Goal: Task Accomplishment & Management: Manage account settings

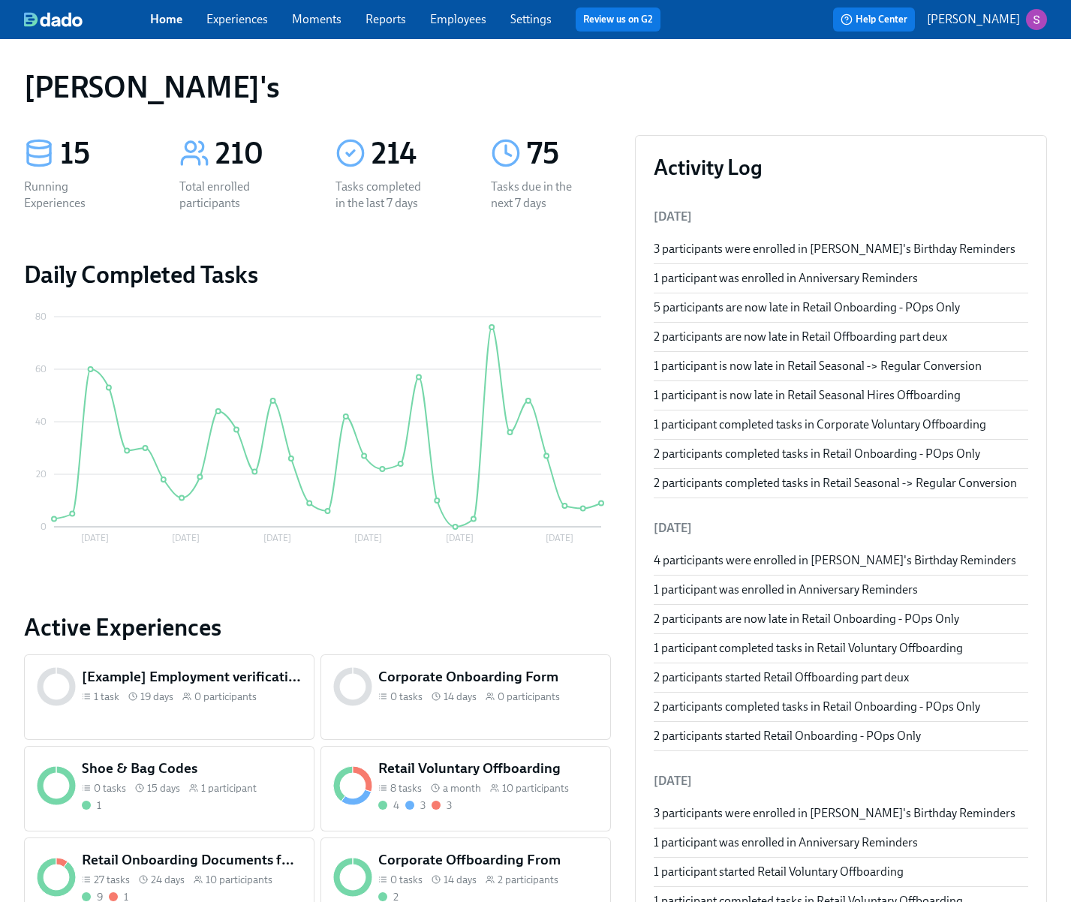
click at [469, 12] on link "Employees" at bounding box center [458, 19] width 56 height 14
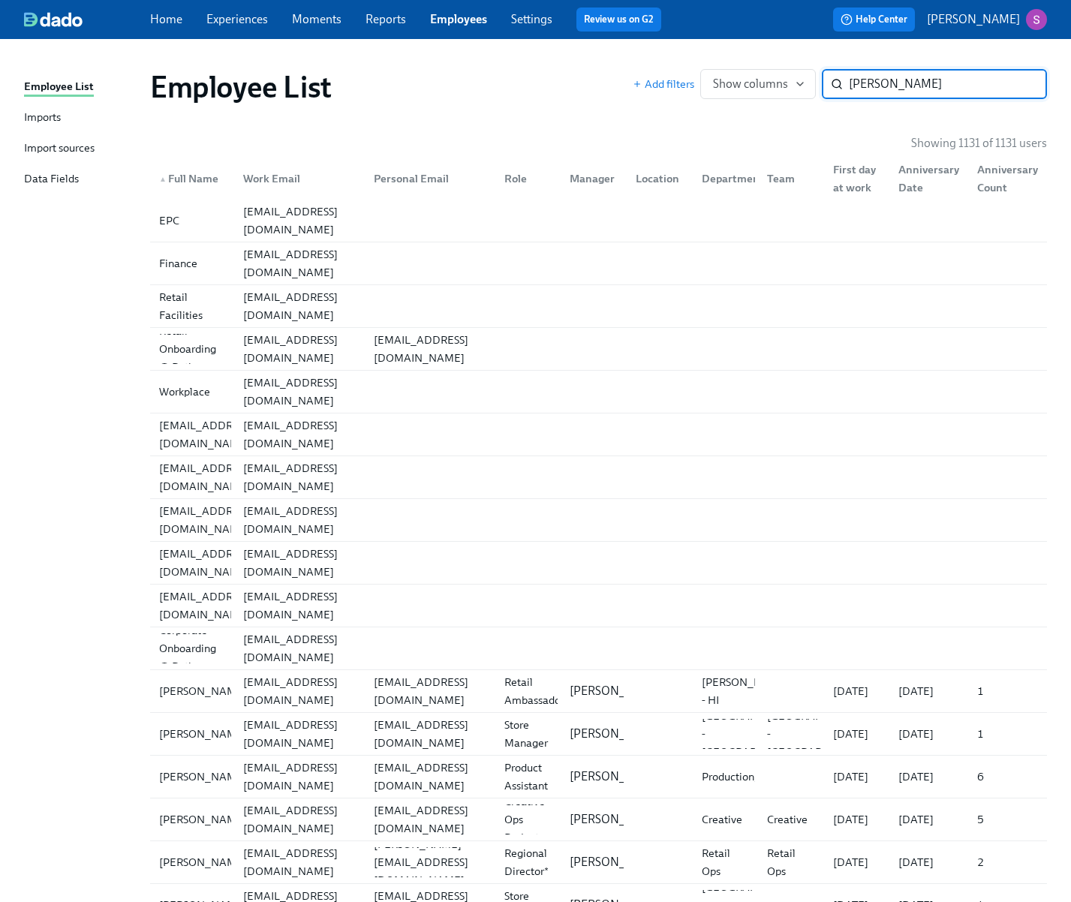
type input "[PERSON_NAME]"
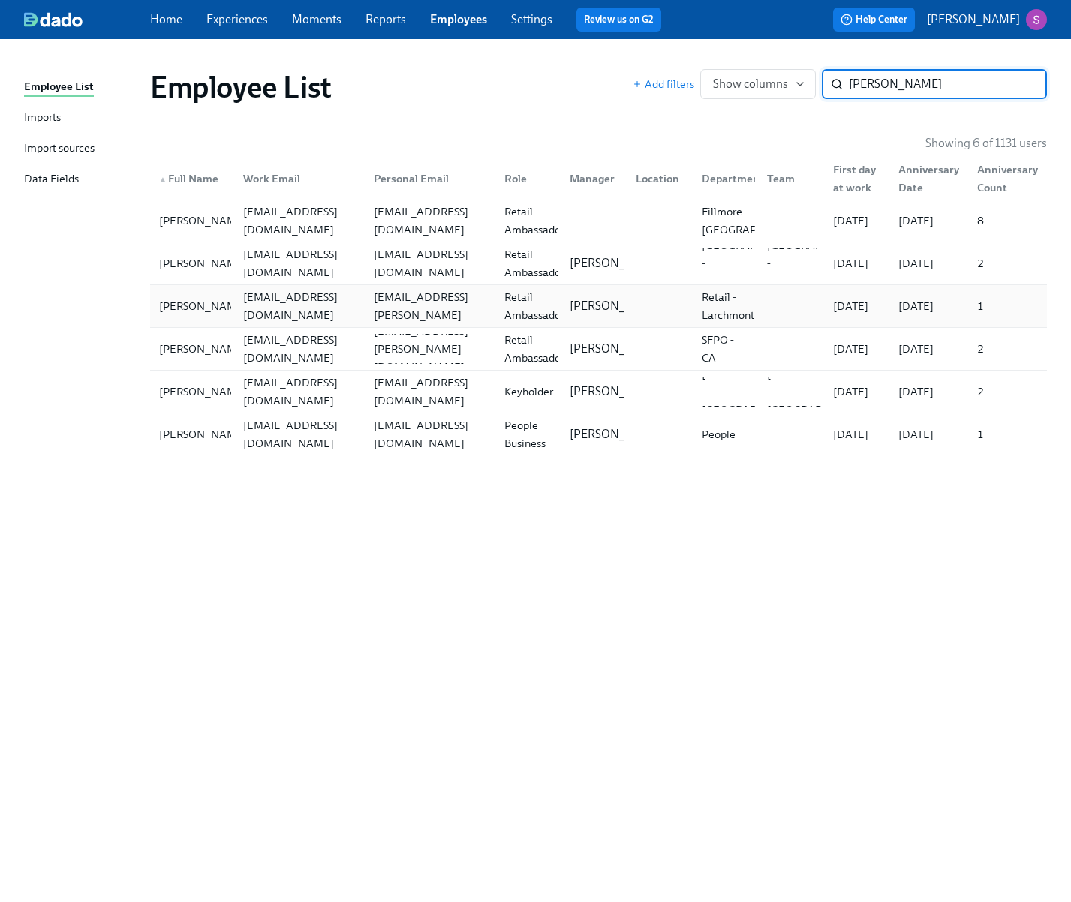
click at [285, 302] on div "[EMAIL_ADDRESS][DOMAIN_NAME]" at bounding box center [299, 306] width 125 height 36
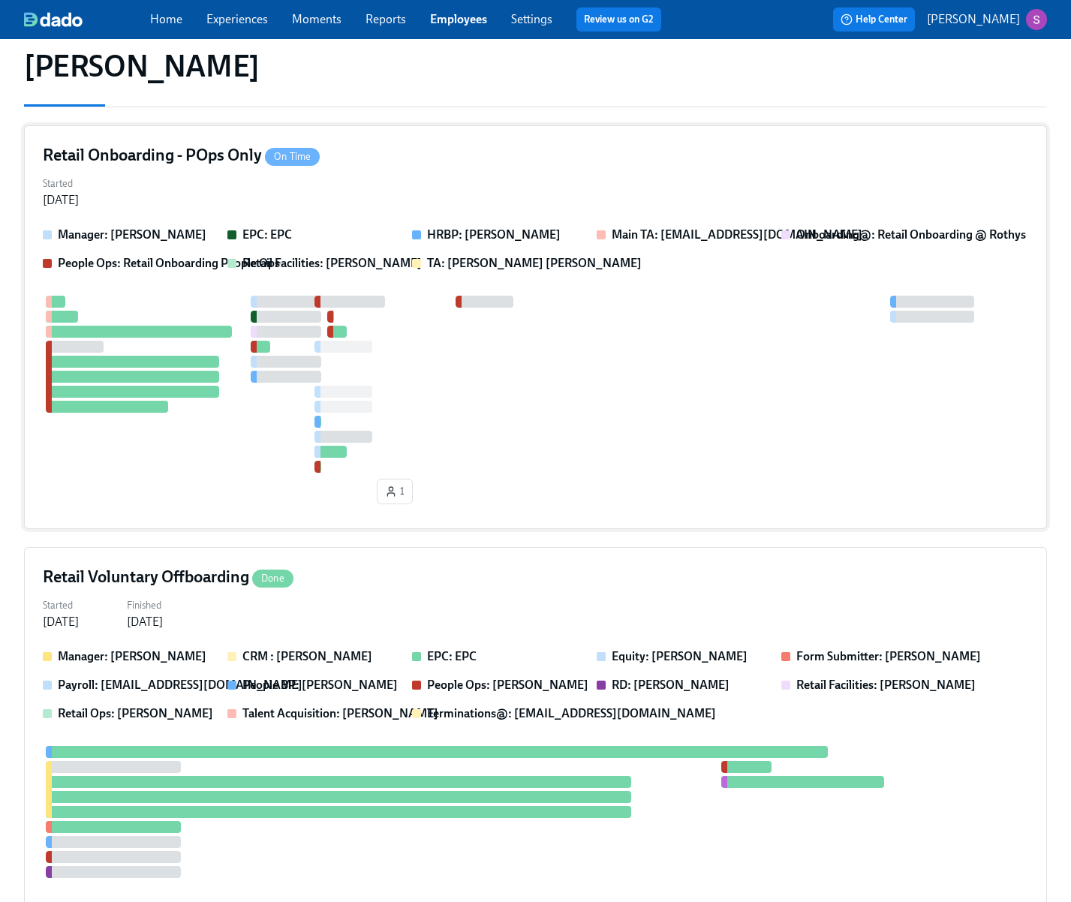
scroll to position [224, 0]
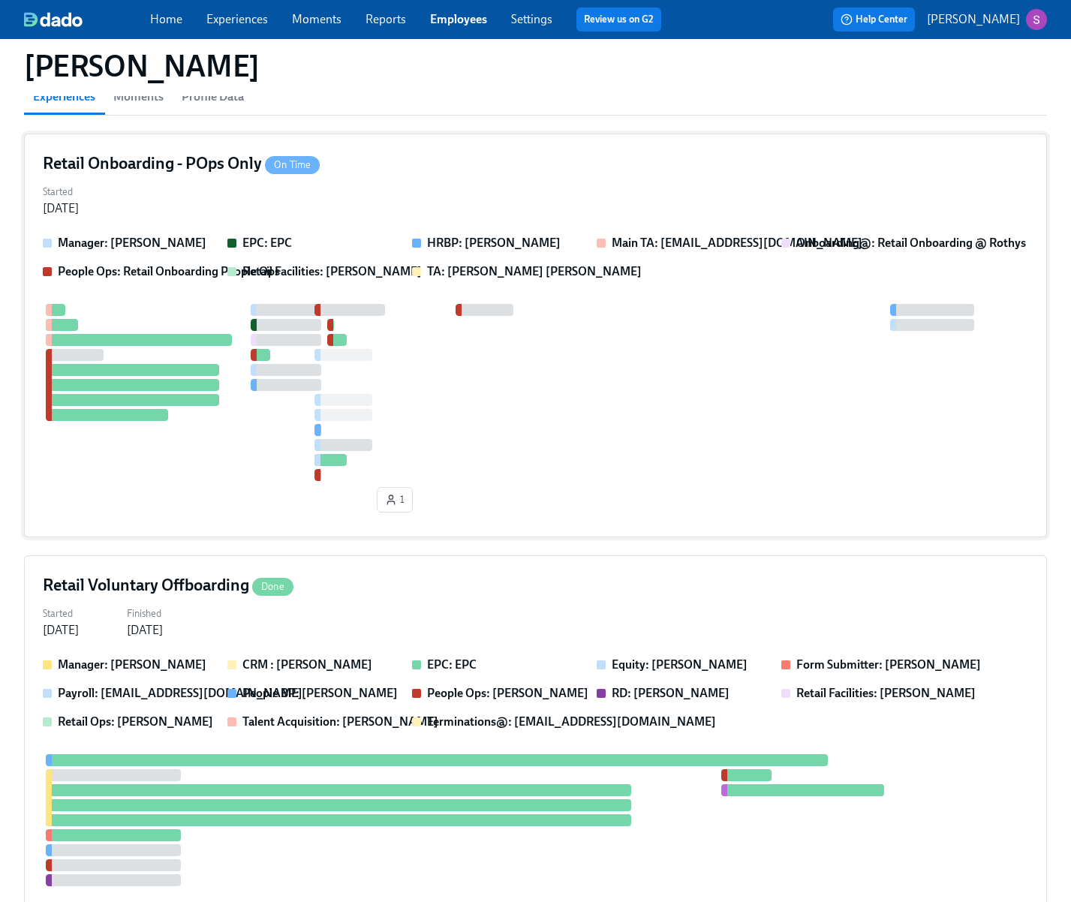
click at [230, 453] on div at bounding box center [535, 392] width 985 height 177
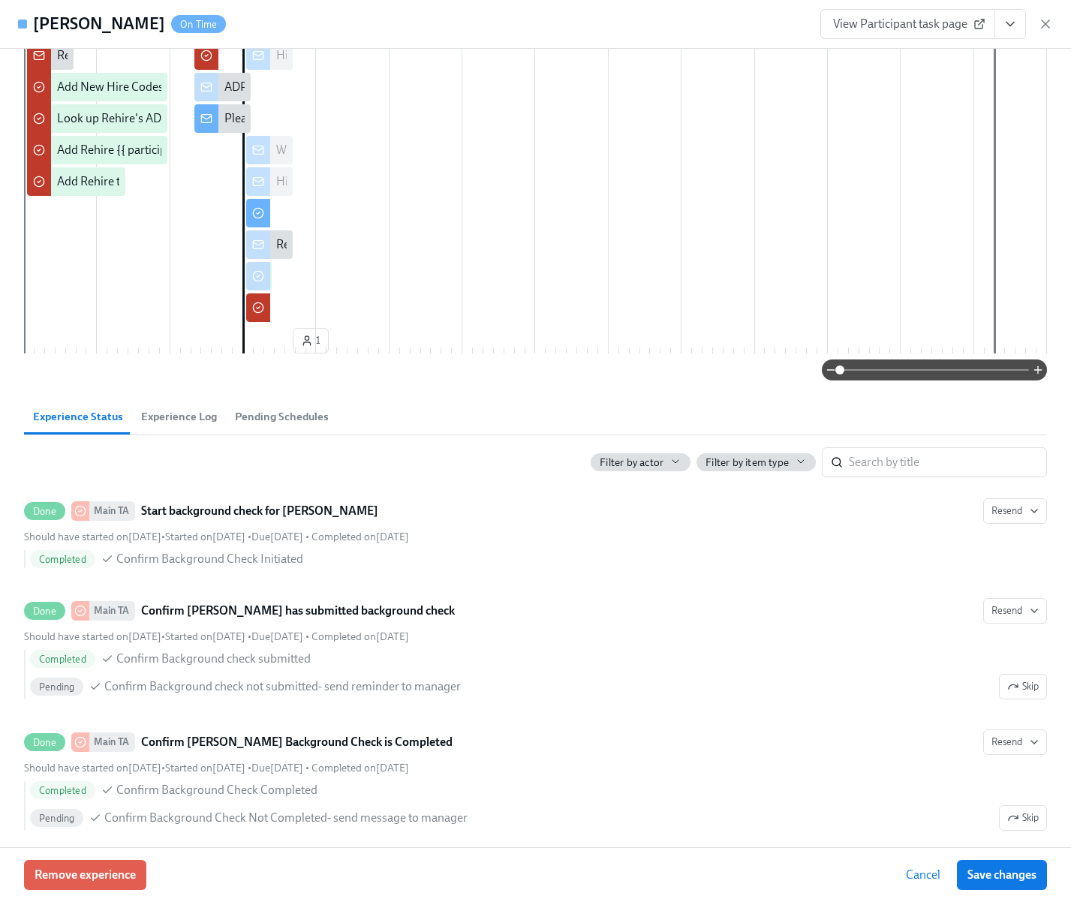
scroll to position [319, 0]
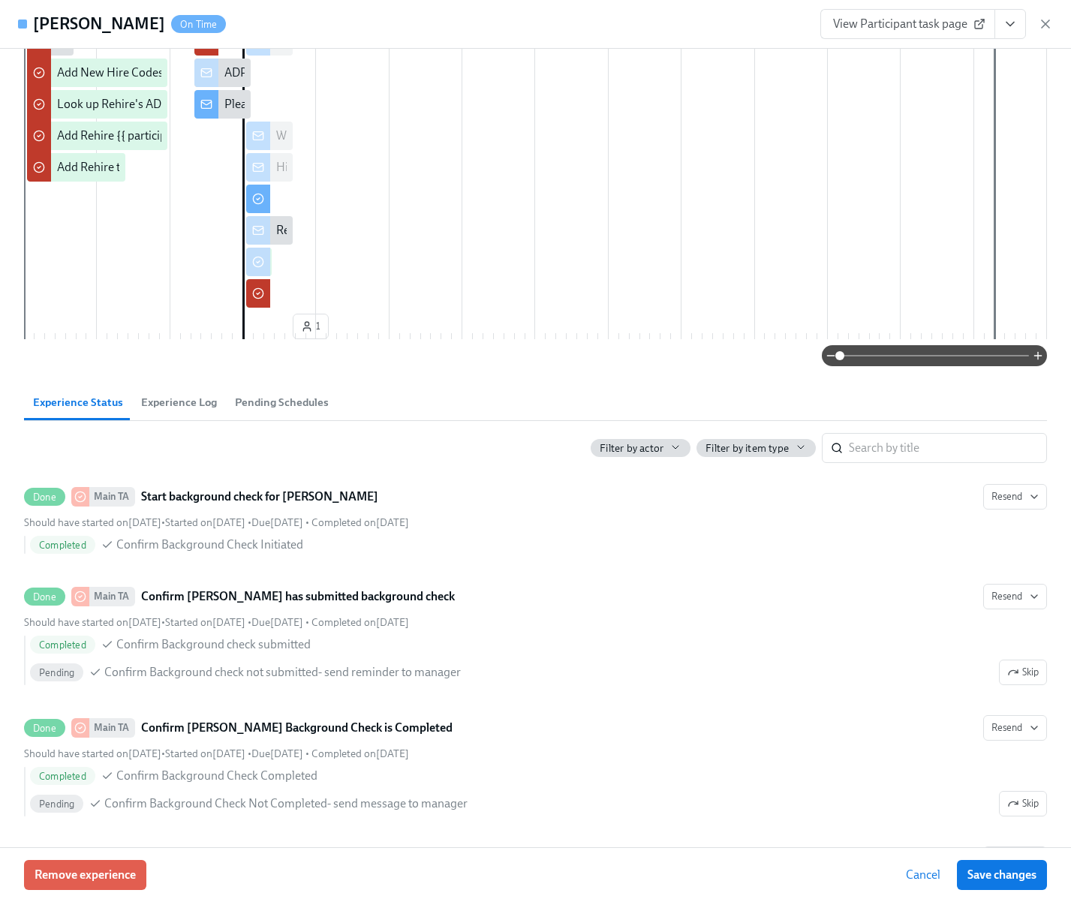
click at [209, 411] on span "Experience Log" at bounding box center [179, 402] width 76 height 17
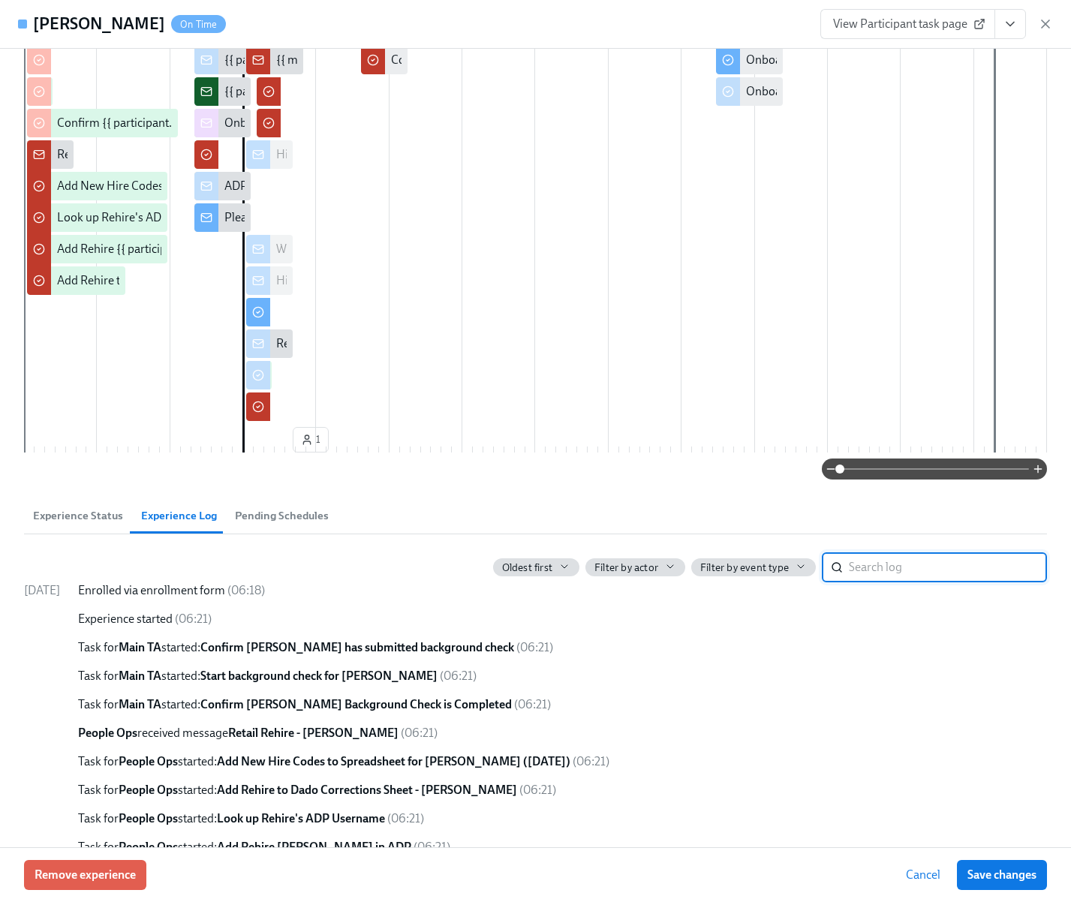
scroll to position [0, 0]
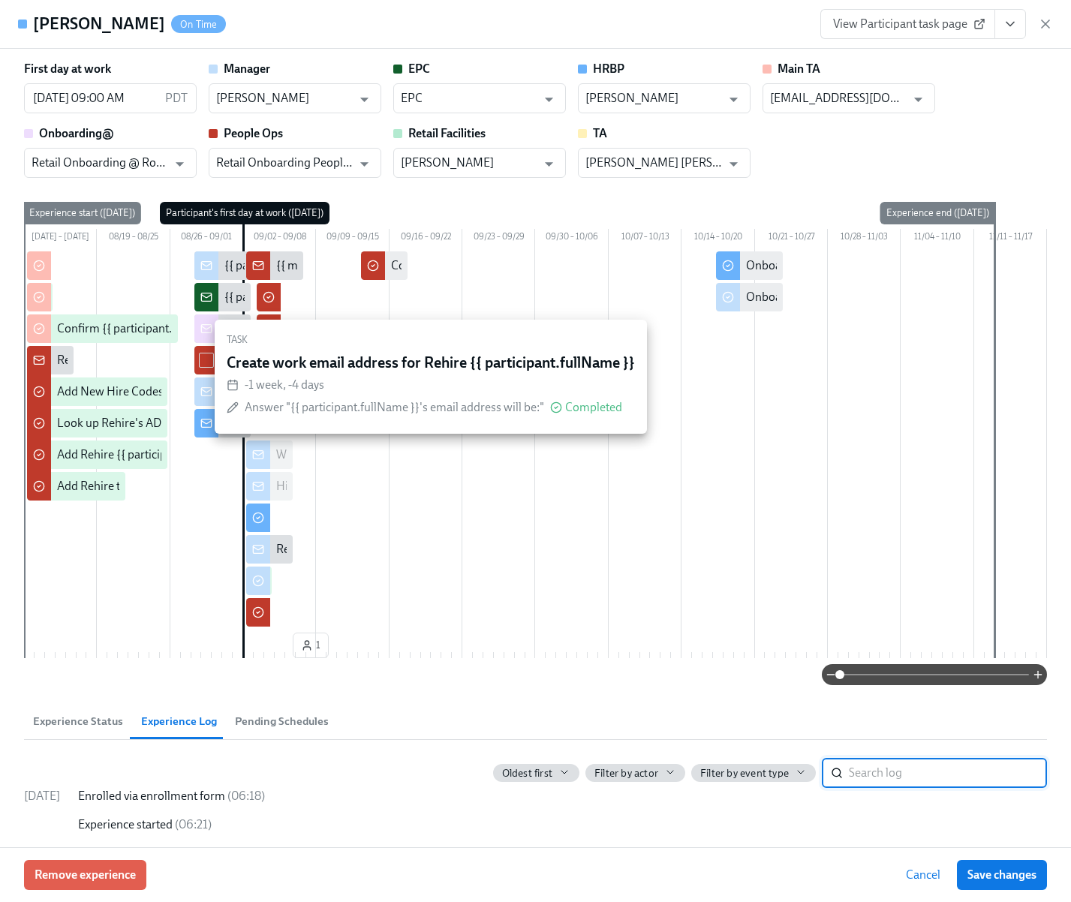
click at [912, 685] on span at bounding box center [934, 674] width 189 height 21
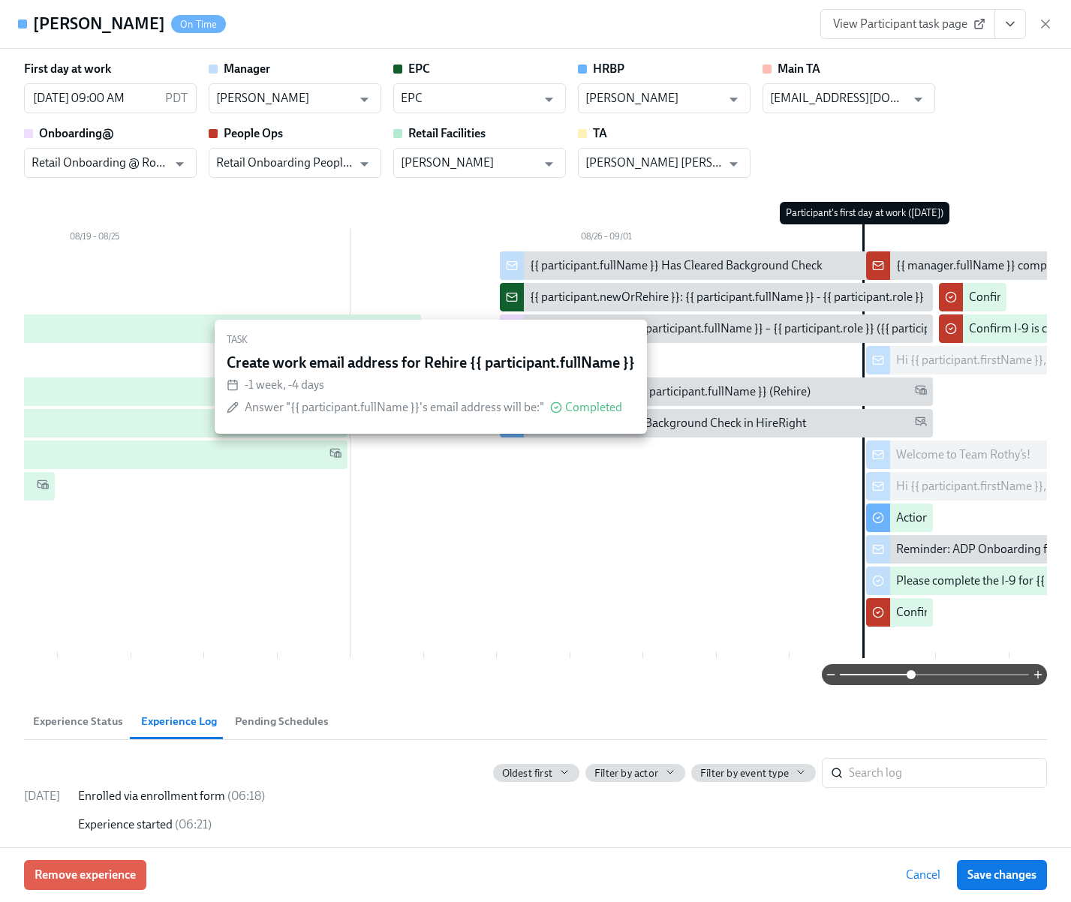
scroll to position [0, 825]
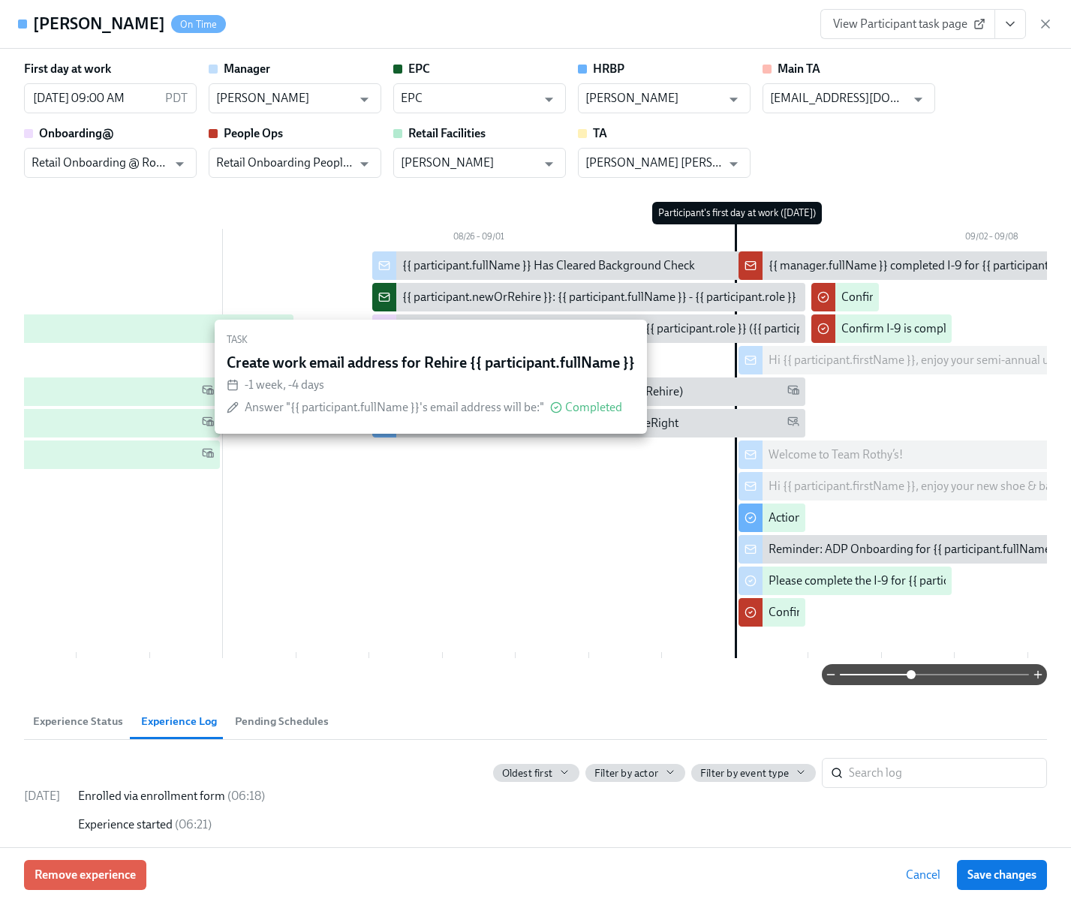
click at [865, 454] on div "Welcome to Team Rothy’s!" at bounding box center [835, 454] width 134 height 17
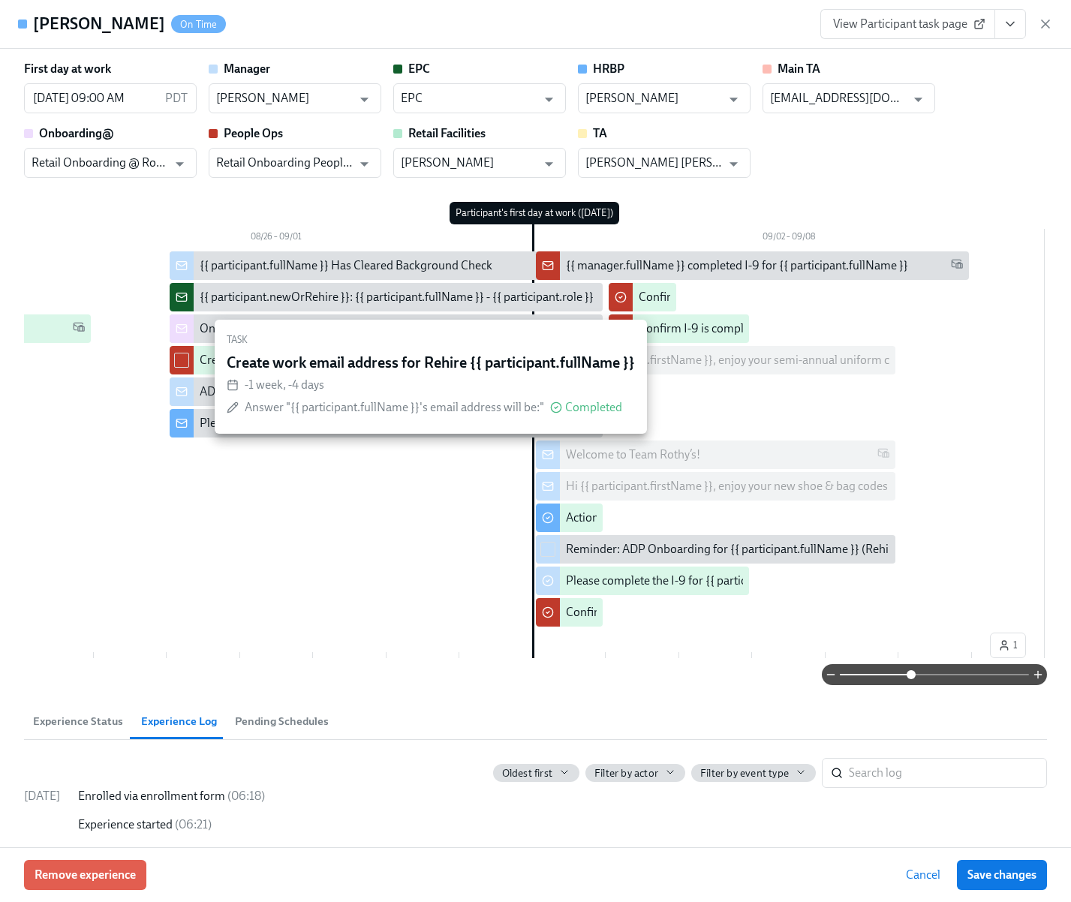
scroll to position [0, 1032]
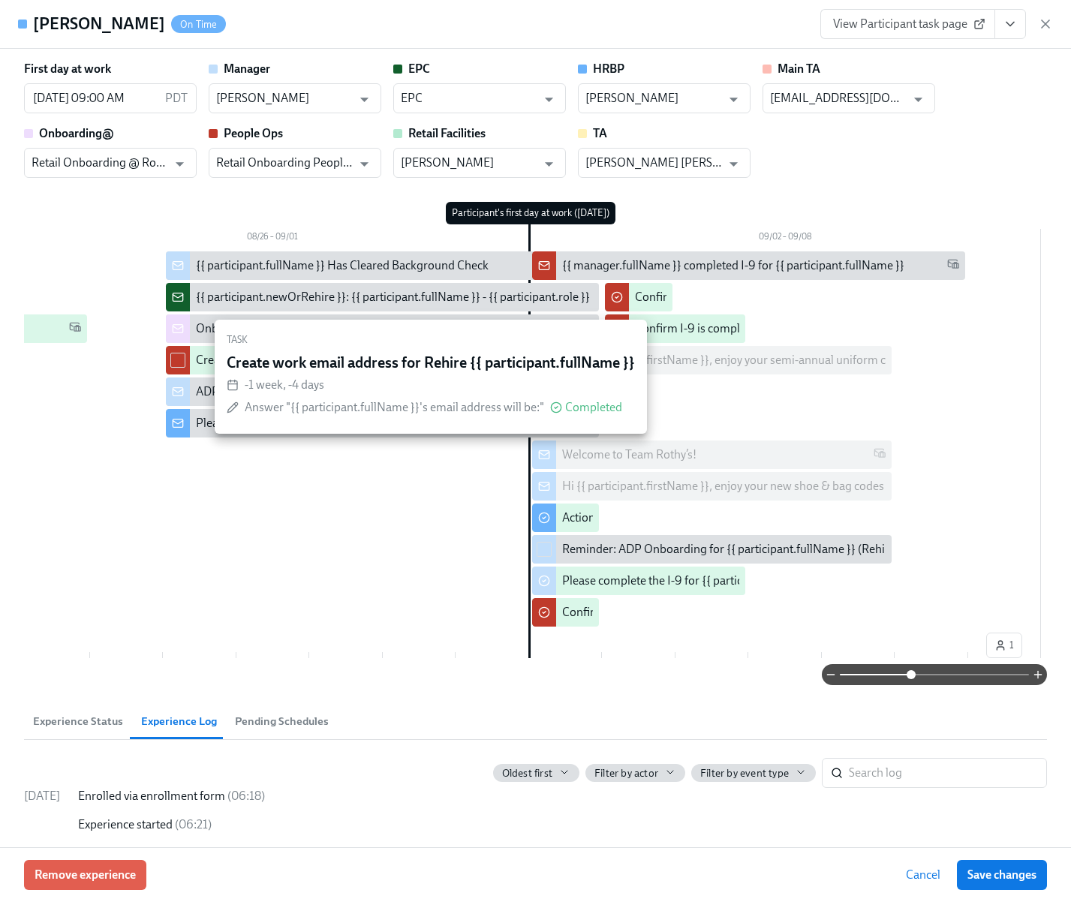
click at [813, 455] on div "Welcome to Team Rothy’s!" at bounding box center [724, 454] width 324 height 17
click at [69, 721] on span "Experience Status" at bounding box center [78, 721] width 90 height 17
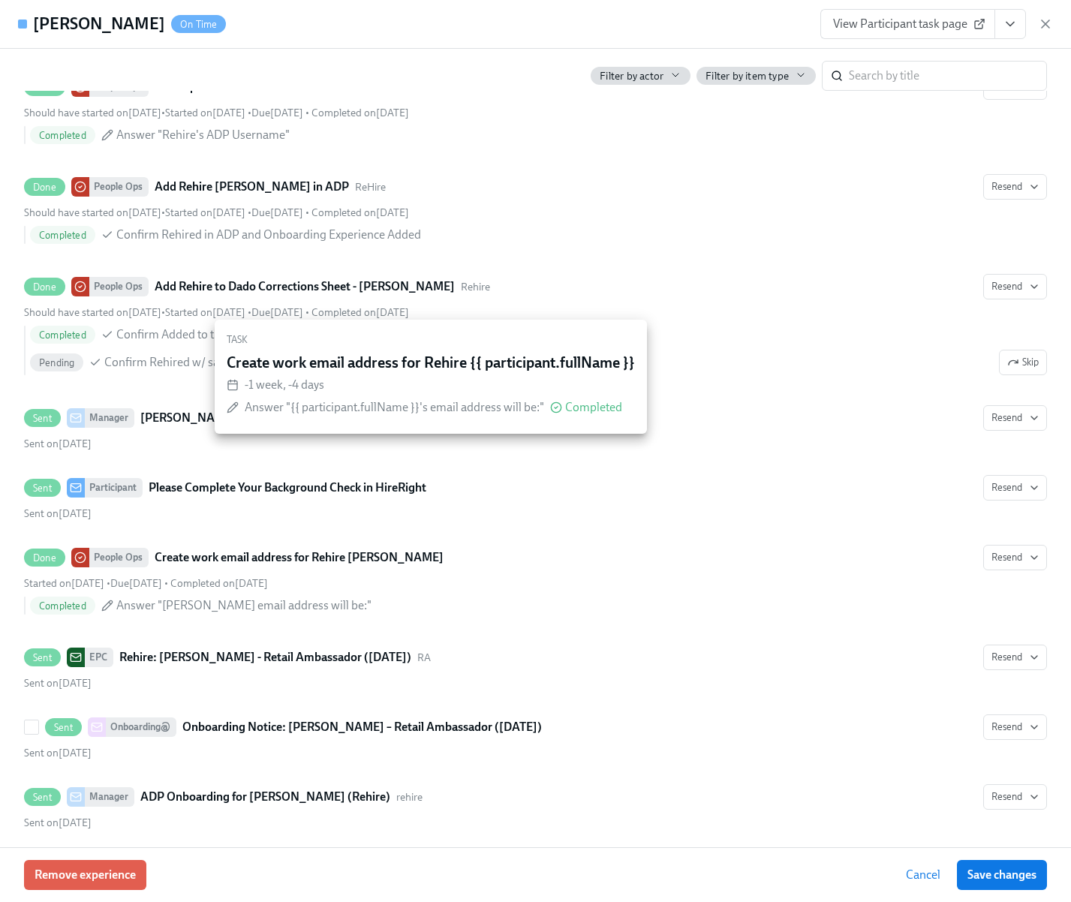
scroll to position [1289, 0]
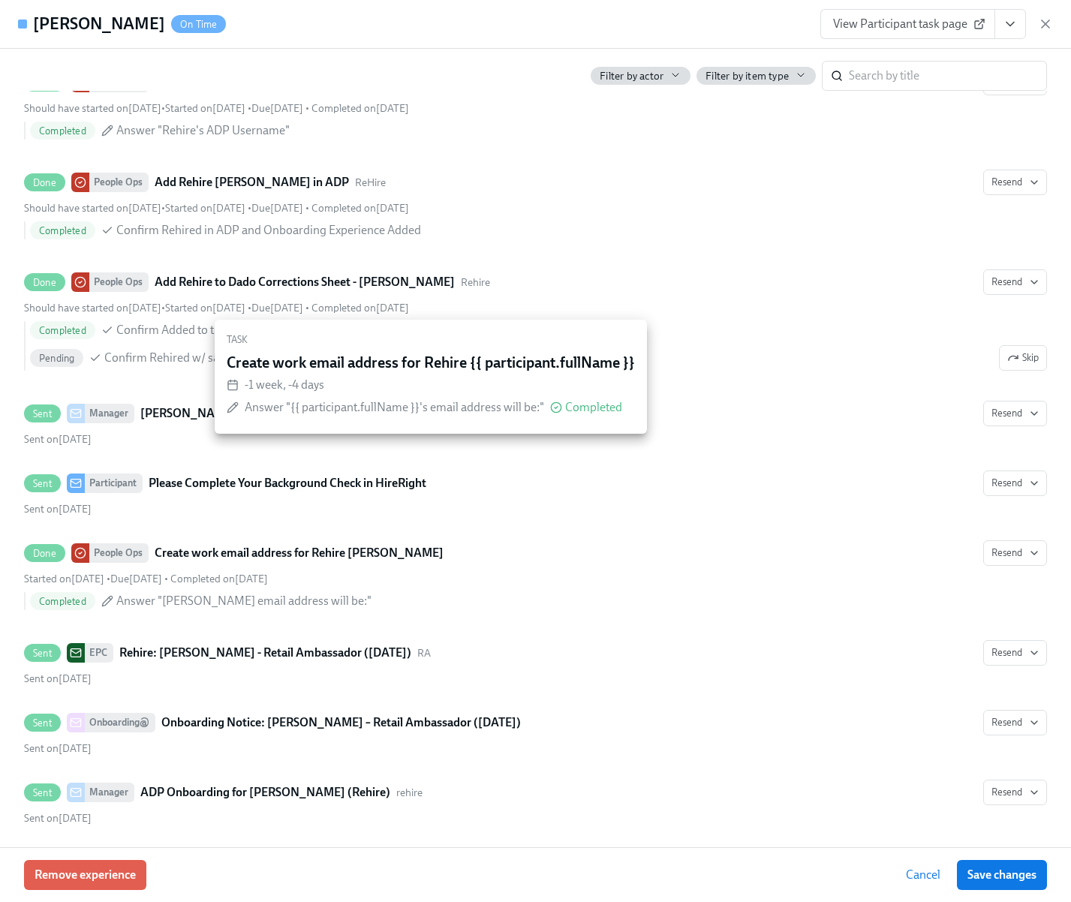
click at [455, 337] on div "Task" at bounding box center [431, 340] width 408 height 17
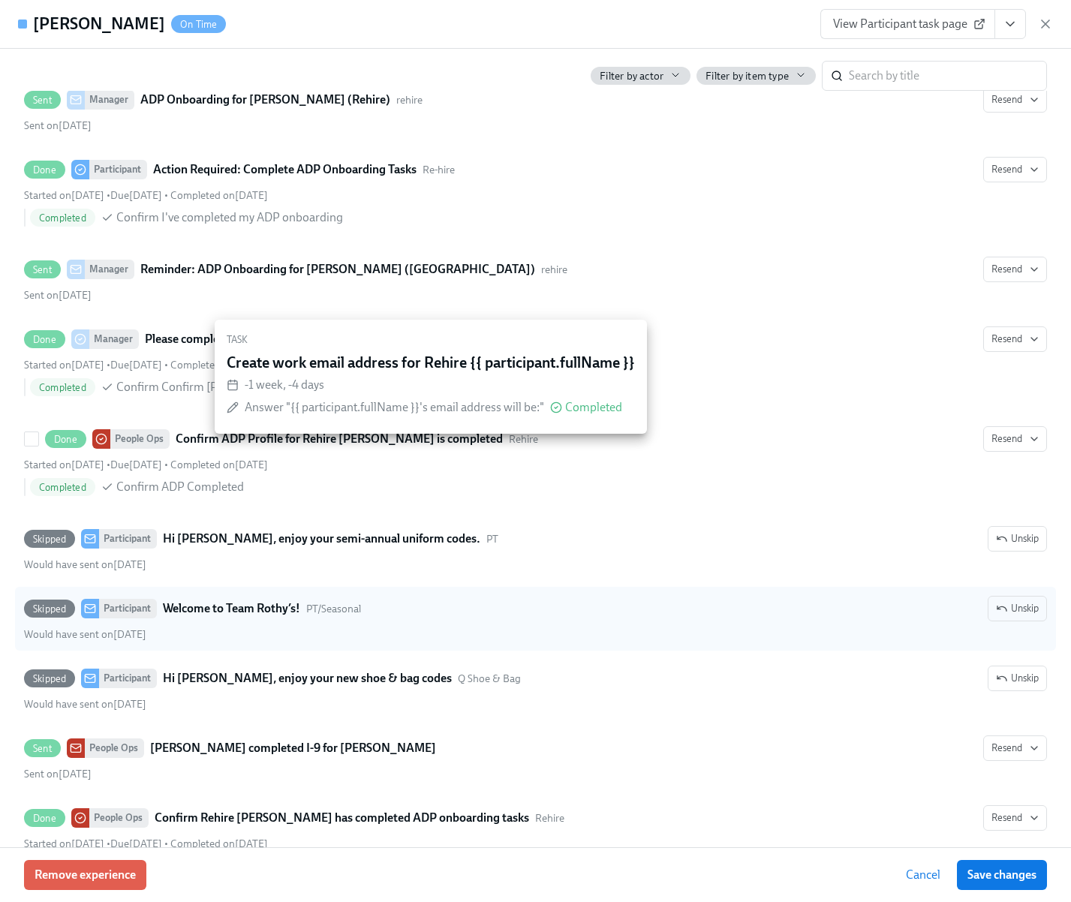
scroll to position [1983, 0]
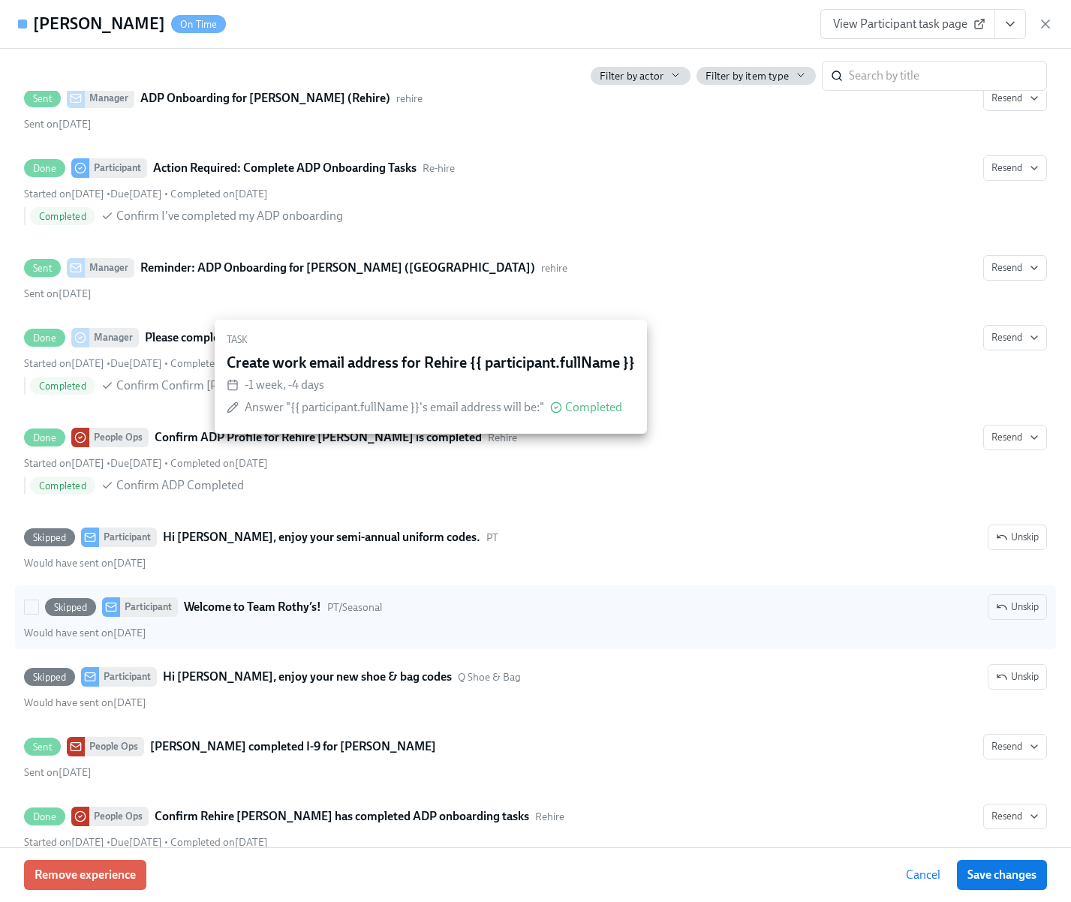
click at [219, 607] on strong "Welcome to Team Rothy’s!" at bounding box center [252, 607] width 137 height 18
click at [38, 607] on input "Skipped Participant Welcome to Team Rothy’s! PT/Seasonal Unskip Would have sent…" at bounding box center [32, 607] width 14 height 14
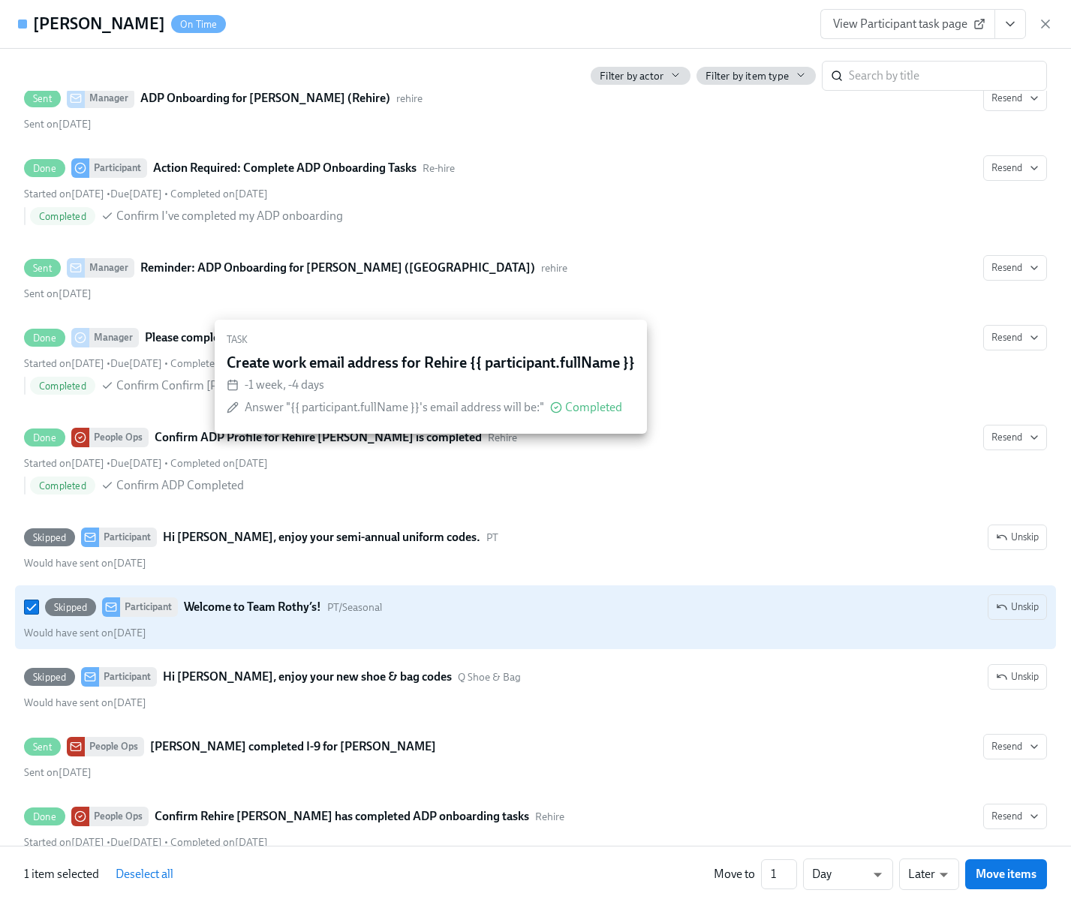
click at [227, 608] on strong "Welcome to Team Rothy’s!" at bounding box center [252, 607] width 137 height 18
click at [38, 608] on input "Skipped Participant Welcome to Team Rothy’s! PT/Seasonal Unskip Would have sent…" at bounding box center [32, 607] width 14 height 14
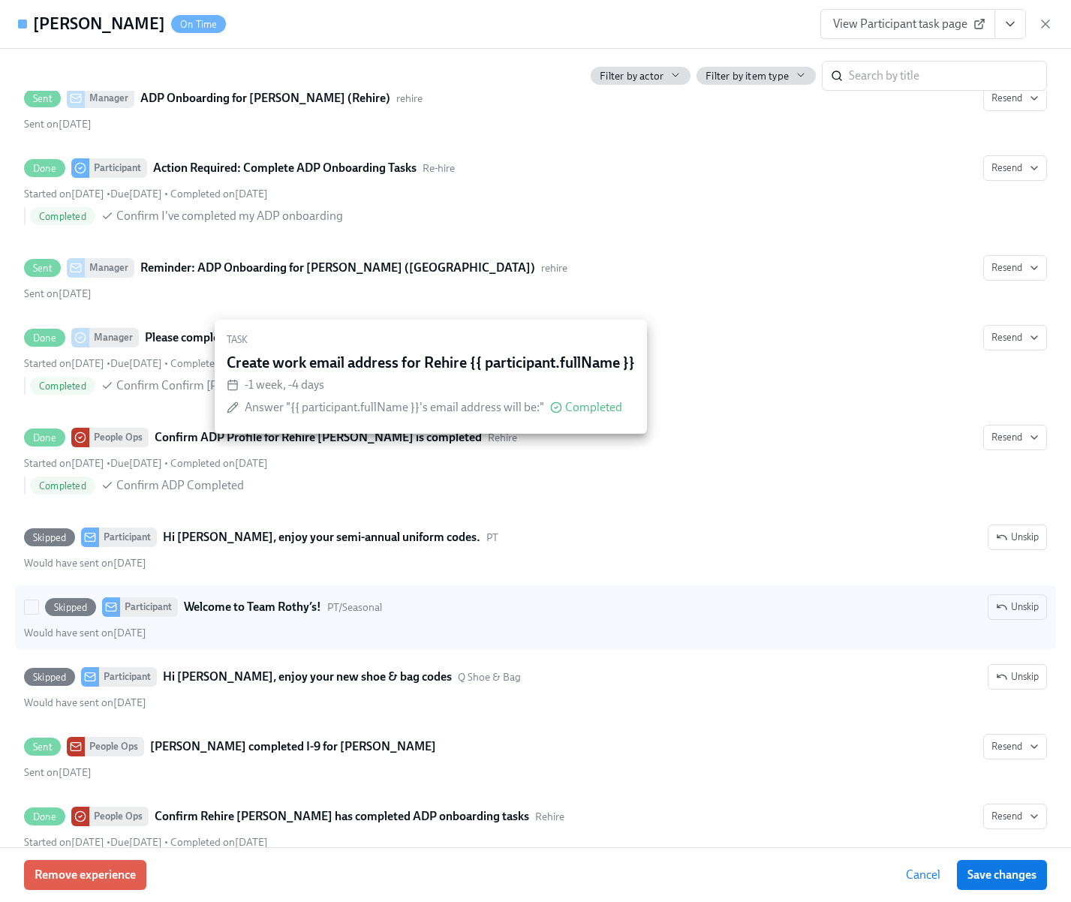
click at [227, 608] on strong "Welcome to Team Rothy’s!" at bounding box center [252, 607] width 137 height 18
click at [38, 608] on input "Skipped Participant Welcome to Team Rothy’s! PT/Seasonal Unskip Would have sent…" at bounding box center [32, 607] width 14 height 14
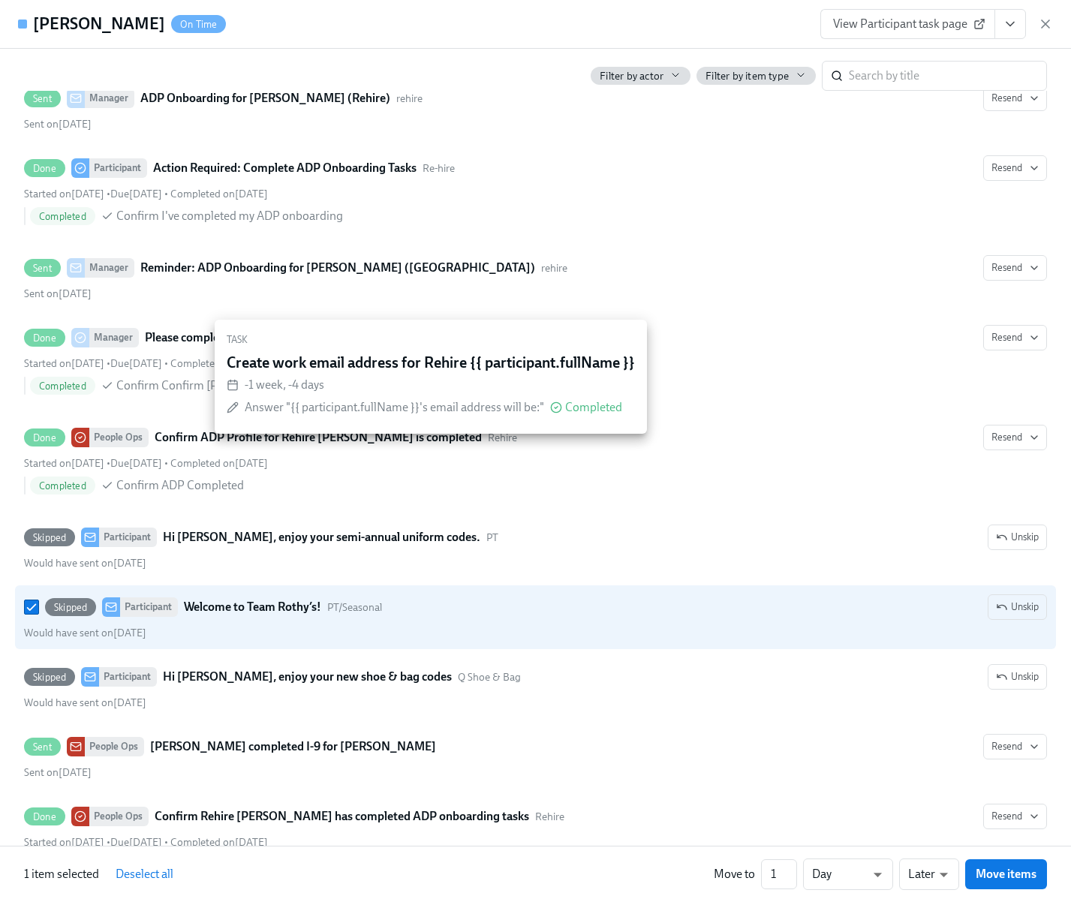
click at [1006, 26] on icon "View task page" at bounding box center [1009, 24] width 15 height 15
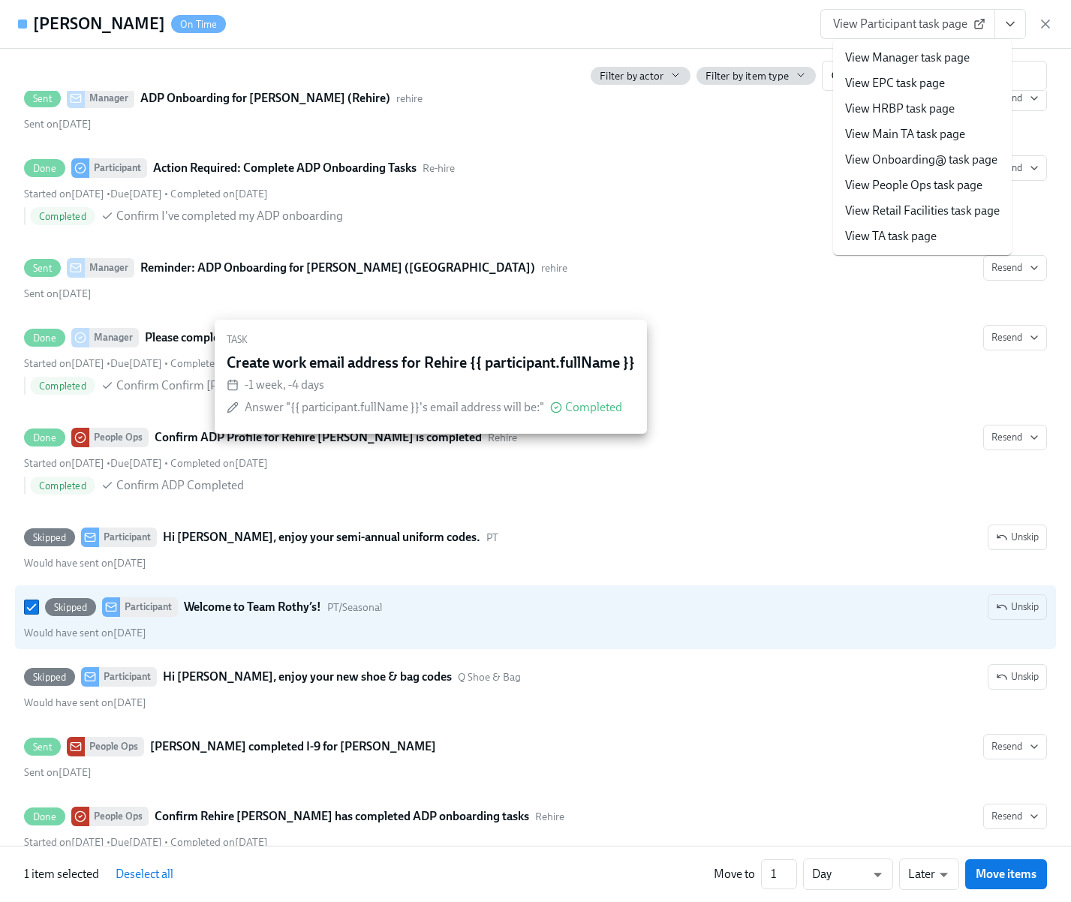
click at [935, 22] on span "View Participant task page" at bounding box center [907, 24] width 149 height 15
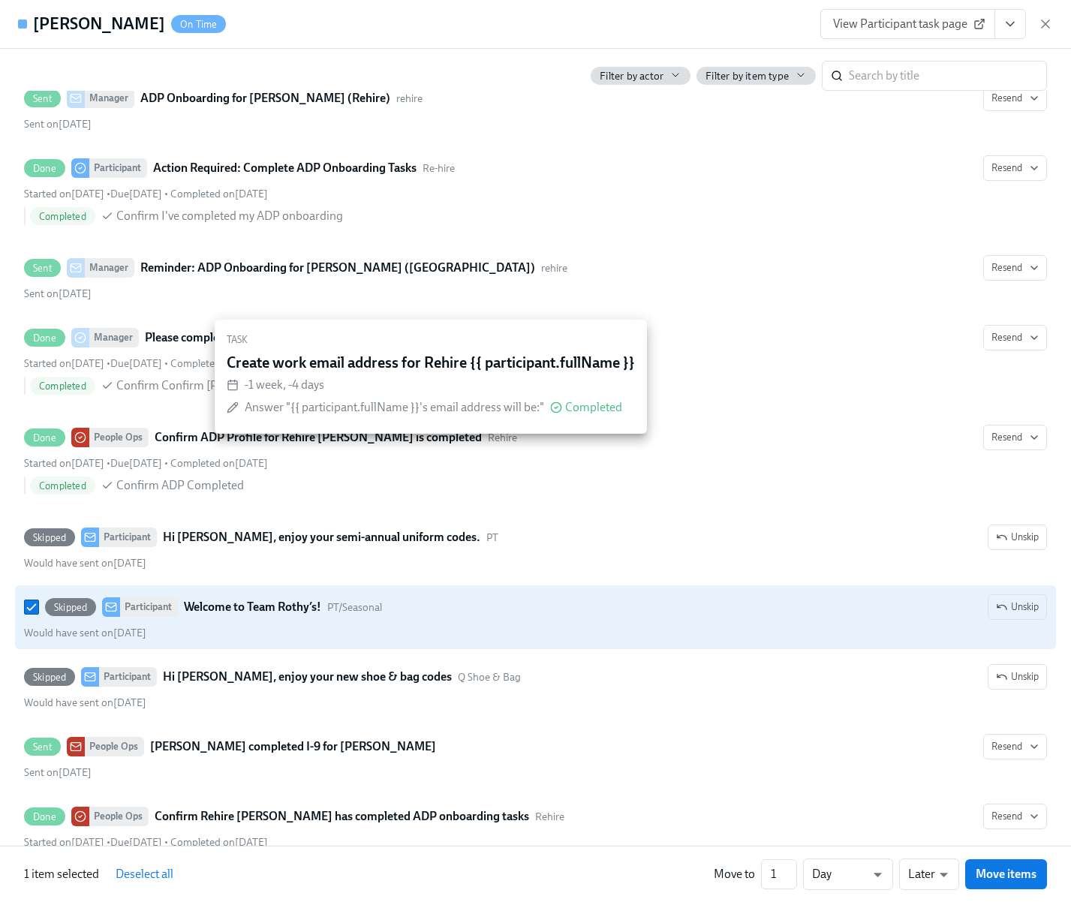
click at [326, 629] on div "Skipped Participant Welcome to Team Rothy’s! PT/Seasonal Unskip Would have sent…" at bounding box center [535, 617] width 1023 height 46
click at [38, 614] on input "Skipped Participant Welcome to Team Rothy’s! PT/Seasonal Unskip Would have sent…" at bounding box center [32, 607] width 14 height 14
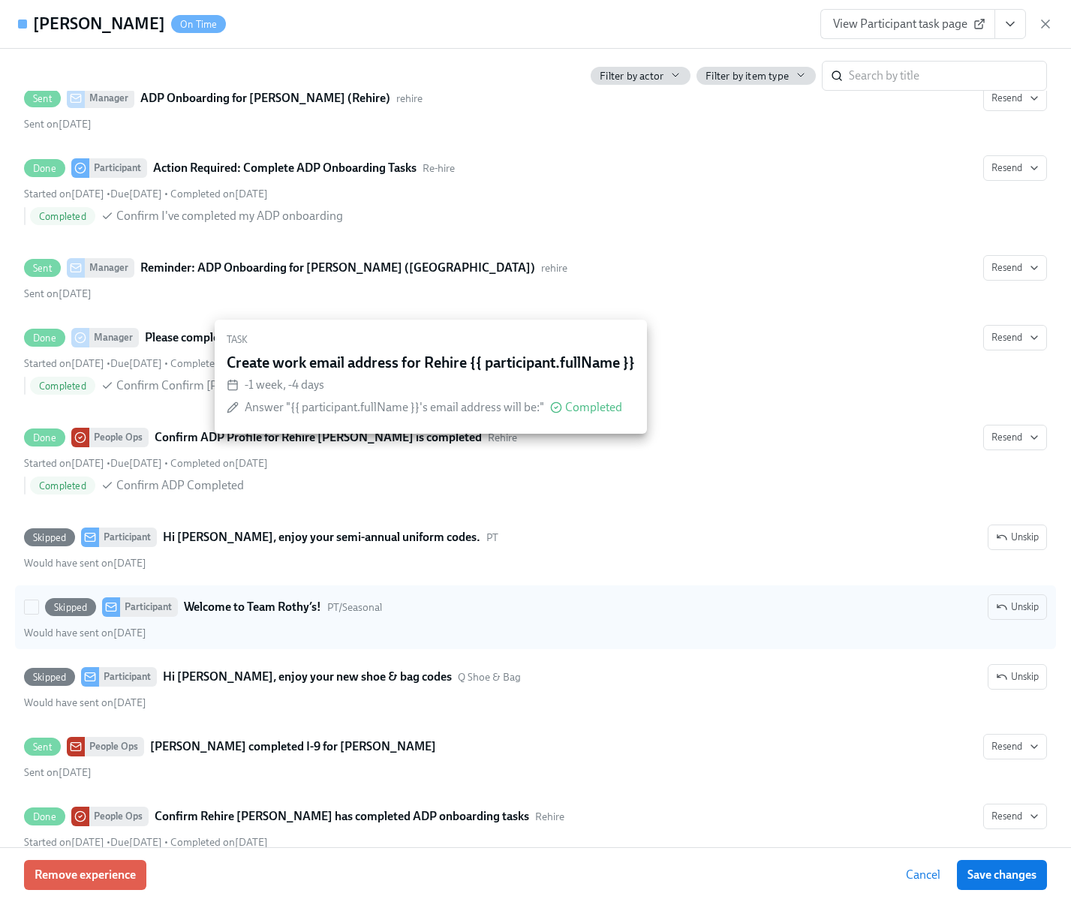
click at [326, 629] on div "Skipped Participant Welcome to Team Rothy’s! PT/Seasonal Unskip Would have sent…" at bounding box center [535, 617] width 1023 height 46
click at [38, 614] on input "Skipped Participant Welcome to Team Rothy’s! PT/Seasonal Unskip Would have sent…" at bounding box center [32, 607] width 14 height 14
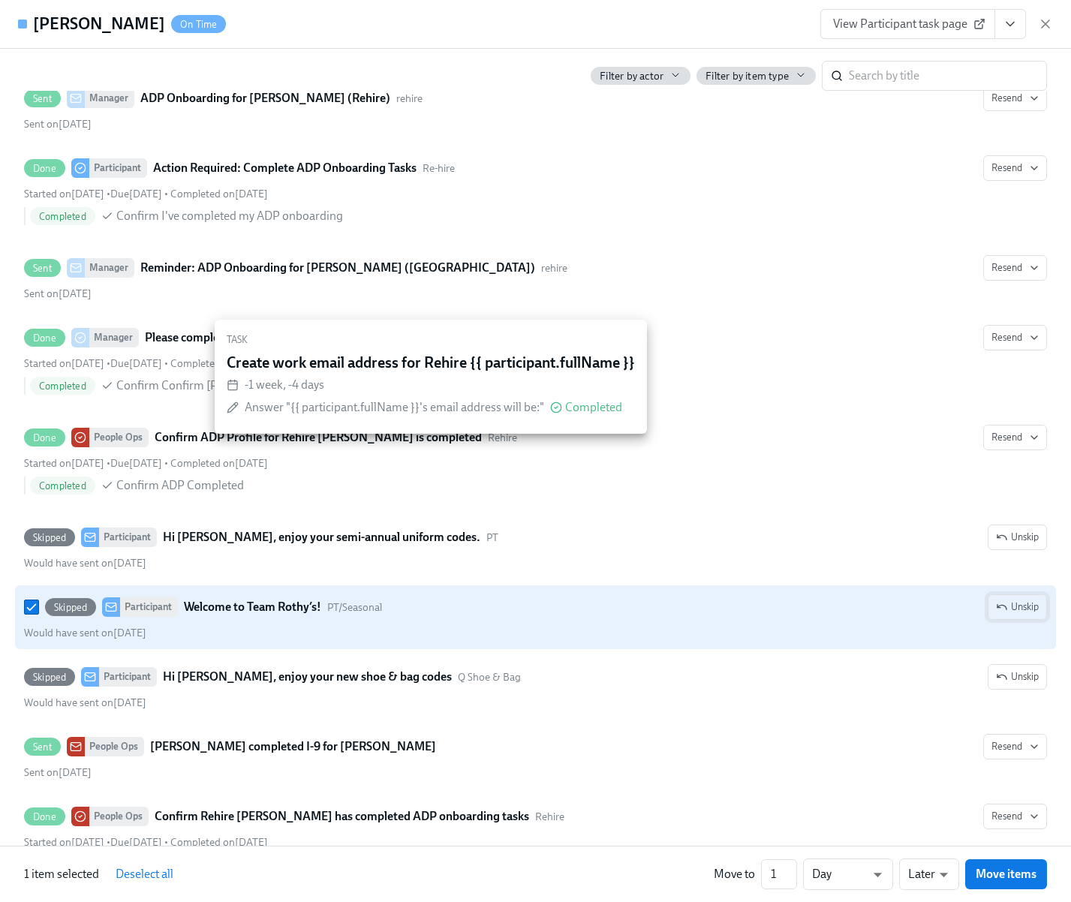
click at [1014, 614] on span "Unskip" at bounding box center [1017, 606] width 43 height 15
click at [427, 616] on div "Modified" at bounding box center [427, 607] width 56 height 18
click at [38, 614] on input "Upcoming Participant Welcome to Team Rothy’s! PT/Seasonal Modified Skip Will be…" at bounding box center [32, 607] width 14 height 14
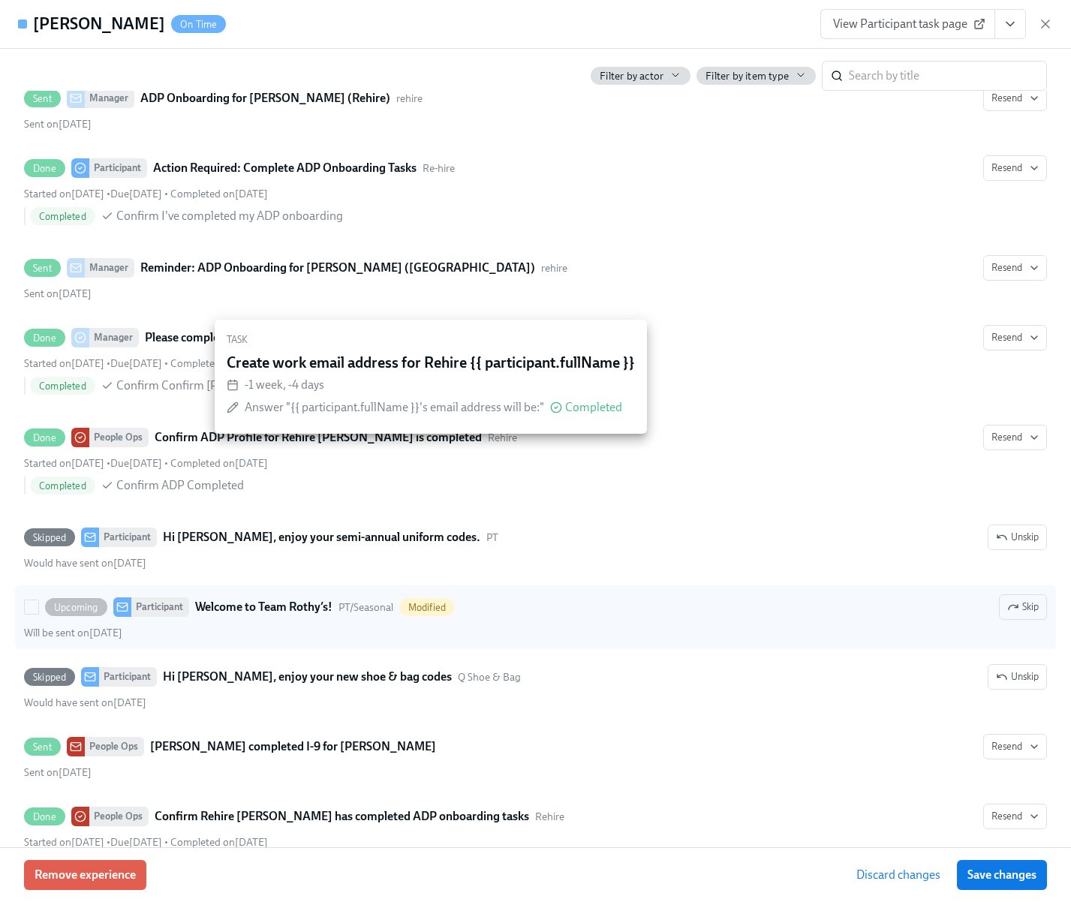
click at [427, 616] on div "Modified" at bounding box center [427, 607] width 56 height 18
click at [38, 614] on input "Upcoming Participant Welcome to Team Rothy’s! PT/Seasonal Modified Skip Will be…" at bounding box center [32, 607] width 14 height 14
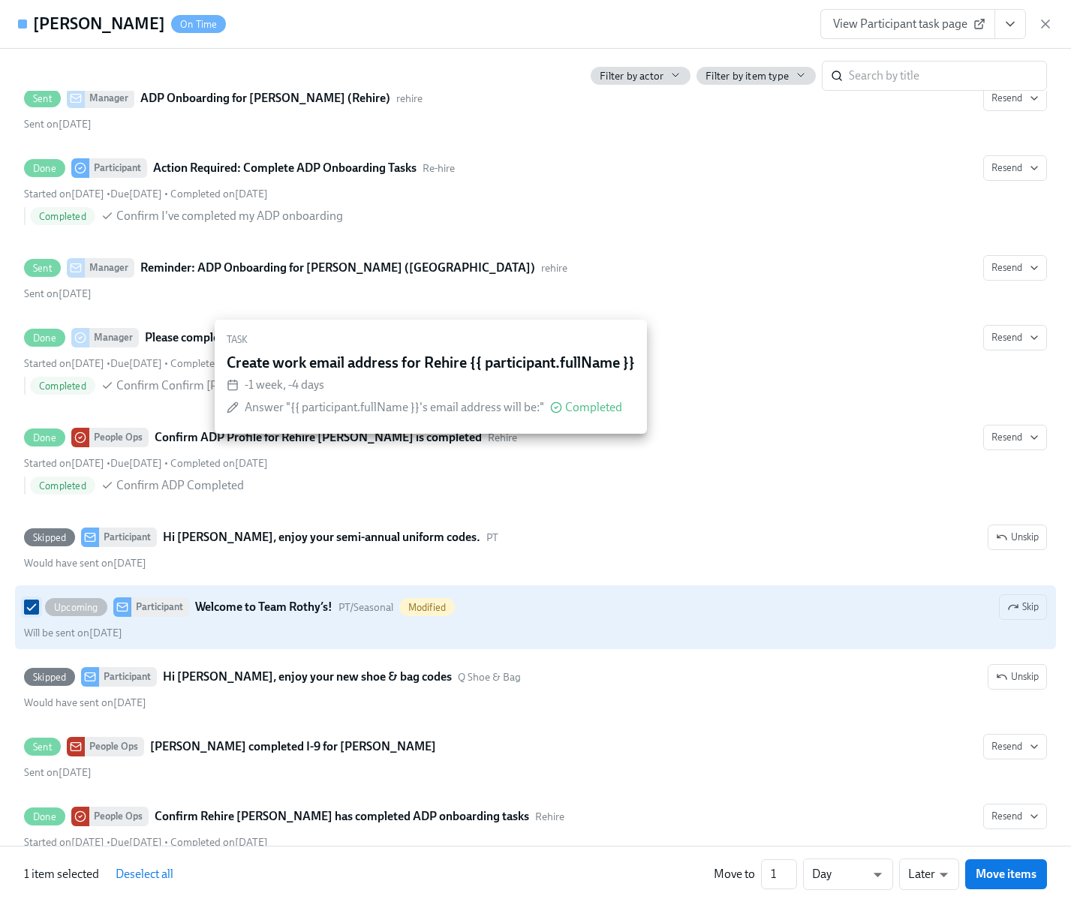
click at [35, 611] on input "Upcoming Participant Welcome to Team Rothy’s! PT/Seasonal Modified Skip Will be…" at bounding box center [32, 607] width 14 height 14
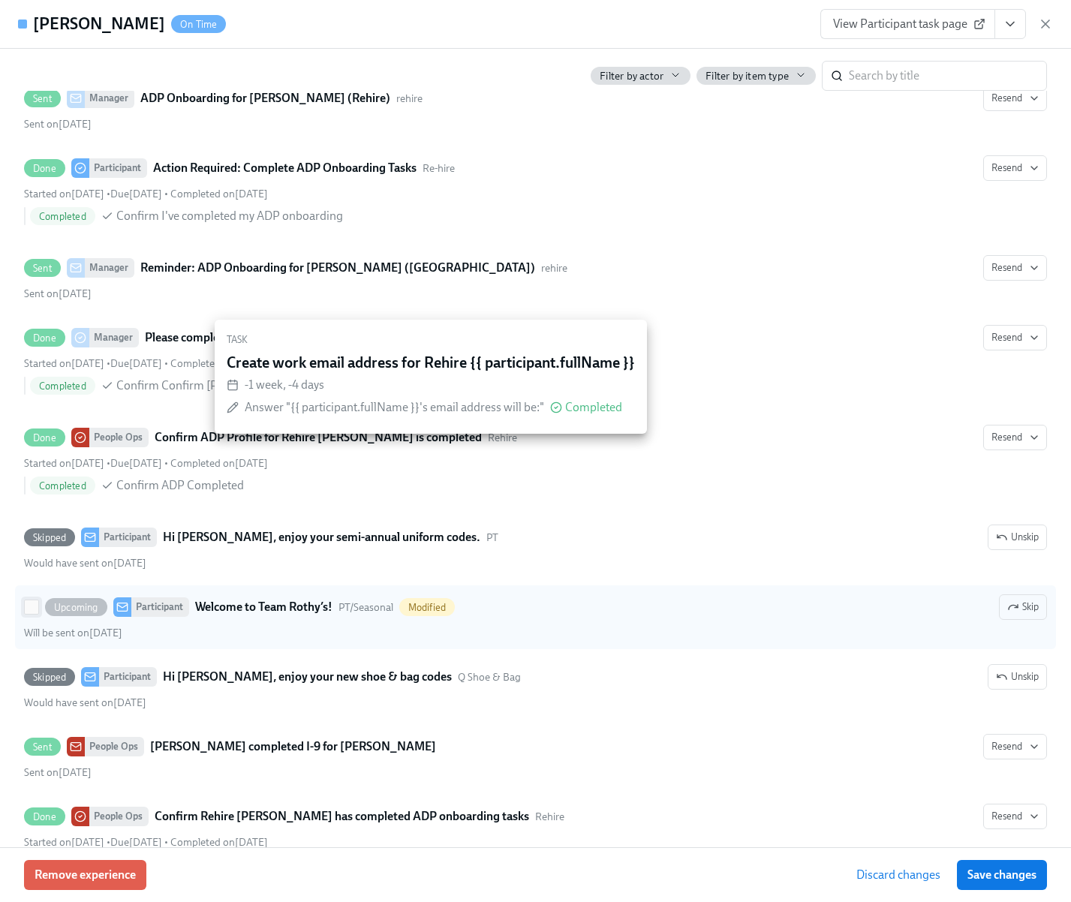
click at [32, 611] on input "Upcoming Participant Welcome to Team Rothy’s! PT/Seasonal Modified Skip Will be…" at bounding box center [32, 607] width 14 height 14
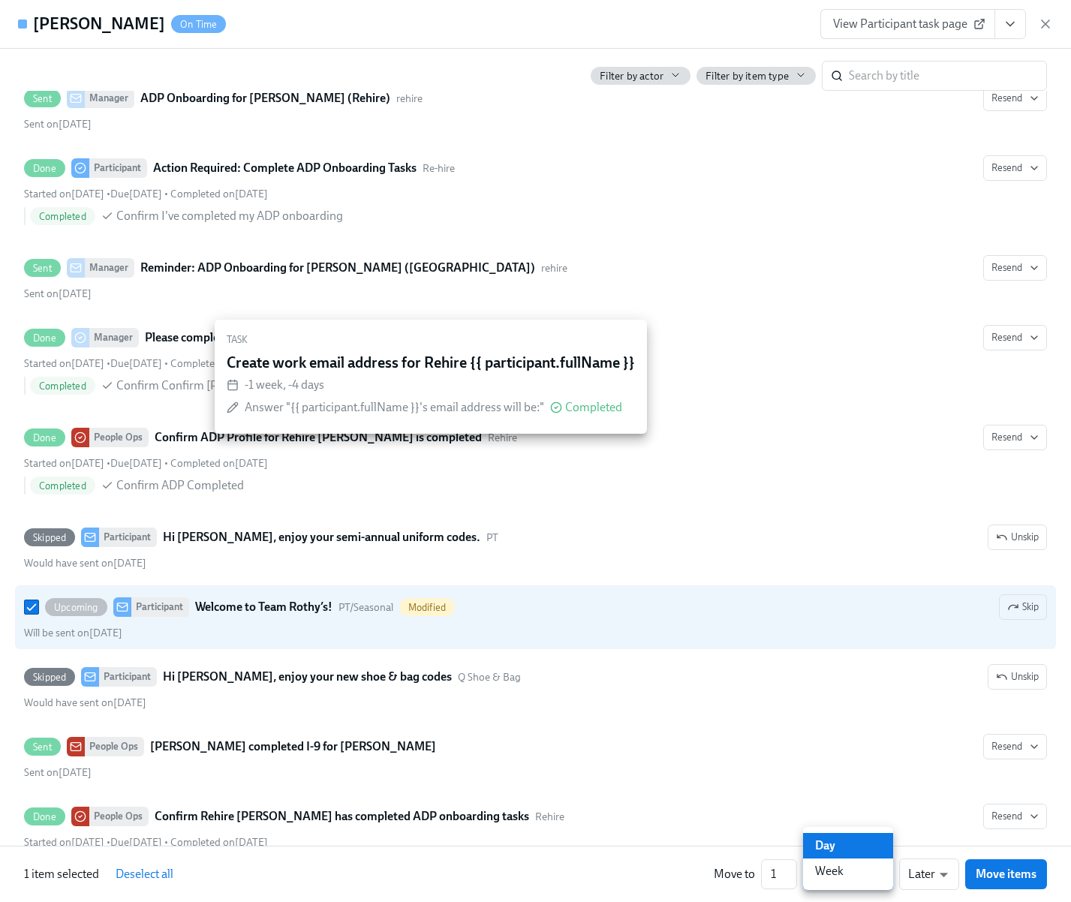
click at [870, 872] on body "Home Experiences Moments Reports Employees Settings Review us on G2 Help Center…" at bounding box center [535, 676] width 1071 height 1800
click at [776, 875] on div at bounding box center [535, 451] width 1071 height 902
click at [912, 876] on body "Home Experiences Moments Reports Employees Settings Review us on G2 Help Center…" at bounding box center [535, 676] width 1071 height 1800
click at [912, 876] on li "Later" at bounding box center [929, 871] width 60 height 26
click at [32, 610] on input "Upcoming Participant Welcome to Team Rothy’s! PT/Seasonal Modified Skip Will be…" at bounding box center [32, 607] width 14 height 14
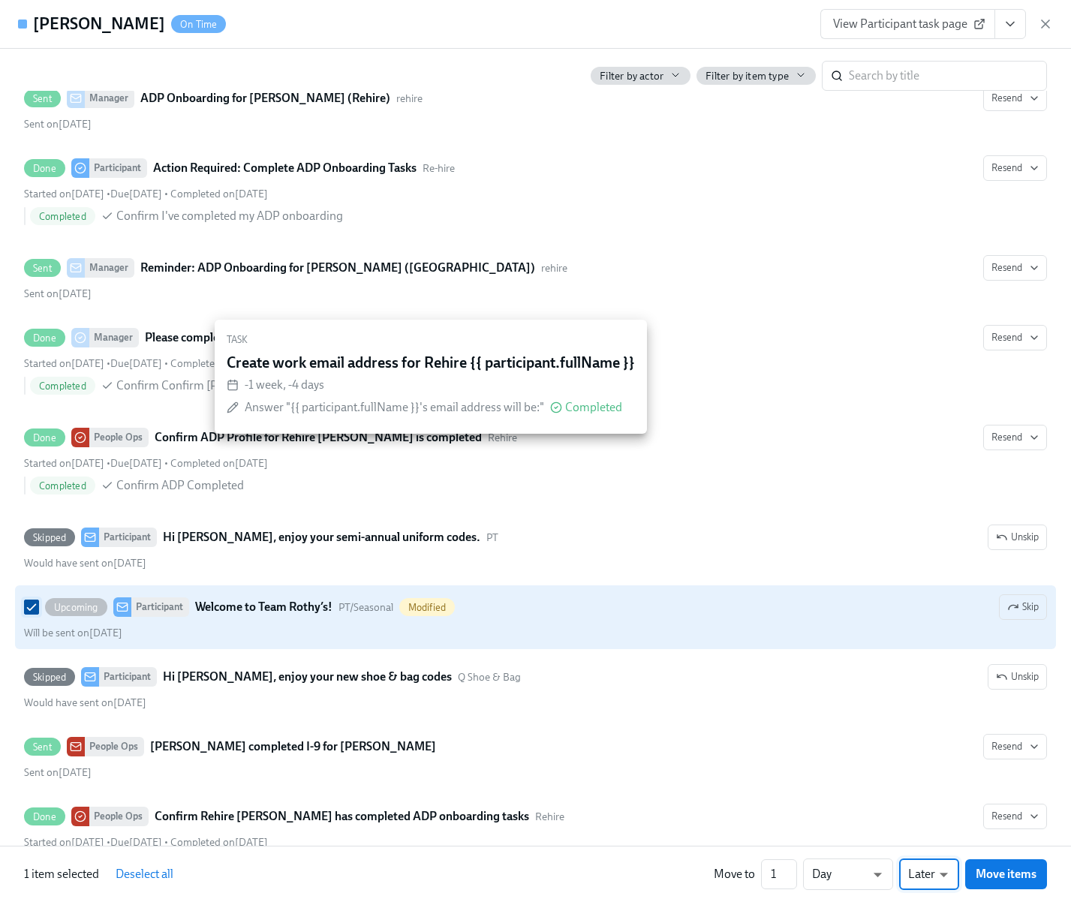
checkbox input "false"
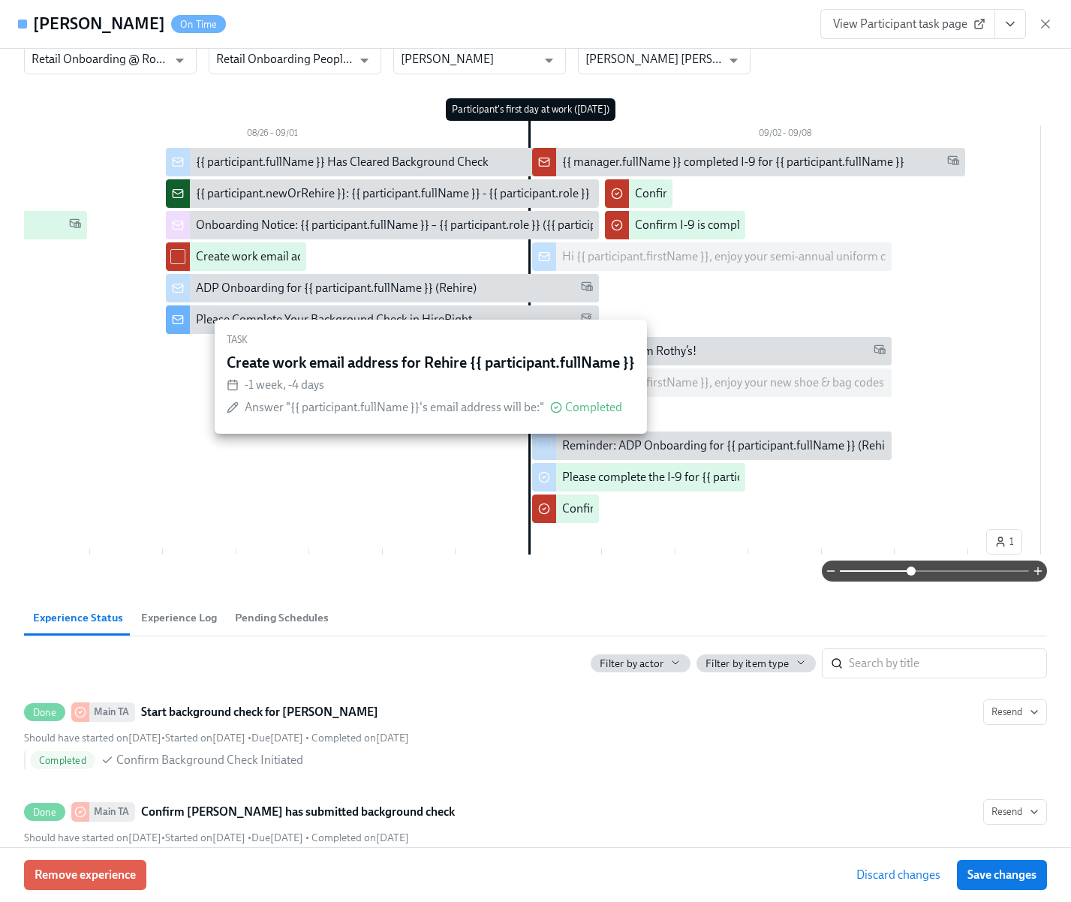
scroll to position [0, 0]
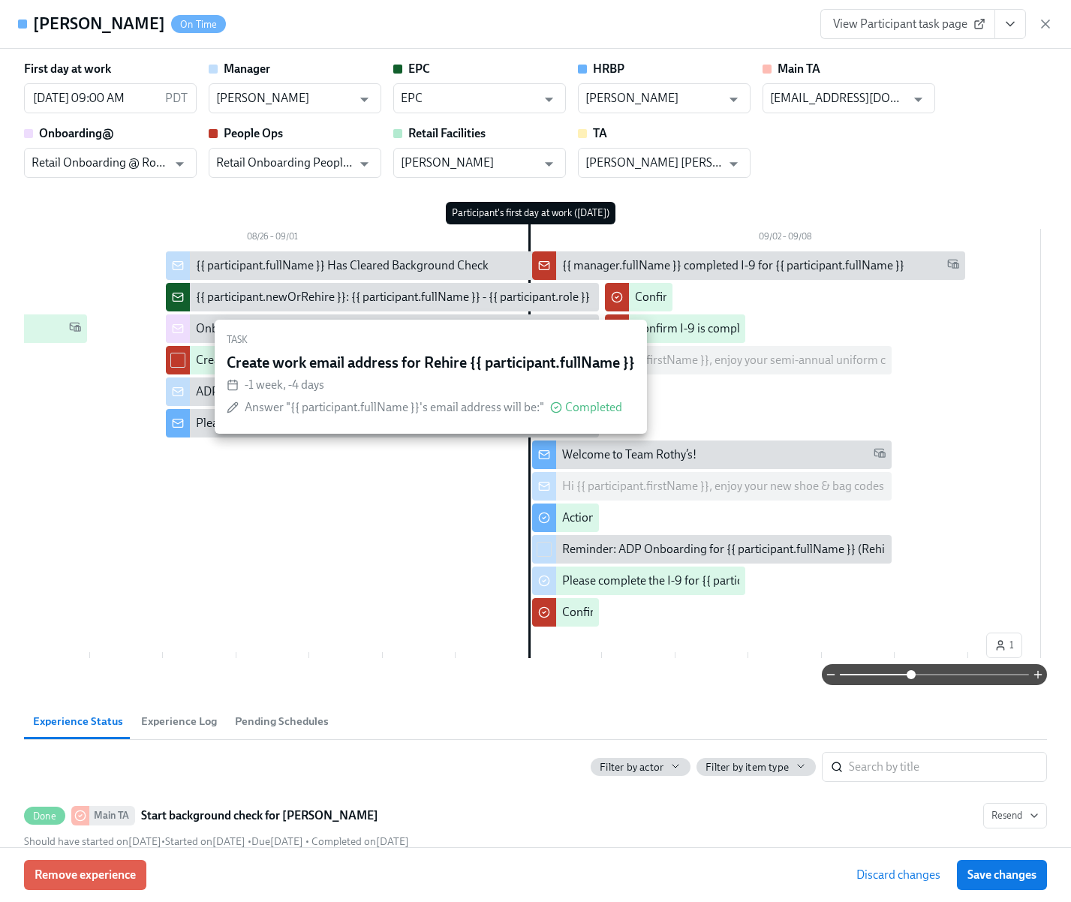
click at [607, 455] on div "Welcome to Team Rothy’s!" at bounding box center [629, 454] width 134 height 17
click at [883, 452] on icon at bounding box center [879, 453] width 11 height 8
drag, startPoint x: 854, startPoint y: 454, endPoint x: 846, endPoint y: 454, distance: 8.3
click at [854, 454] on div "Welcome to Team Rothy’s!" at bounding box center [724, 454] width 324 height 17
click at [557, 452] on div "Welcome to Team Rothy’s!" at bounding box center [712, 454] width 360 height 29
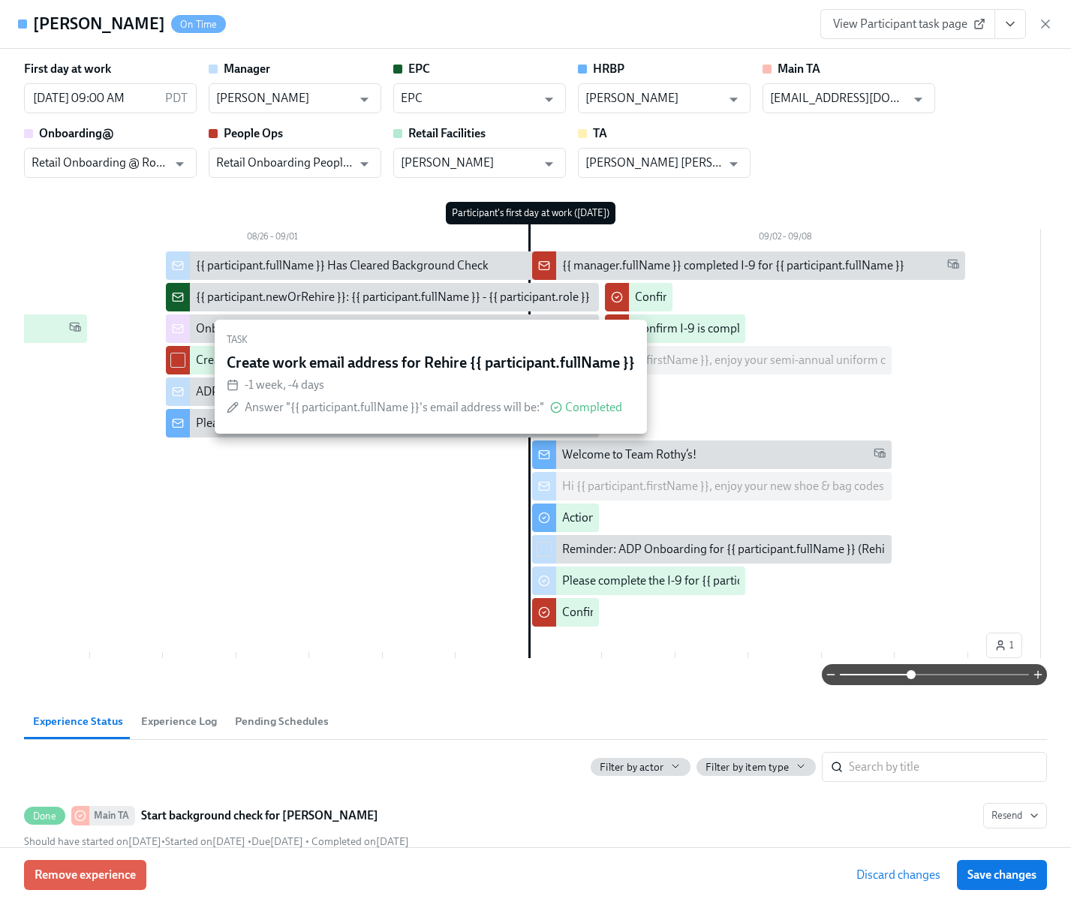
click at [191, 730] on span "Experience Log" at bounding box center [179, 721] width 76 height 17
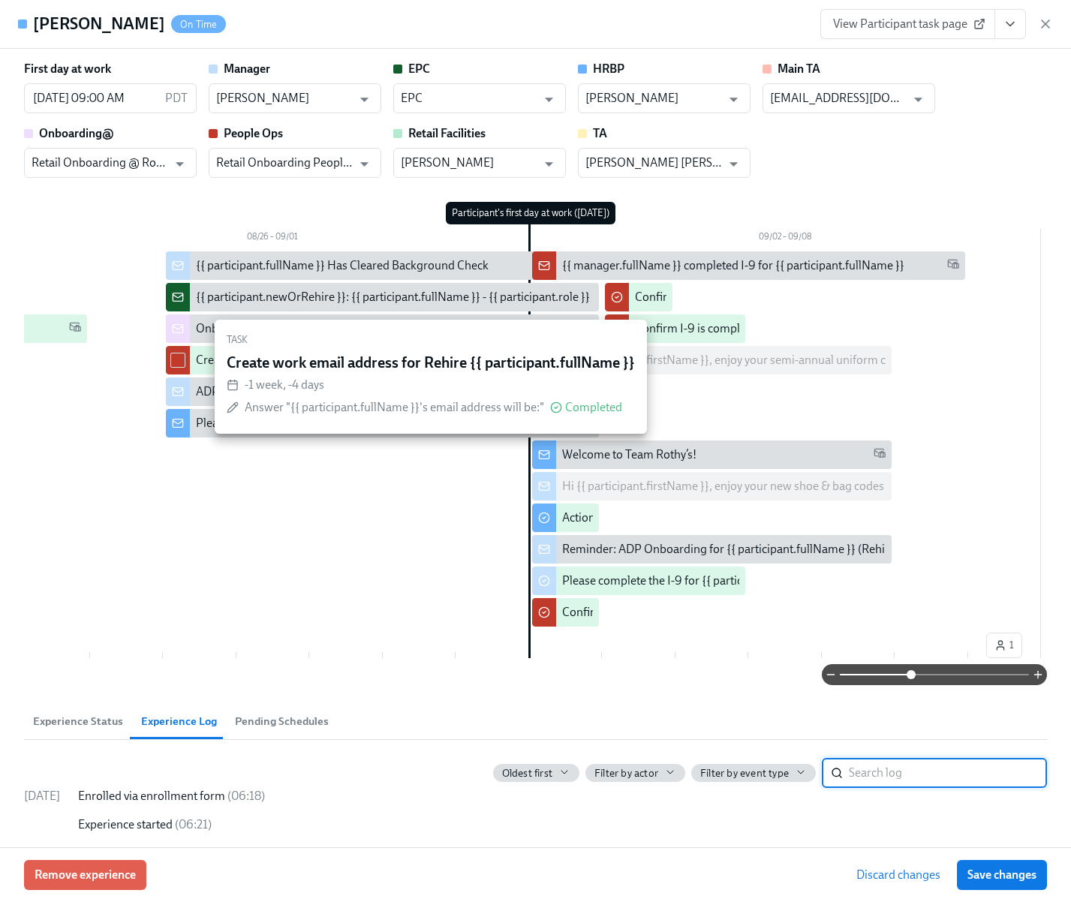
click at [562, 456] on div "Welcome to Team Rothy’s!" at bounding box center [629, 454] width 134 height 17
click at [544, 456] on input "checkbox" at bounding box center [544, 455] width 14 height 14
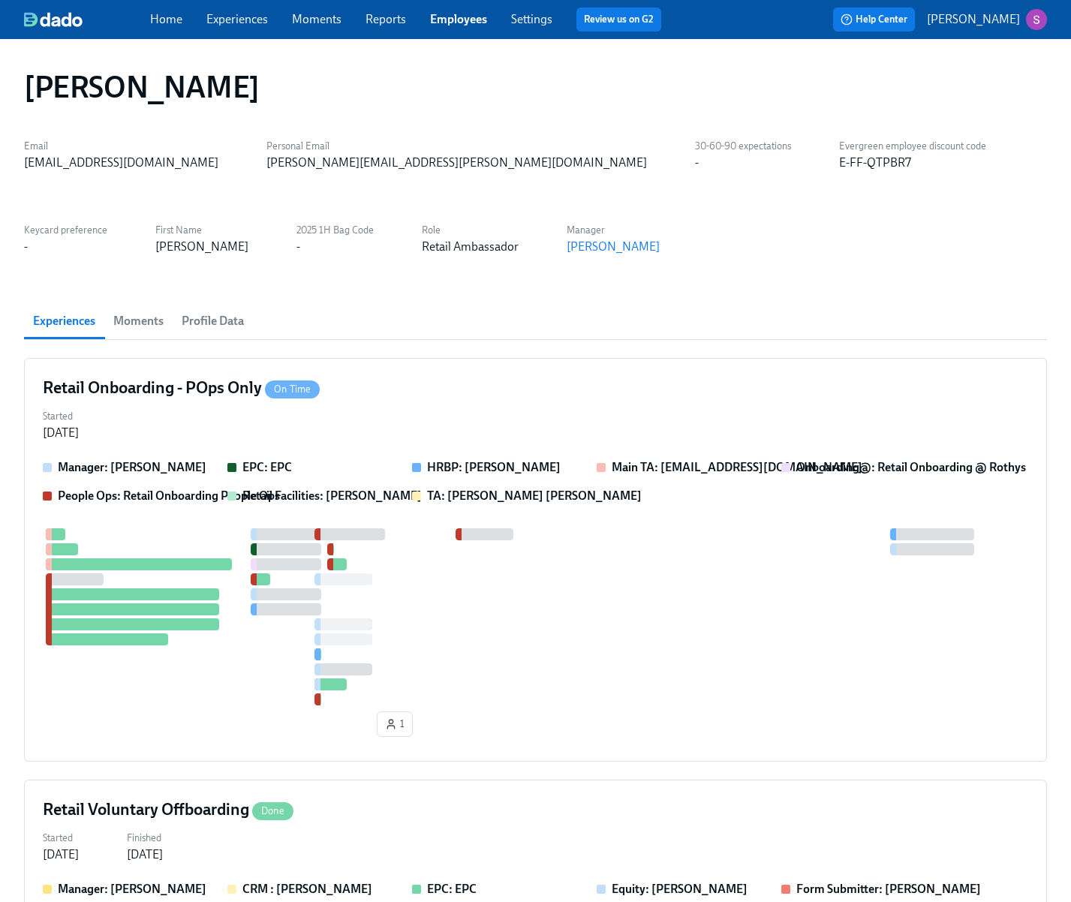
click at [131, 320] on span "Moments" at bounding box center [138, 321] width 50 height 21
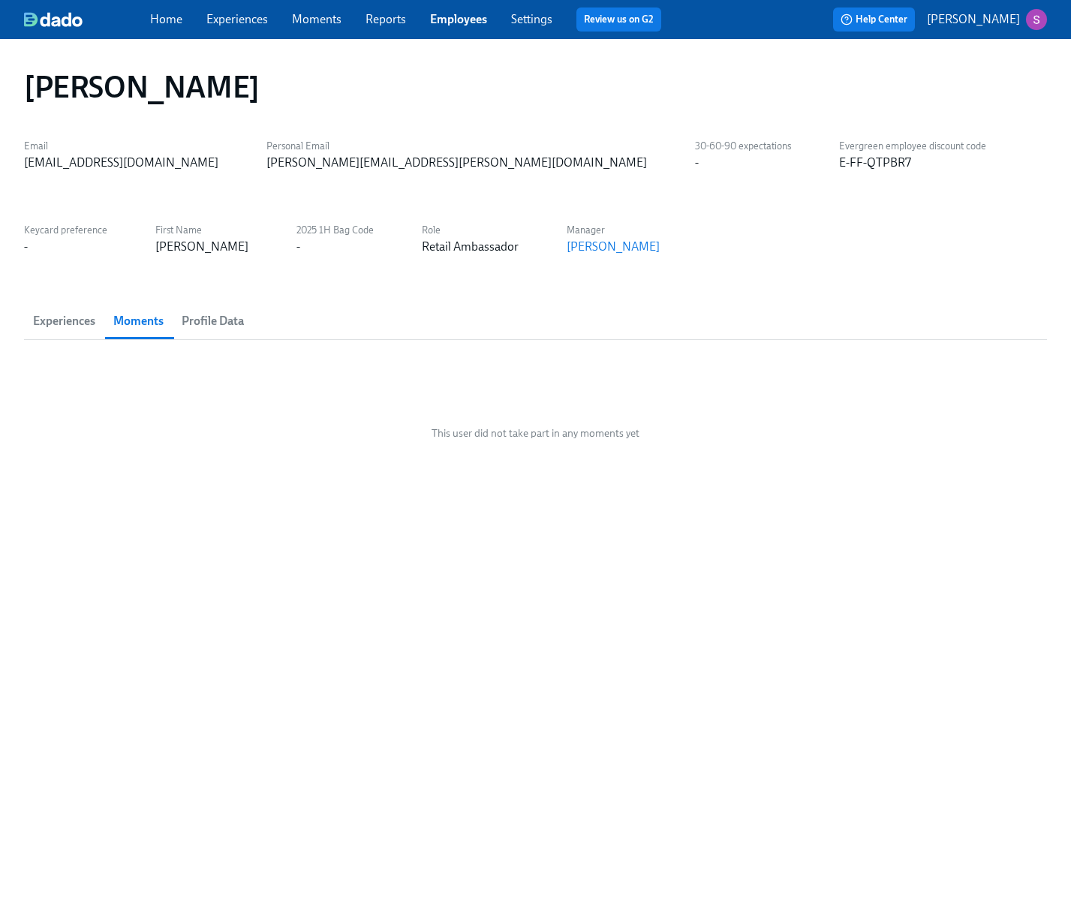
click at [219, 323] on span "Profile Data" at bounding box center [213, 321] width 62 height 21
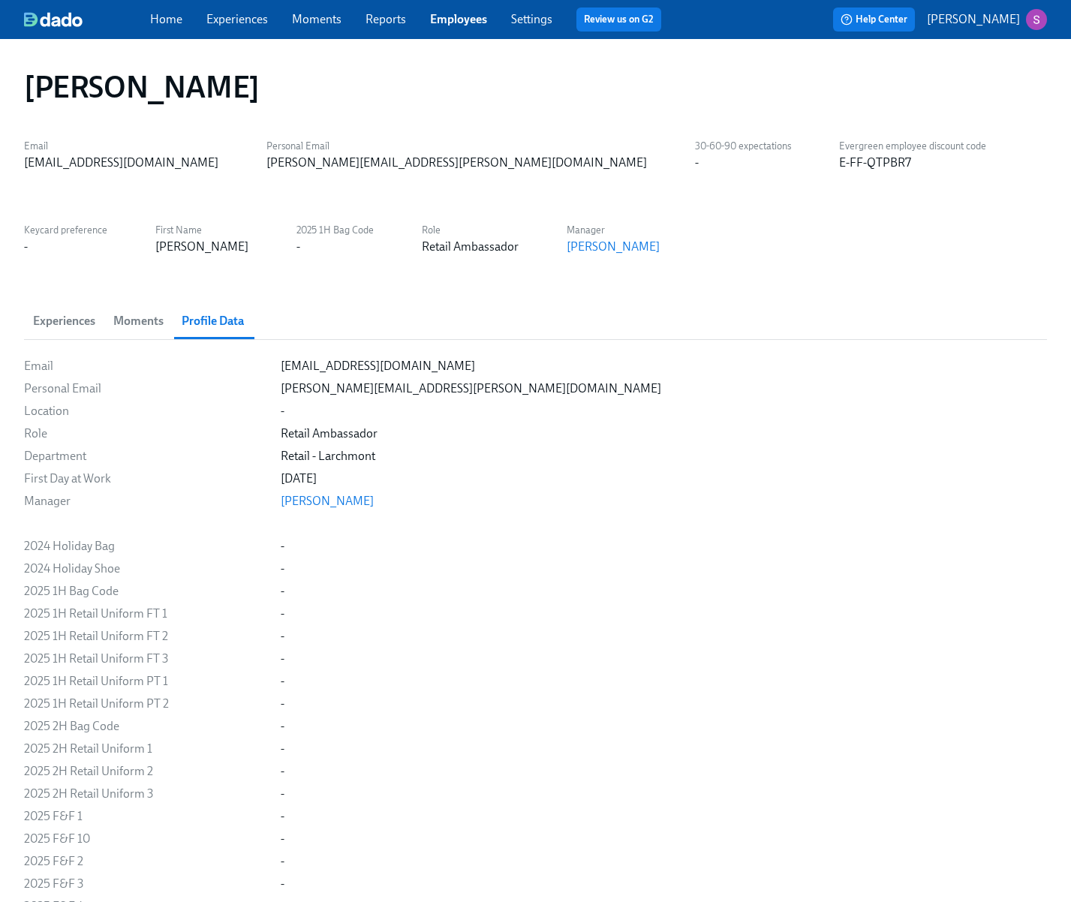
click at [53, 323] on span "Experiences" at bounding box center [64, 321] width 62 height 21
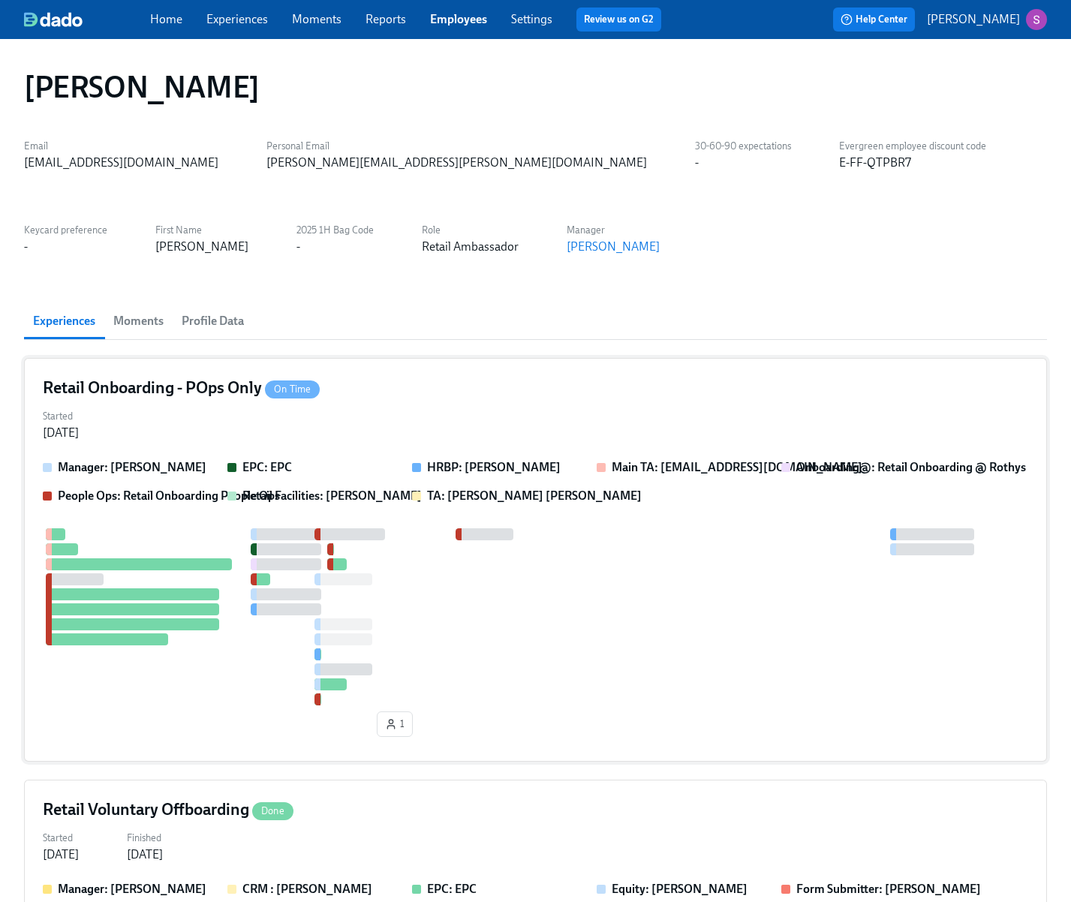
click at [378, 425] on div "Started [DATE]" at bounding box center [535, 423] width 985 height 36
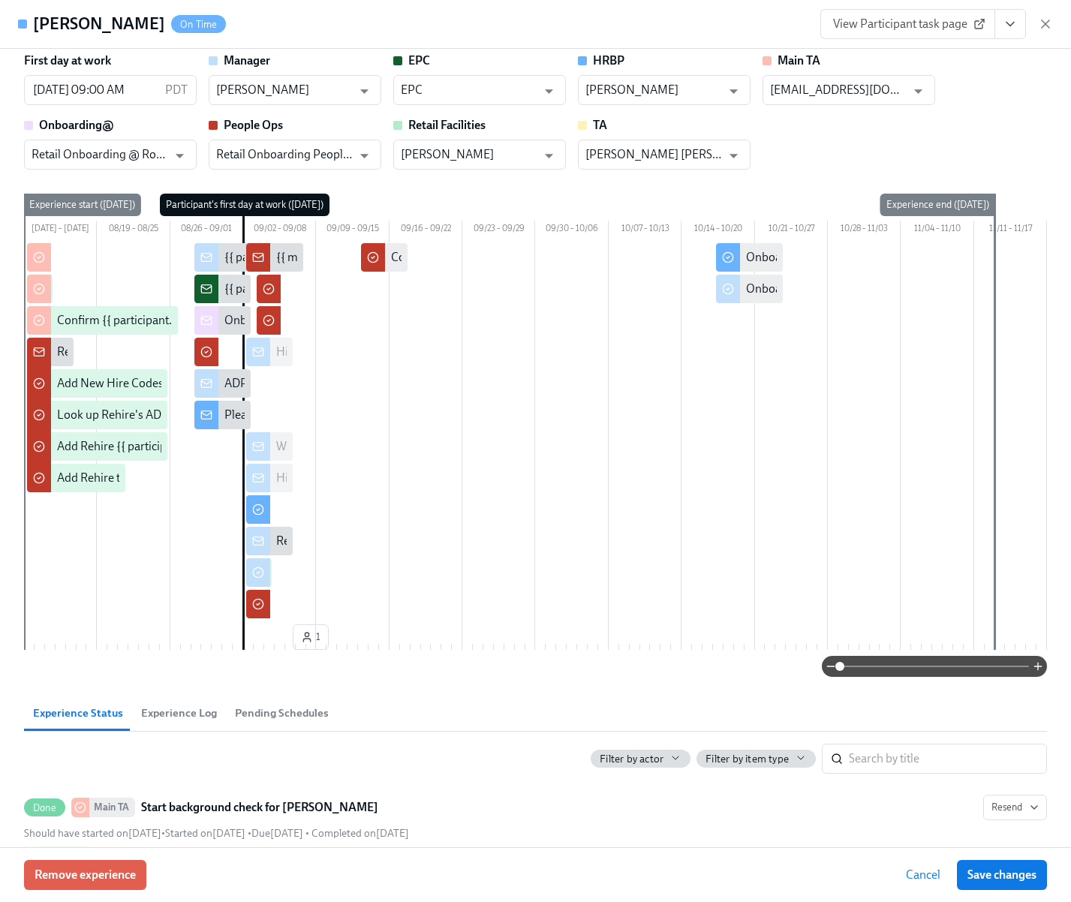
scroll to position [17, 0]
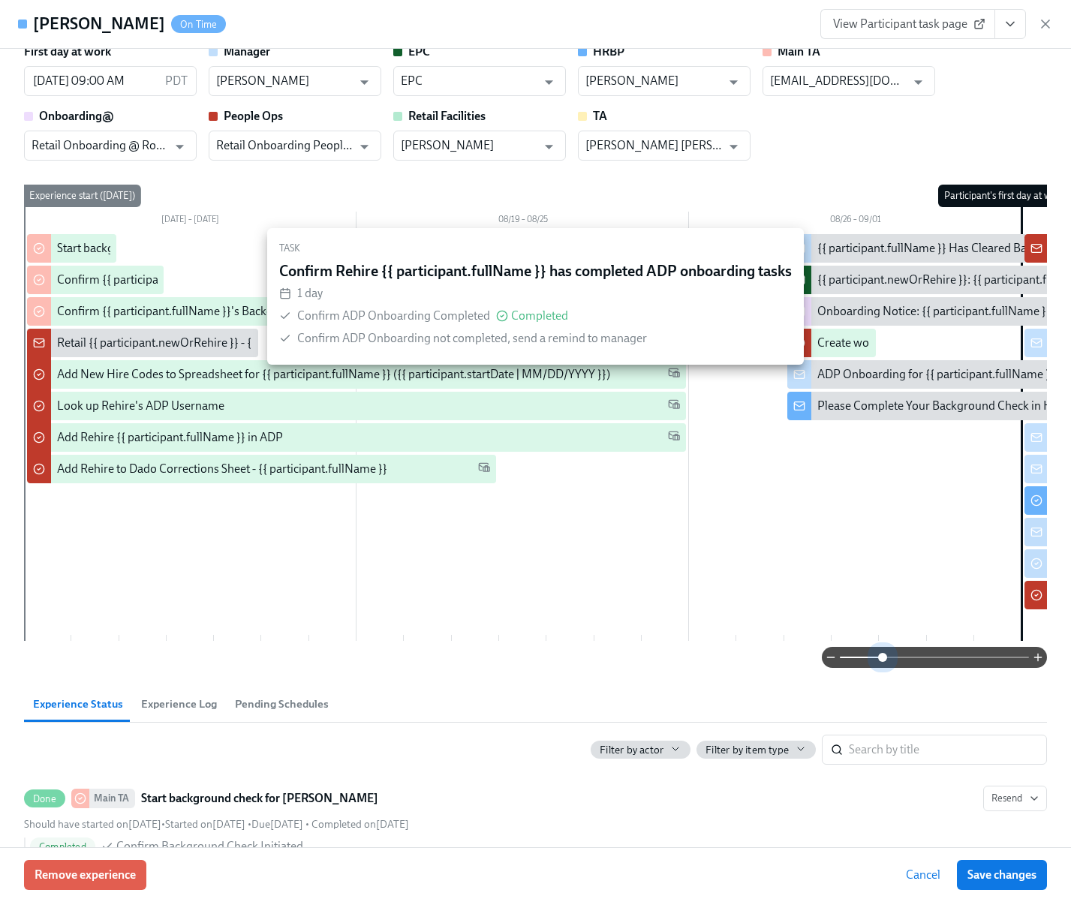
click at [881, 668] on span at bounding box center [934, 657] width 189 height 21
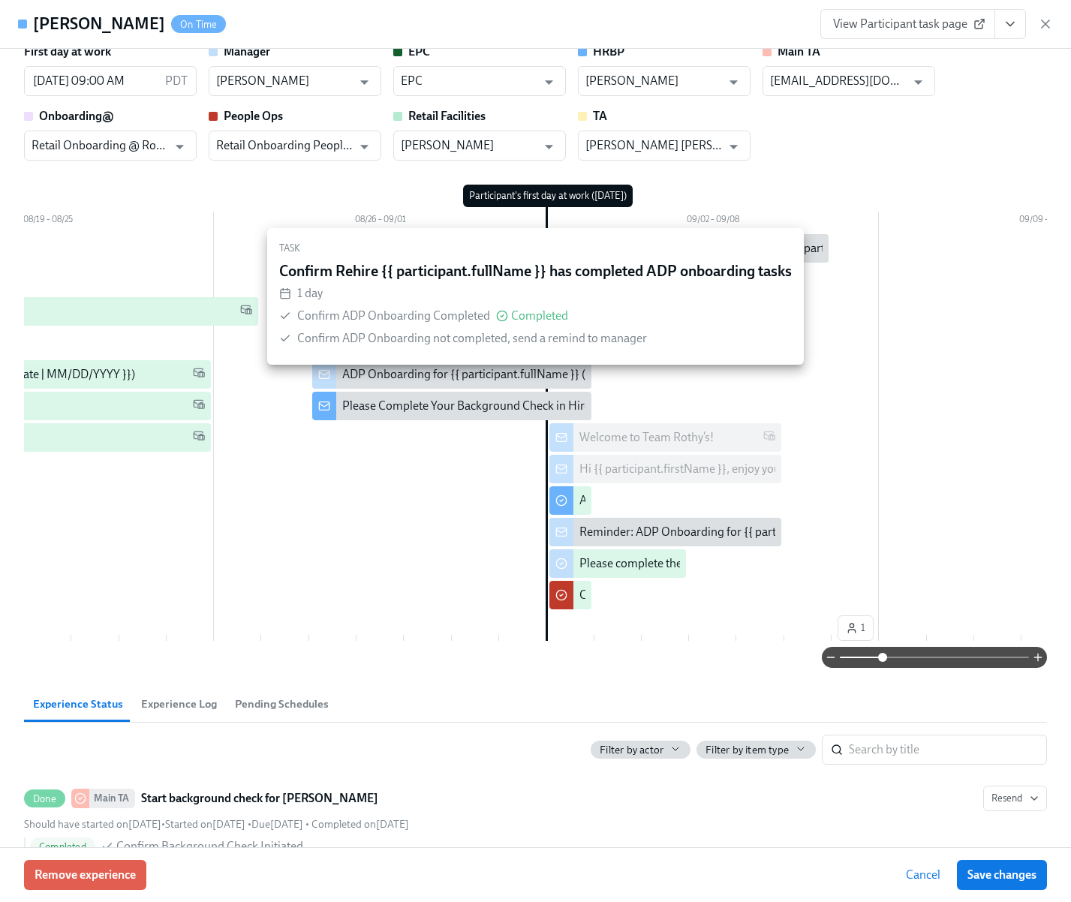
scroll to position [0, 482]
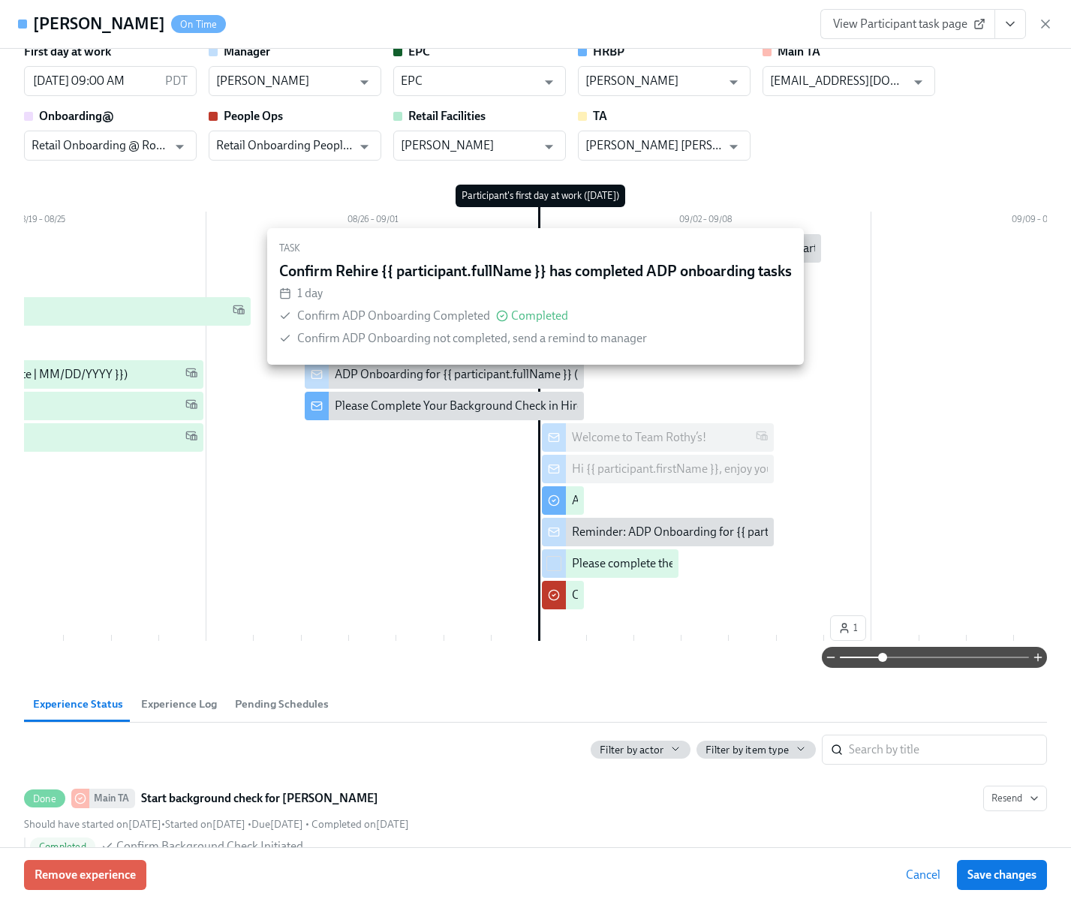
click at [561, 386] on div "ADP Onboarding for {{ participant.fullName }} (Rehire)" at bounding box center [444, 374] width 279 height 29
click at [404, 385] on div "ADP Onboarding for {{ participant.fullName }} (Rehire)" at bounding box center [444, 374] width 279 height 29
click at [401, 401] on div "Please Complete Your Background Check in HireRight" at bounding box center [473, 406] width 276 height 17
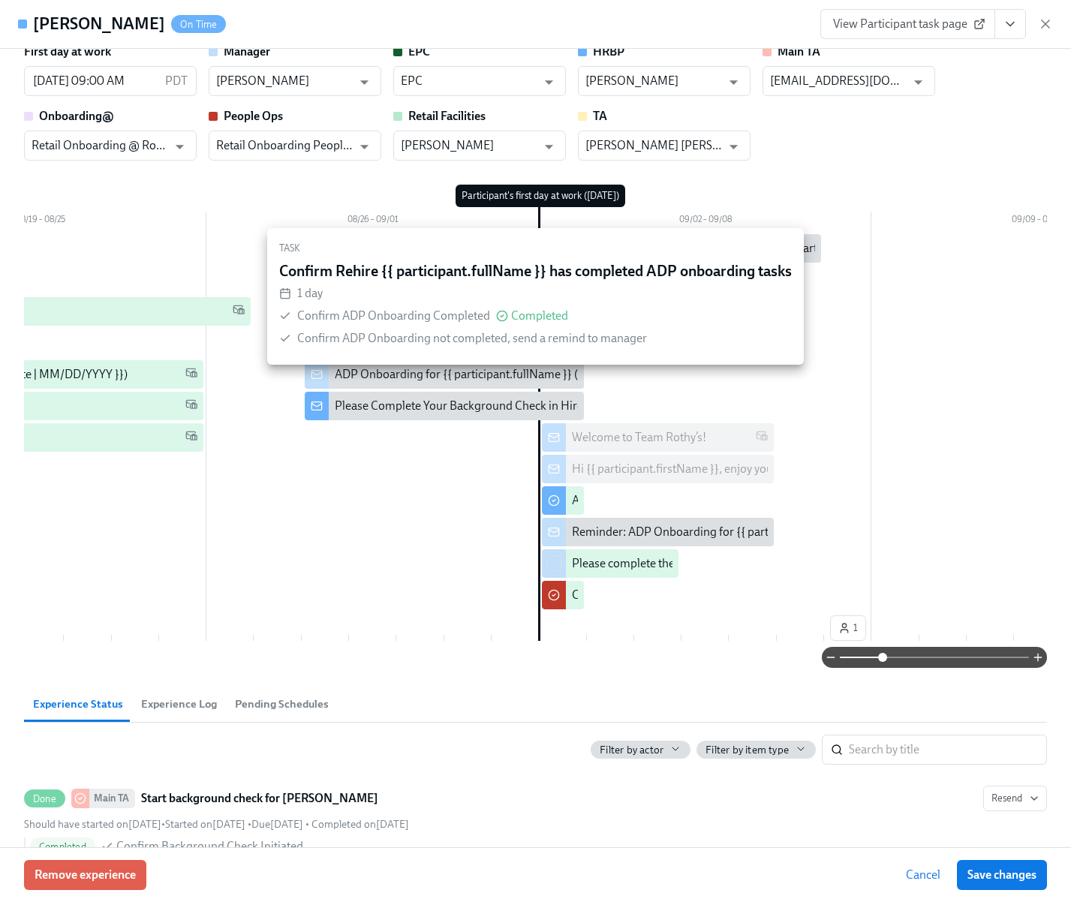
click at [926, 32] on link "View Participant task page" at bounding box center [907, 24] width 175 height 30
click at [801, 188] on div "[DATE] – [DATE] 08/19 – 08/25 08/26 – 09/01 09/02 – 09/08 09/09 – 09/15 09/16 –…" at bounding box center [535, 416] width 1023 height 462
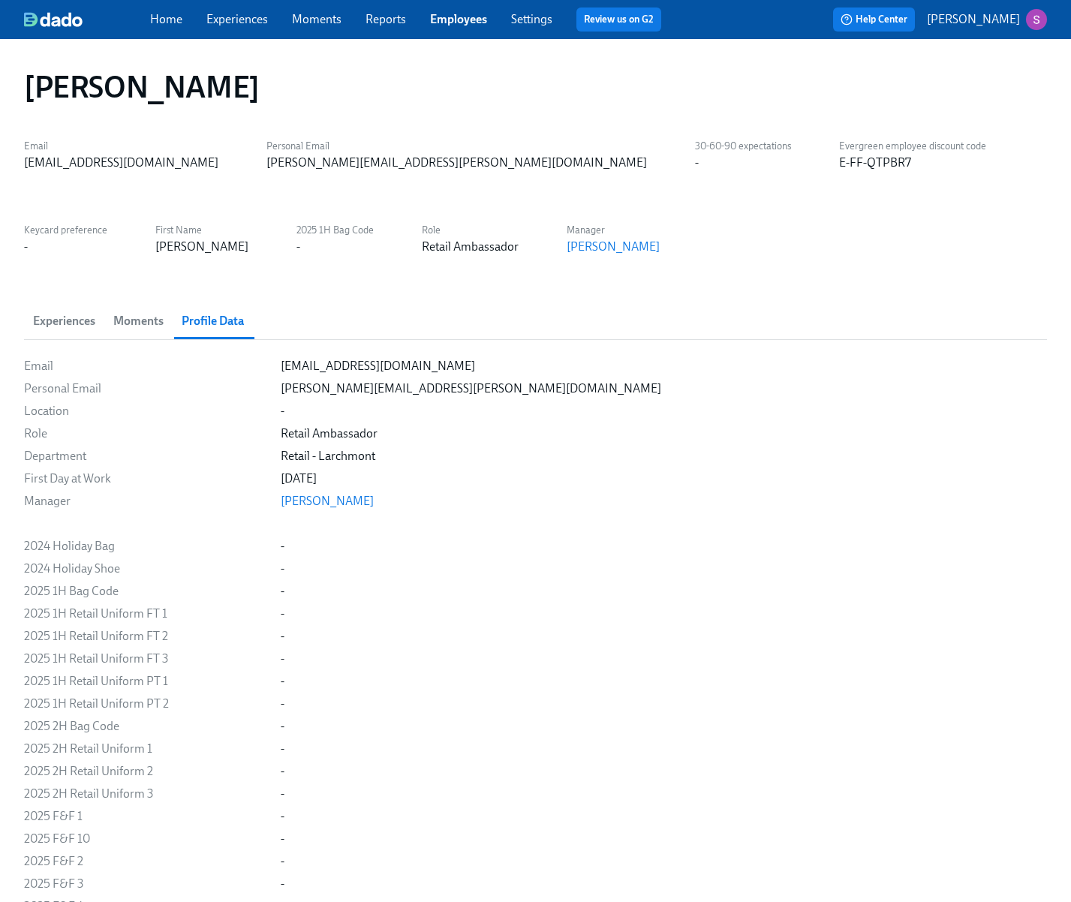
click at [237, 21] on link "Experiences" at bounding box center [237, 19] width 62 height 14
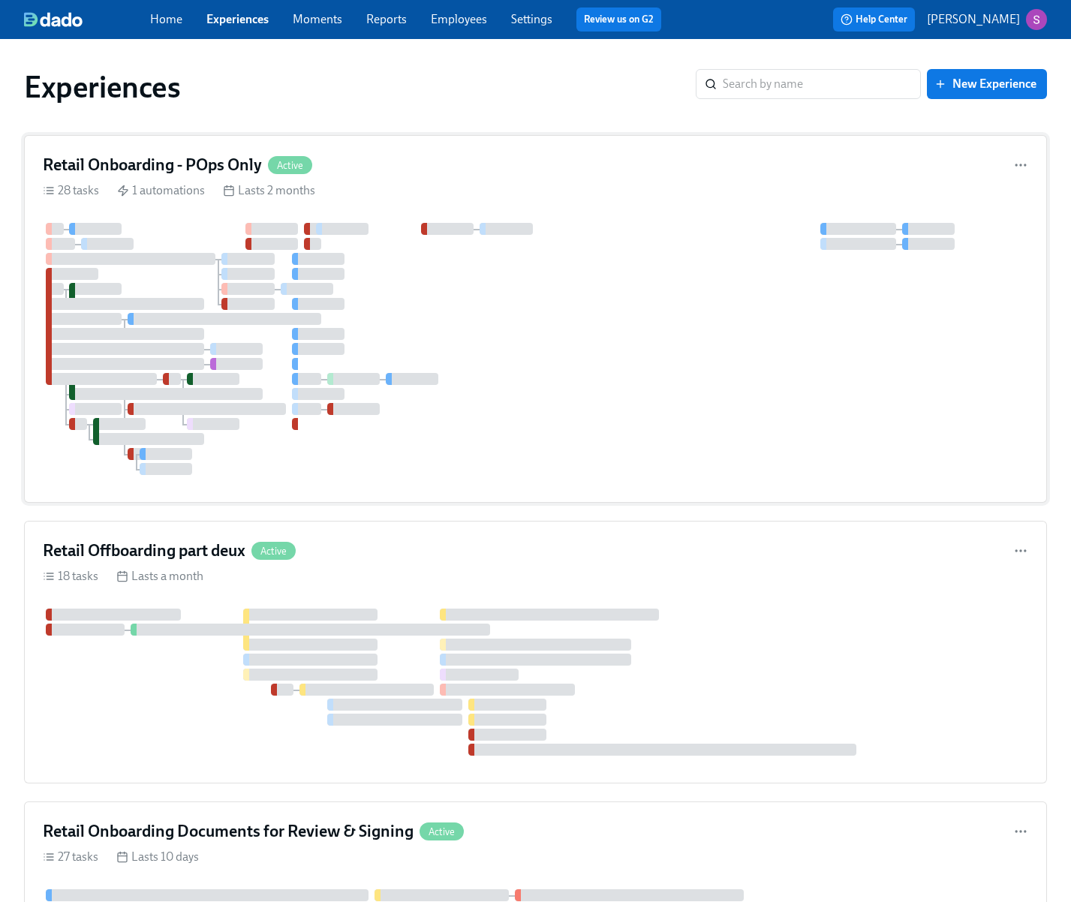
click at [196, 160] on h4 "Retail Onboarding - POps Only" at bounding box center [152, 165] width 219 height 23
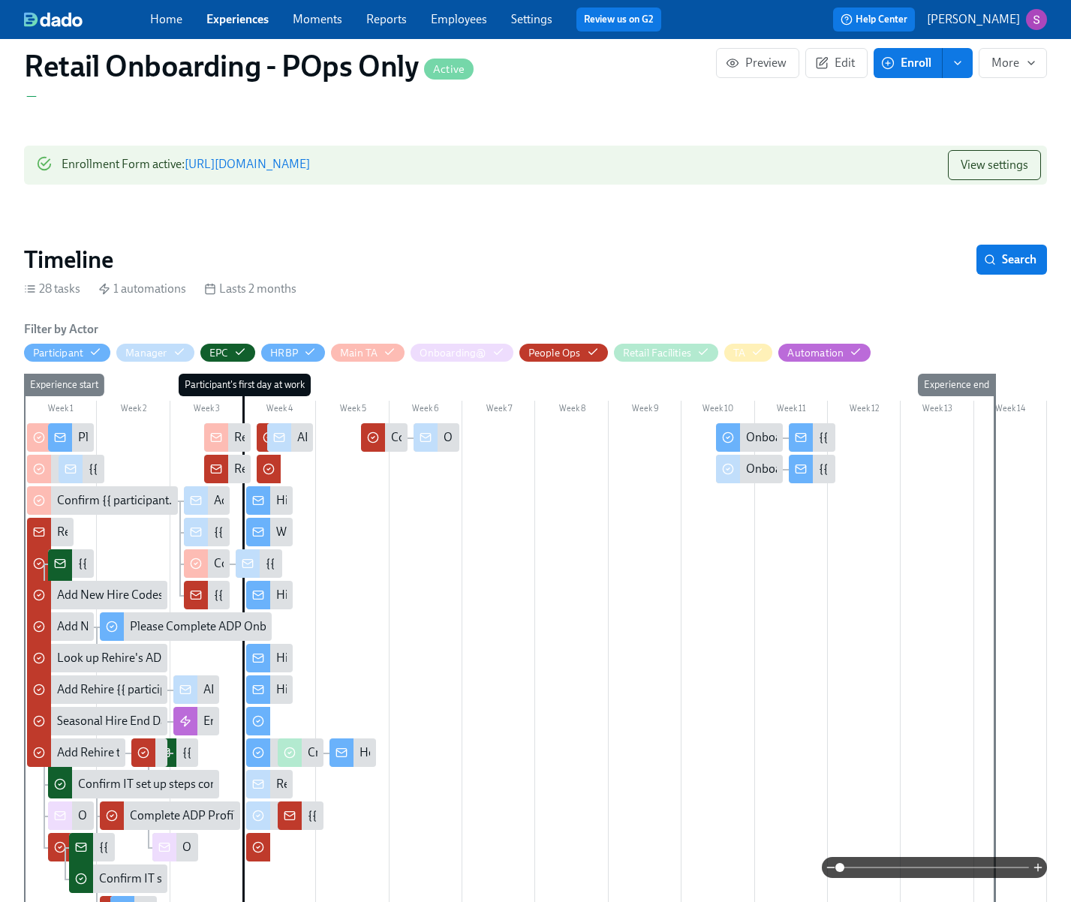
scroll to position [229, 0]
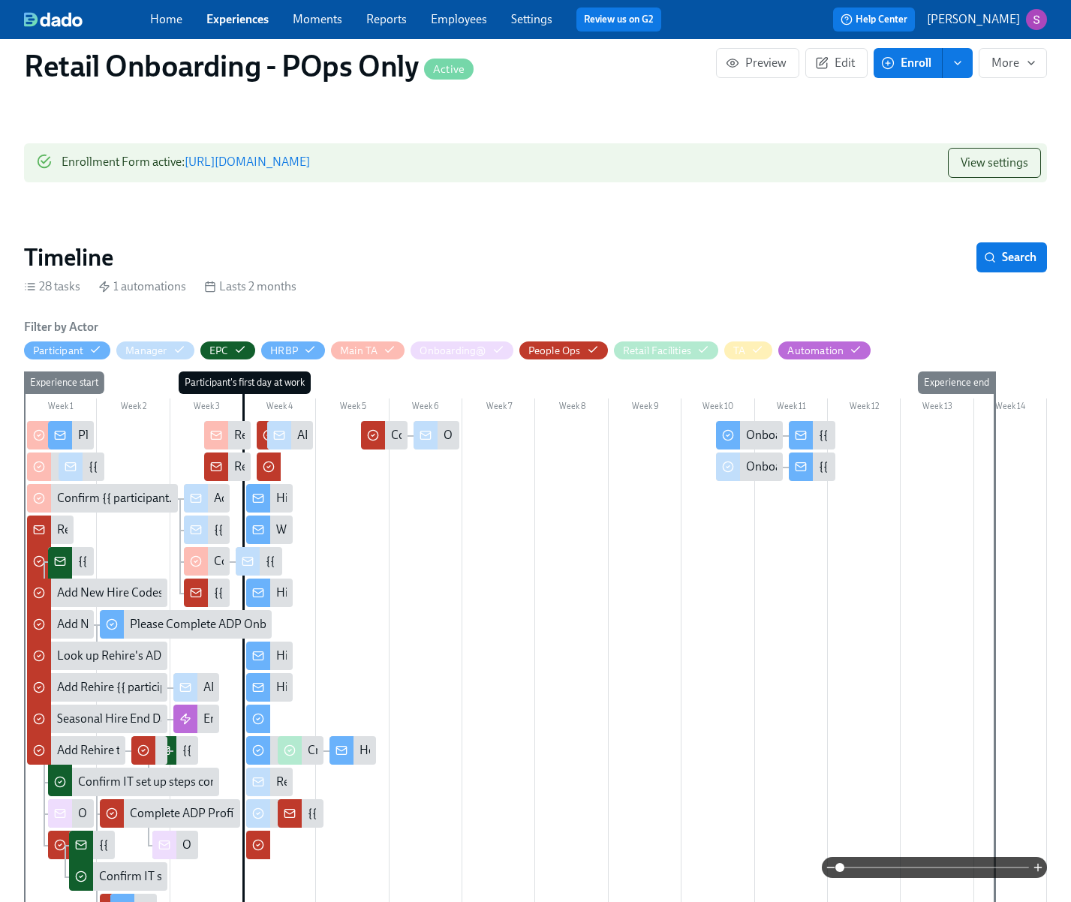
click at [278, 520] on div "Welcome to Team Rothy’s!" at bounding box center [269, 529] width 47 height 29
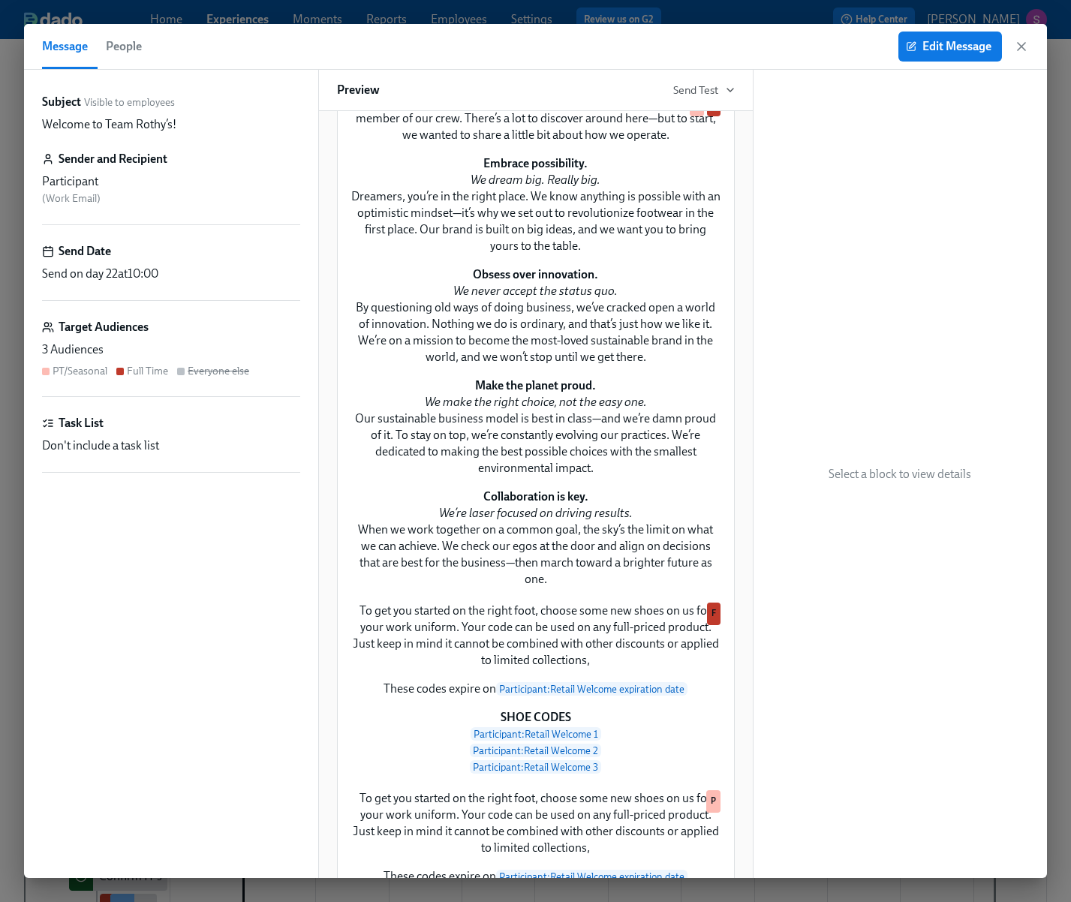
scroll to position [122, 0]
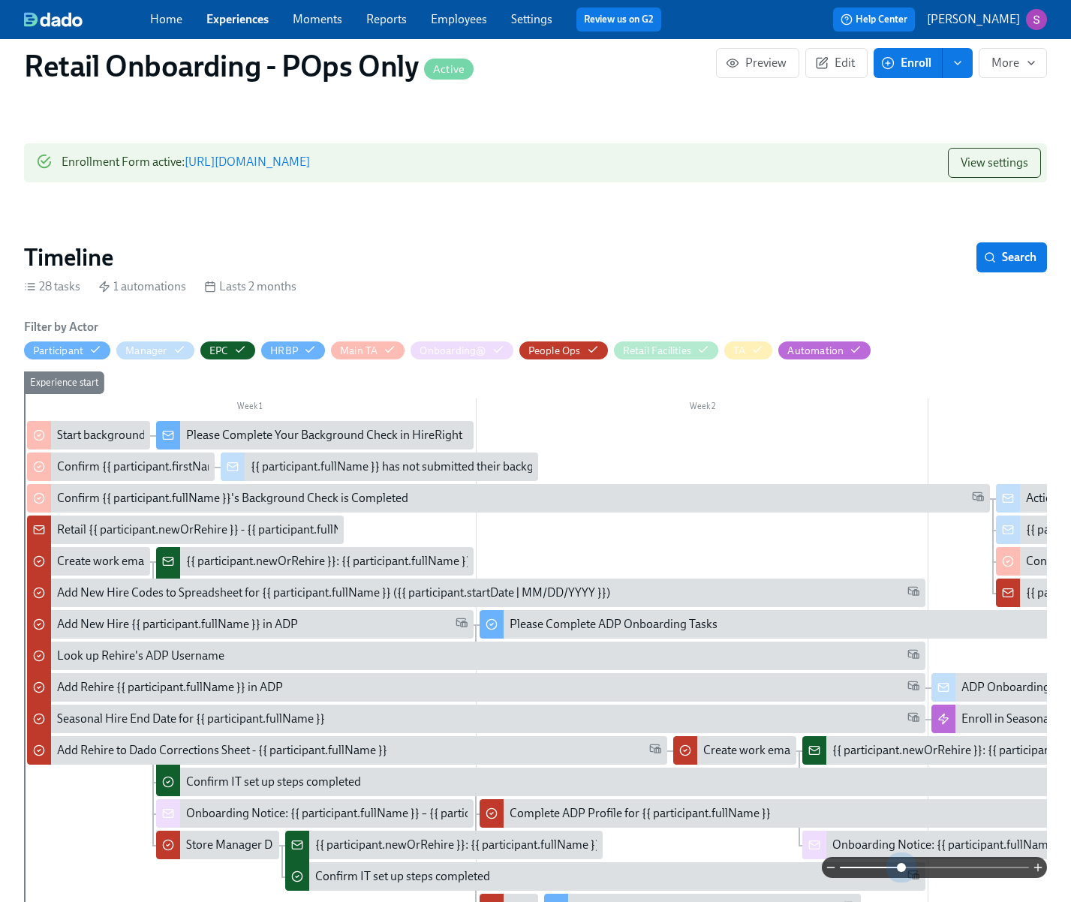
click at [900, 869] on span at bounding box center [934, 867] width 189 height 21
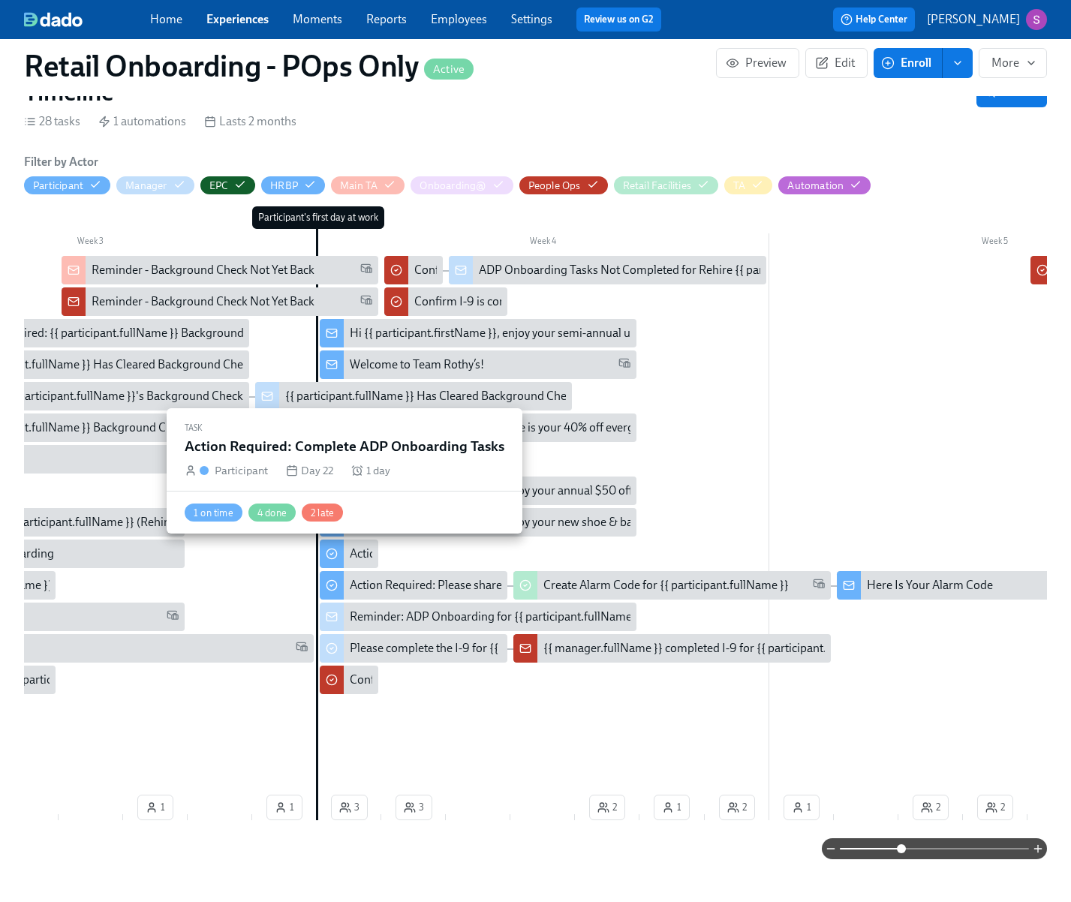
scroll to position [0, 1071]
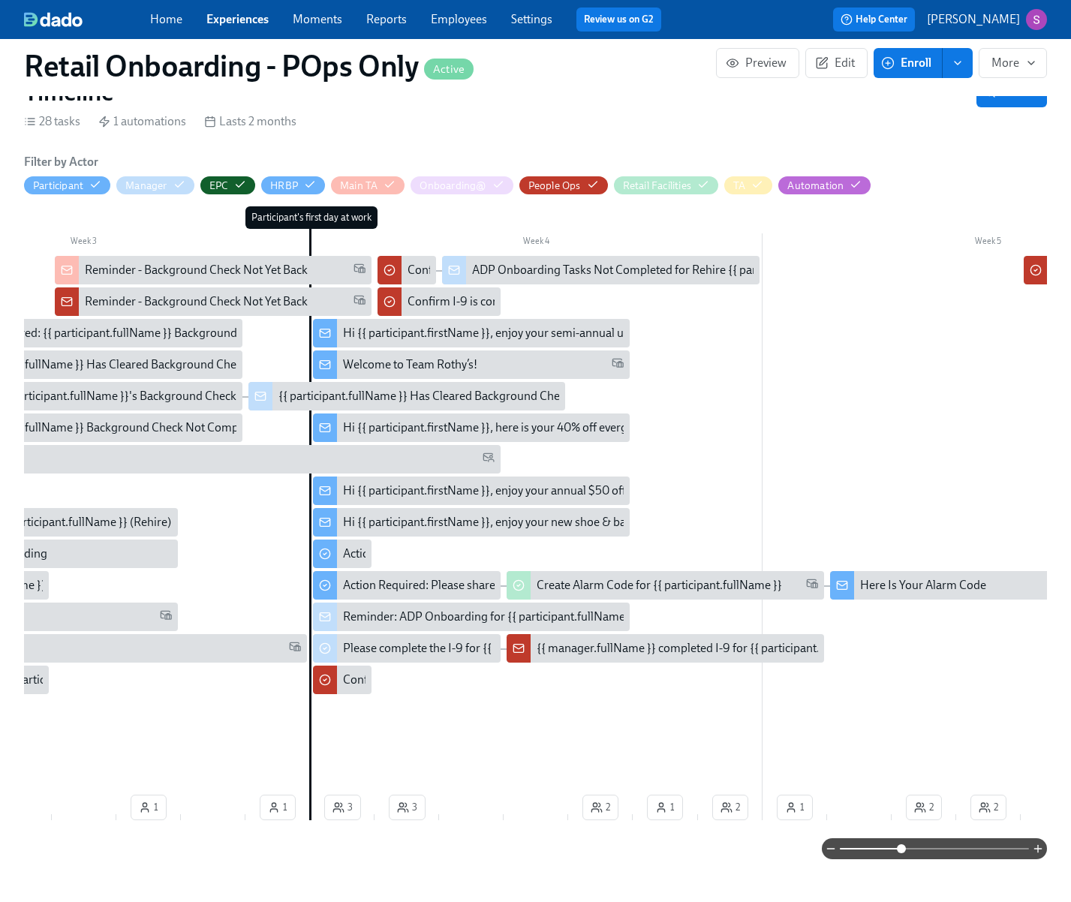
click at [455, 521] on div "Hi {{ participant.firstName }}, enjoy your new shoe & bag codes" at bounding box center [504, 522] width 322 height 17
click at [402, 422] on div "Hi {{ participant.firstName }}, here is your 40% off evergreen code" at bounding box center [510, 427] width 335 height 17
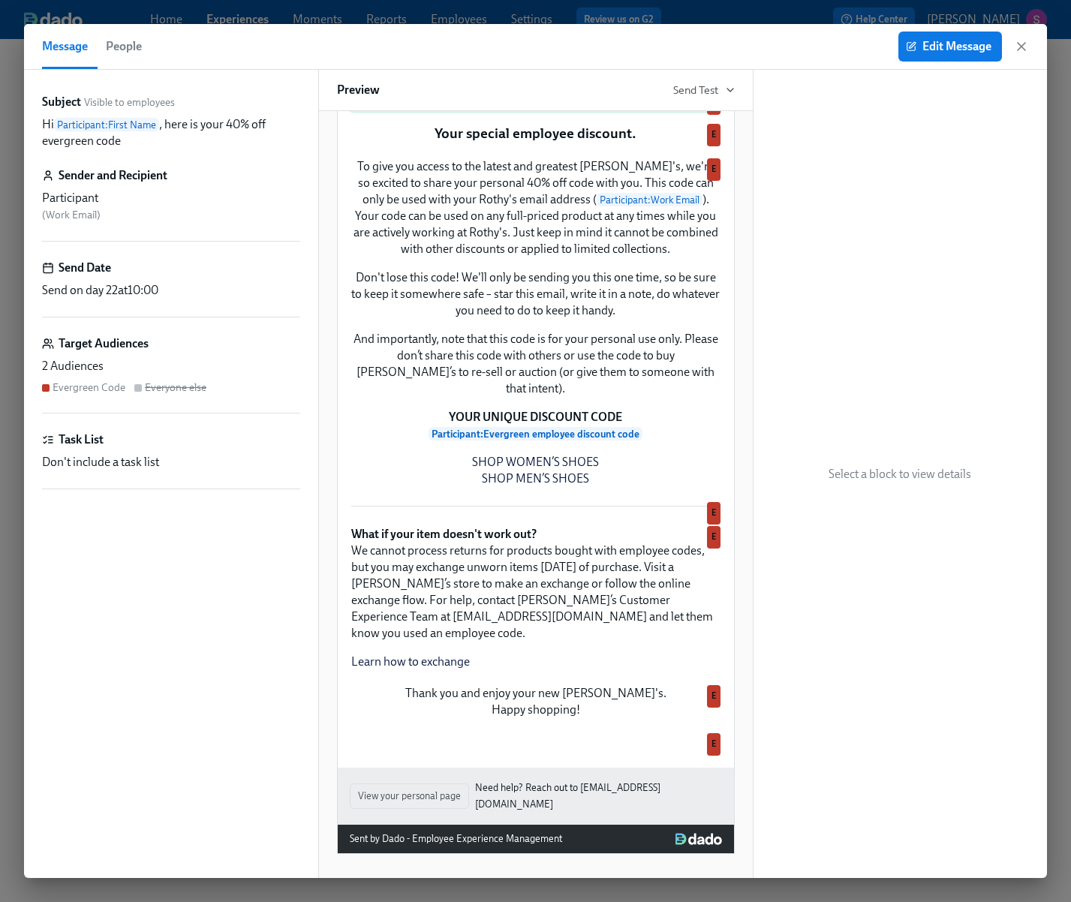
scroll to position [331, 0]
click at [119, 44] on span "People" at bounding box center [124, 46] width 36 height 21
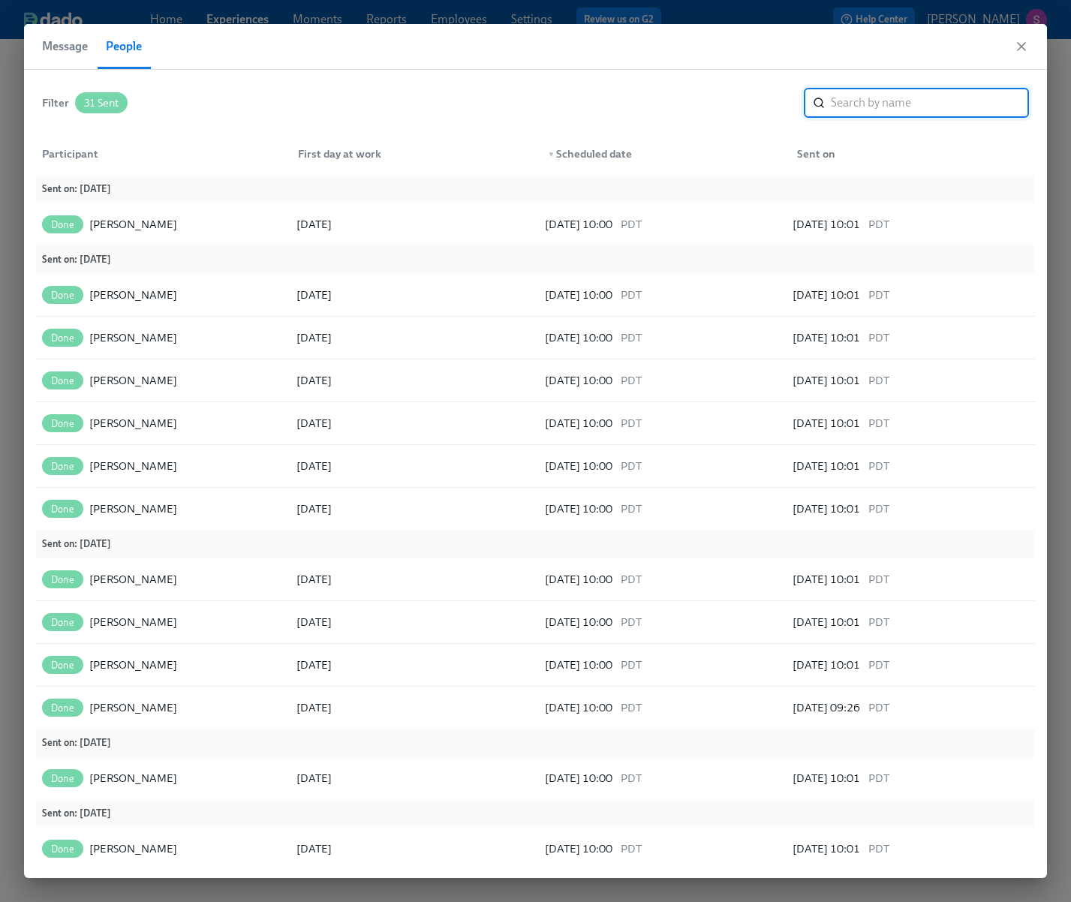
click at [855, 98] on input "search" at bounding box center [930, 103] width 198 height 30
type input "[PERSON_NAME]"
click at [897, 104] on input "[PERSON_NAME]" at bounding box center [930, 103] width 198 height 30
click at [1024, 43] on icon "button" at bounding box center [1021, 47] width 8 height 8
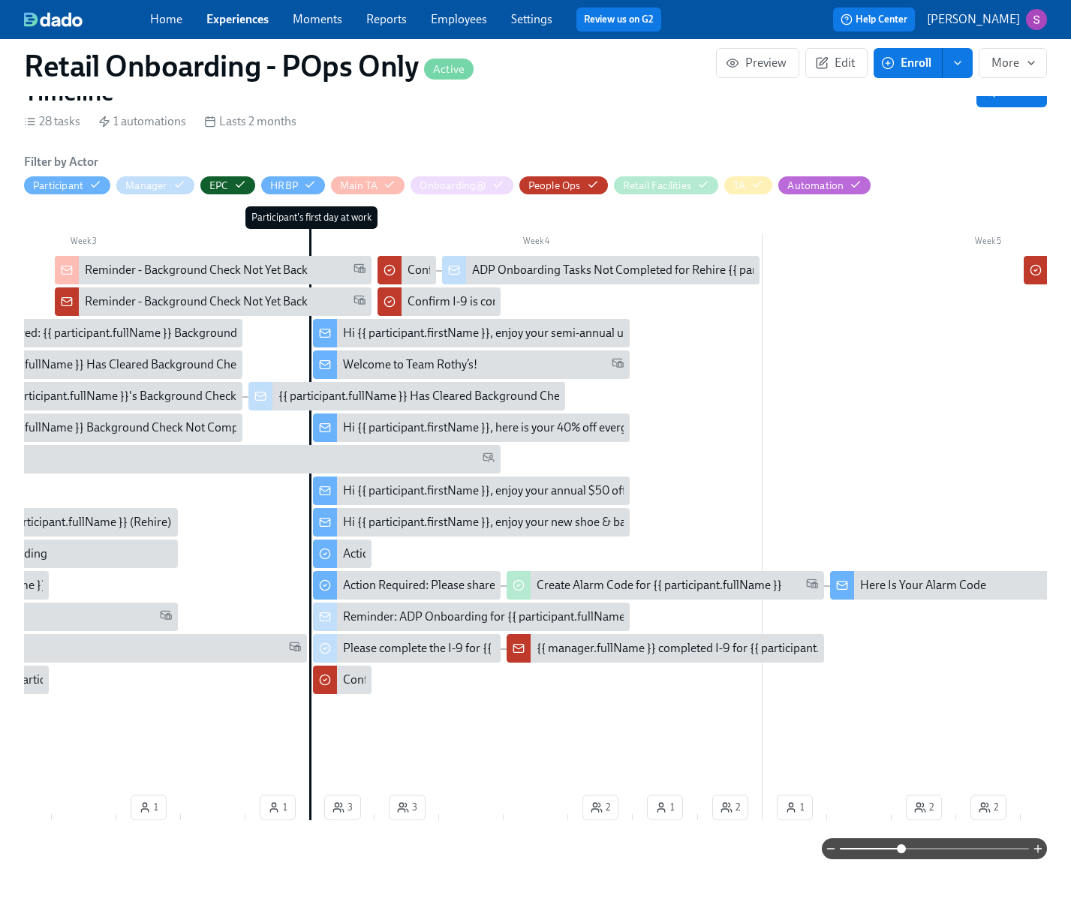
click at [401, 425] on div "Hi {{ participant.firstName }}, here is your 40% off evergreen code" at bounding box center [510, 427] width 335 height 17
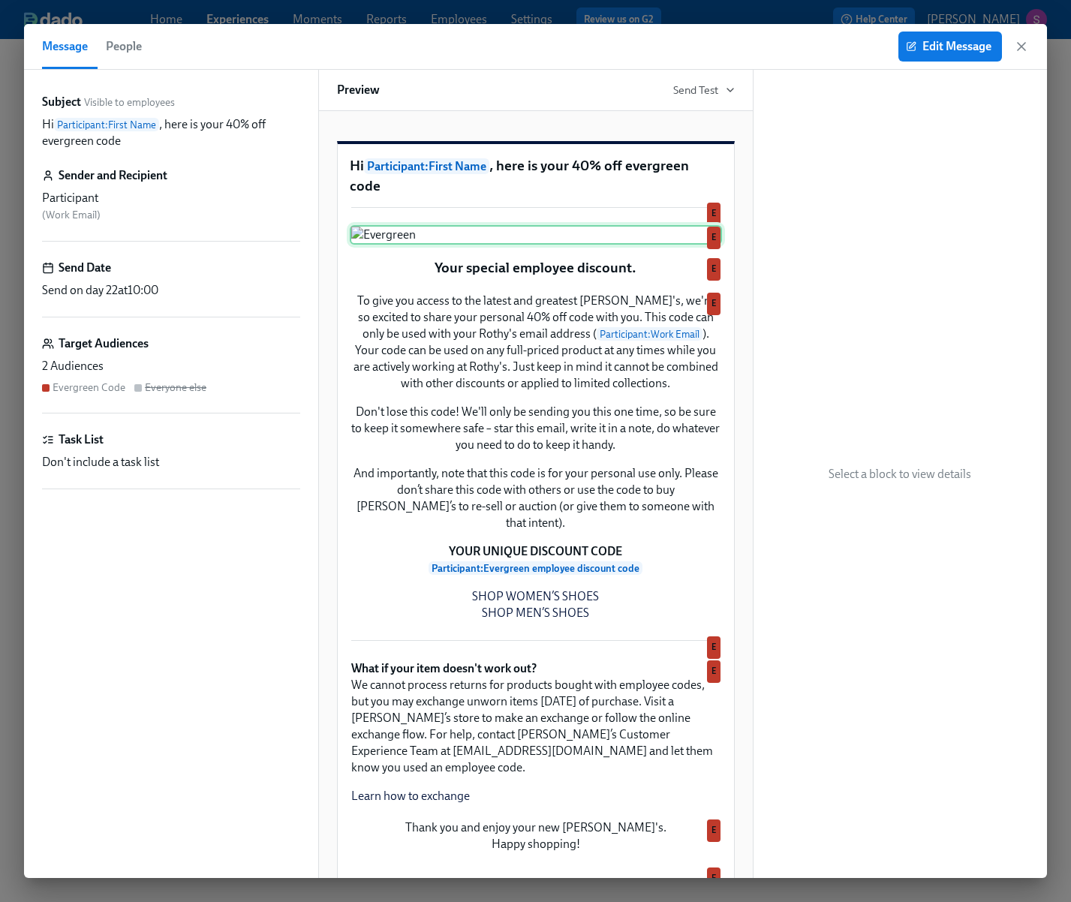
scroll to position [544, 0]
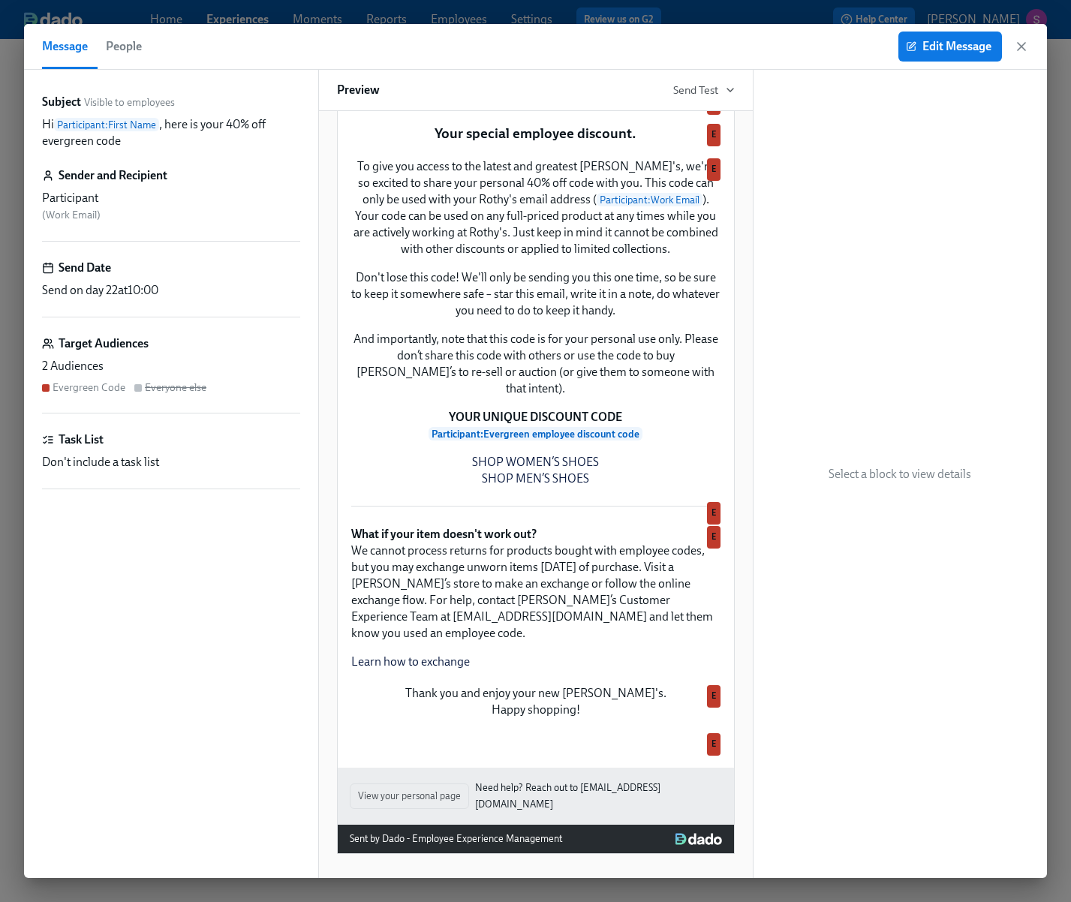
click at [138, 49] on span "People" at bounding box center [124, 46] width 36 height 21
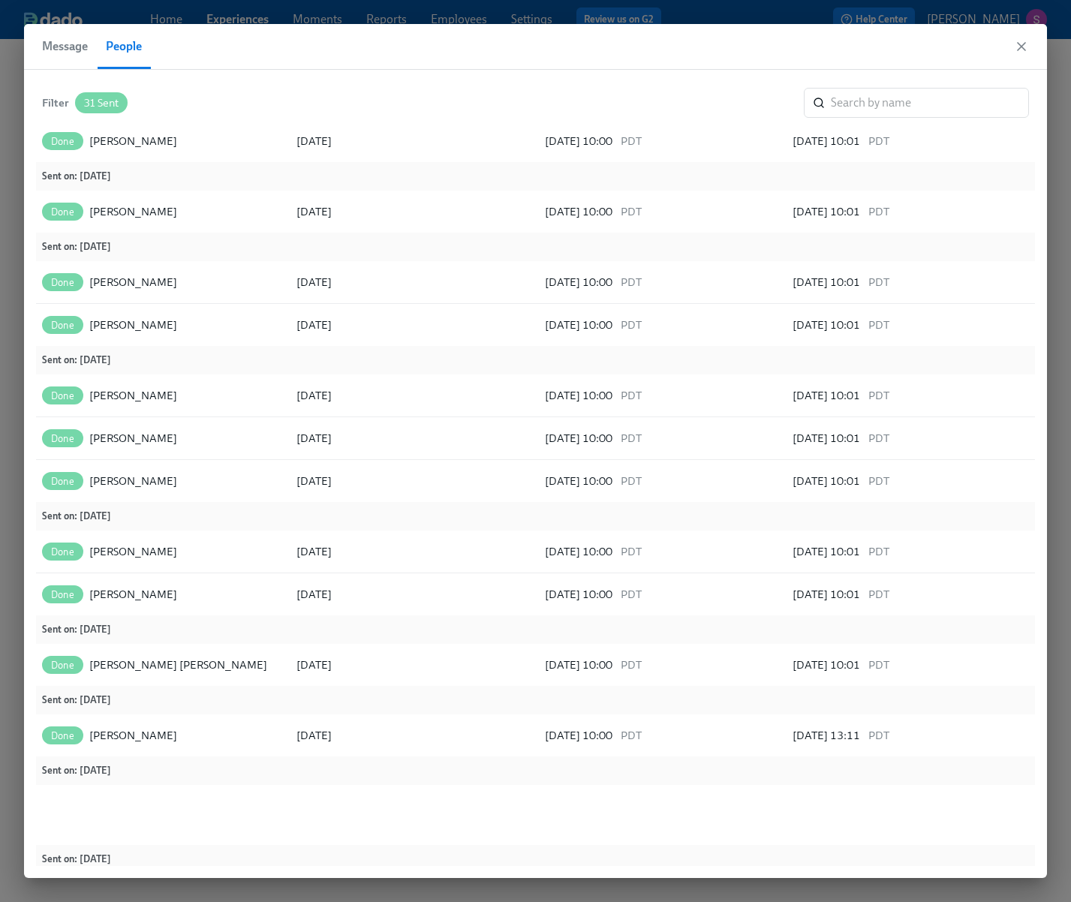
scroll to position [740, 0]
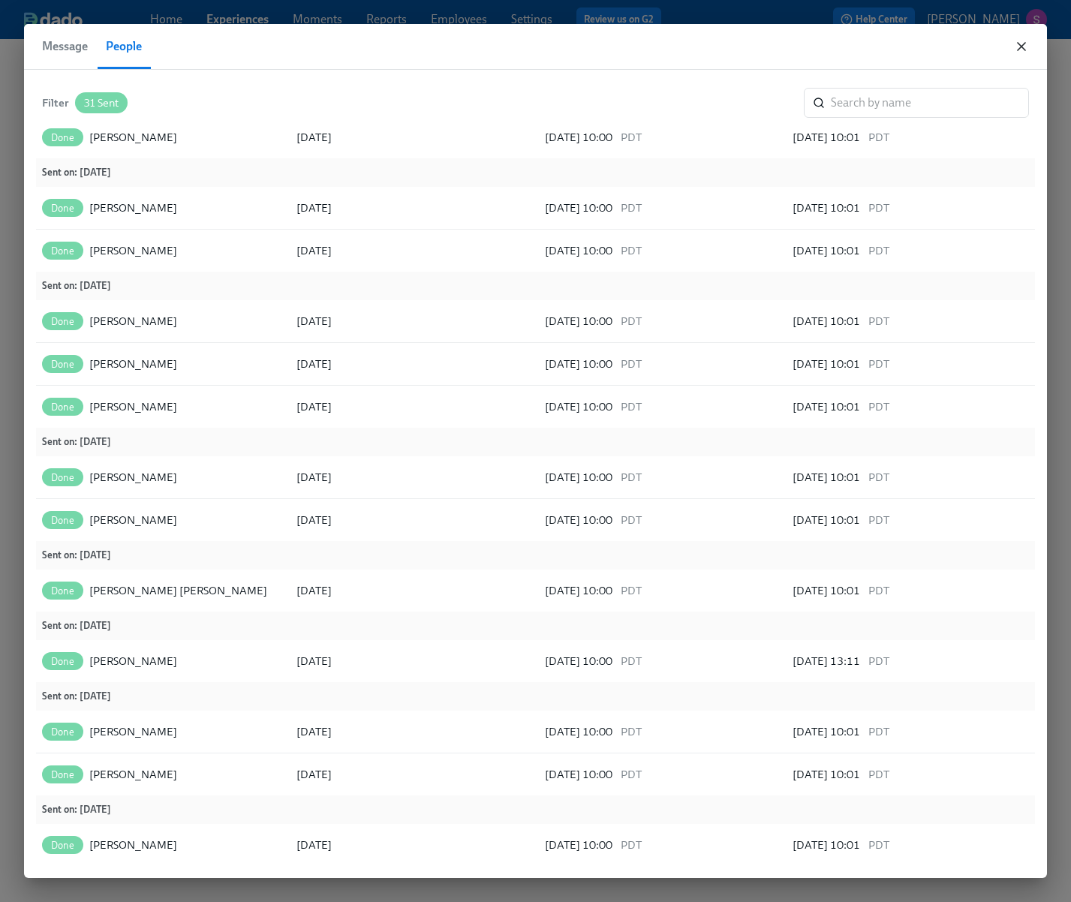
click at [1014, 44] on icon "button" at bounding box center [1021, 46] width 15 height 15
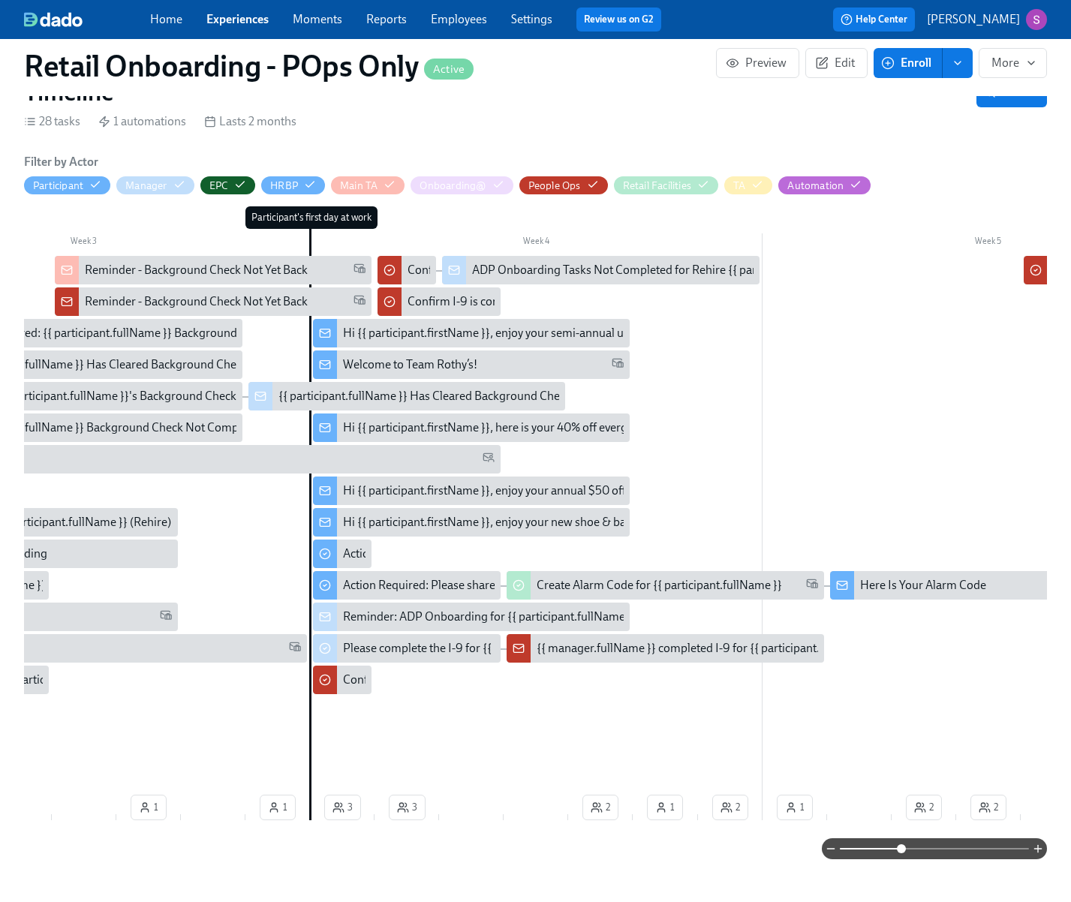
click at [437, 23] on link "Employees" at bounding box center [459, 19] width 56 height 14
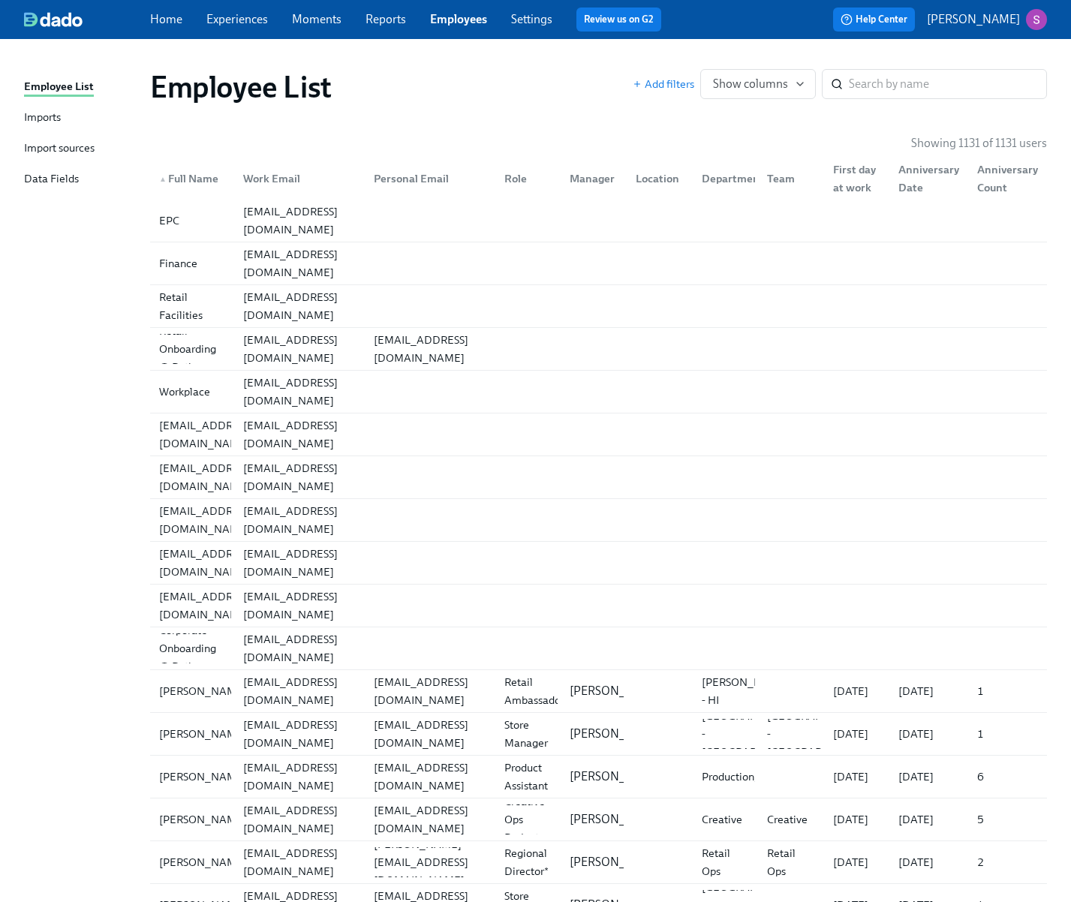
click at [236, 8] on div "Home Experiences Moments Reports Employees Settings Review us on G2" at bounding box center [411, 20] width 523 height 24
click at [239, 23] on link "Experiences" at bounding box center [237, 19] width 62 height 14
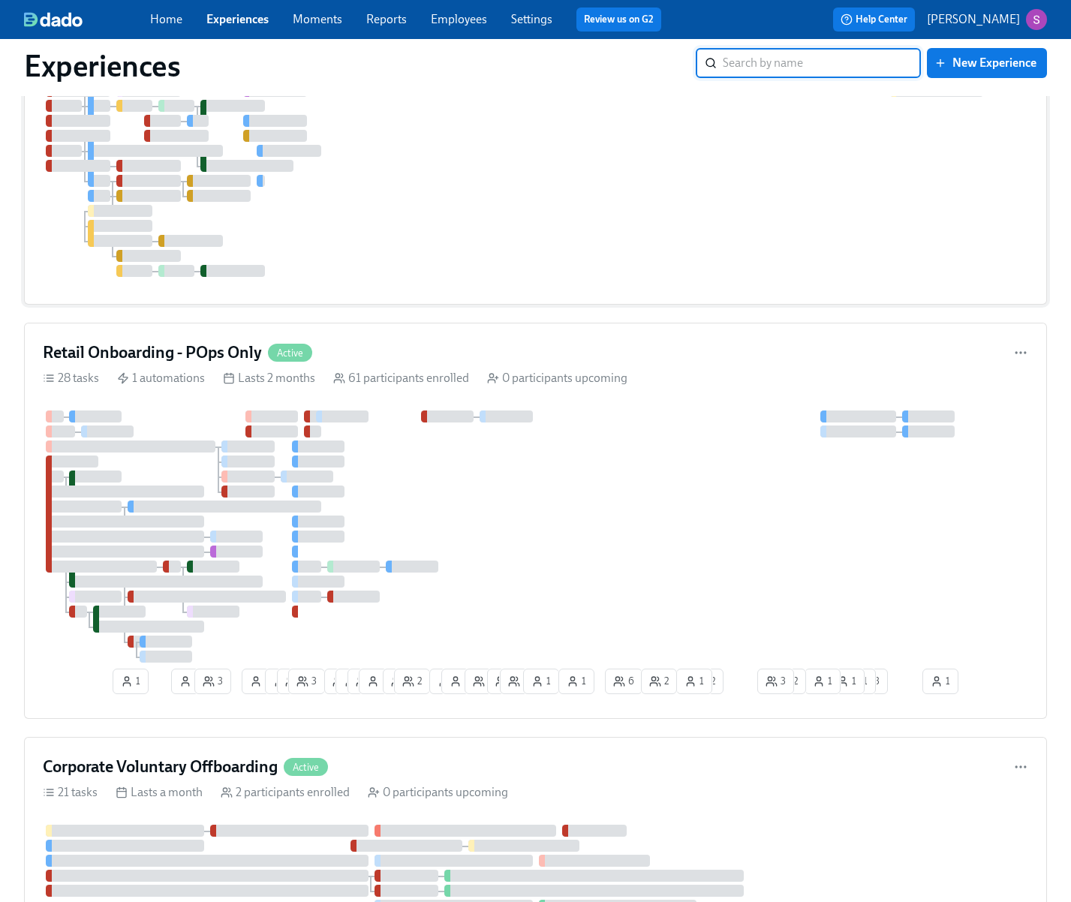
scroll to position [169, 0]
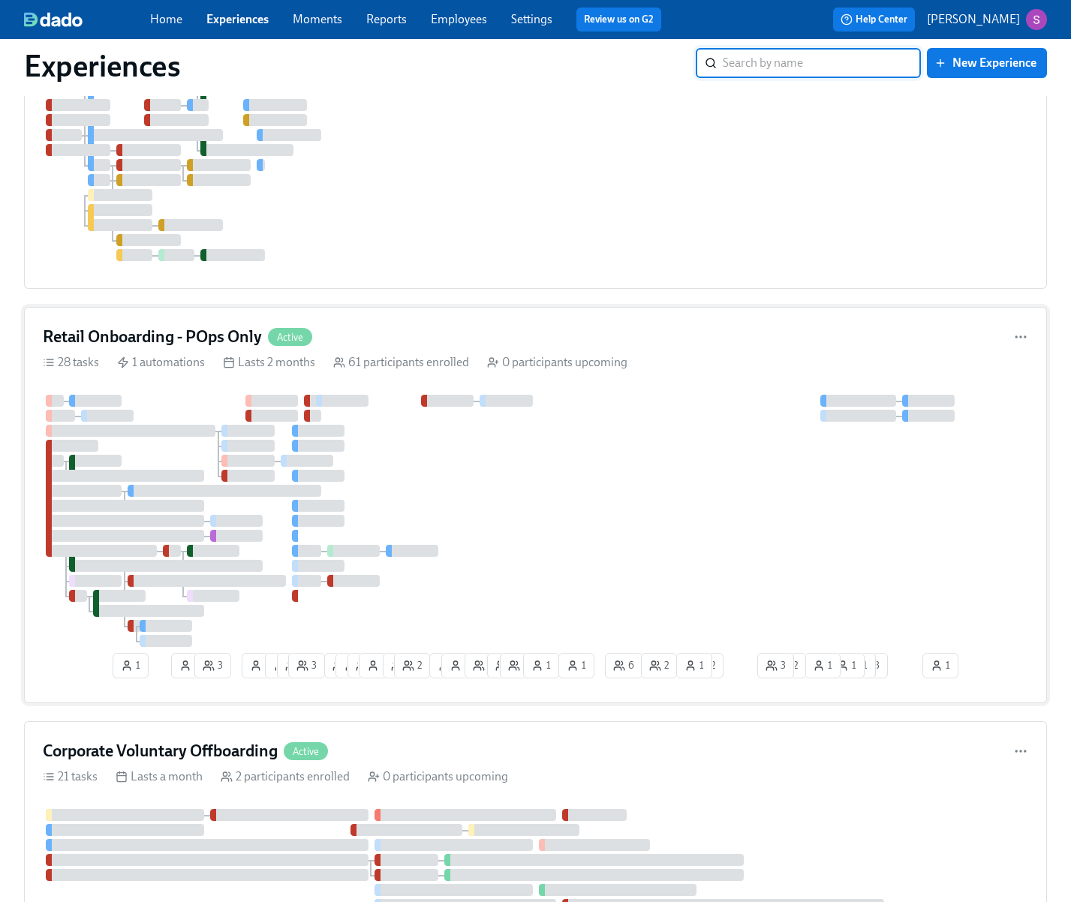
click at [479, 332] on div "Retail Onboarding - POps Only Active" at bounding box center [535, 337] width 985 height 23
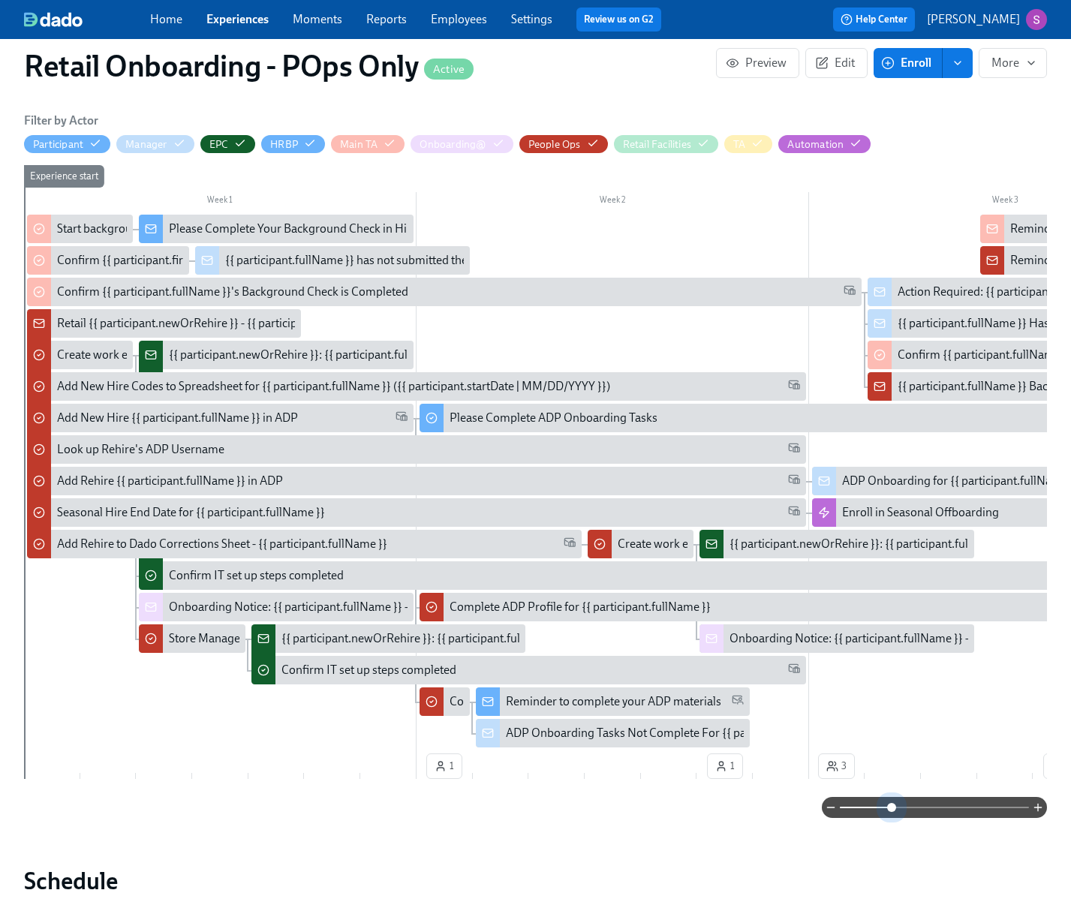
click at [890, 807] on span at bounding box center [934, 807] width 189 height 21
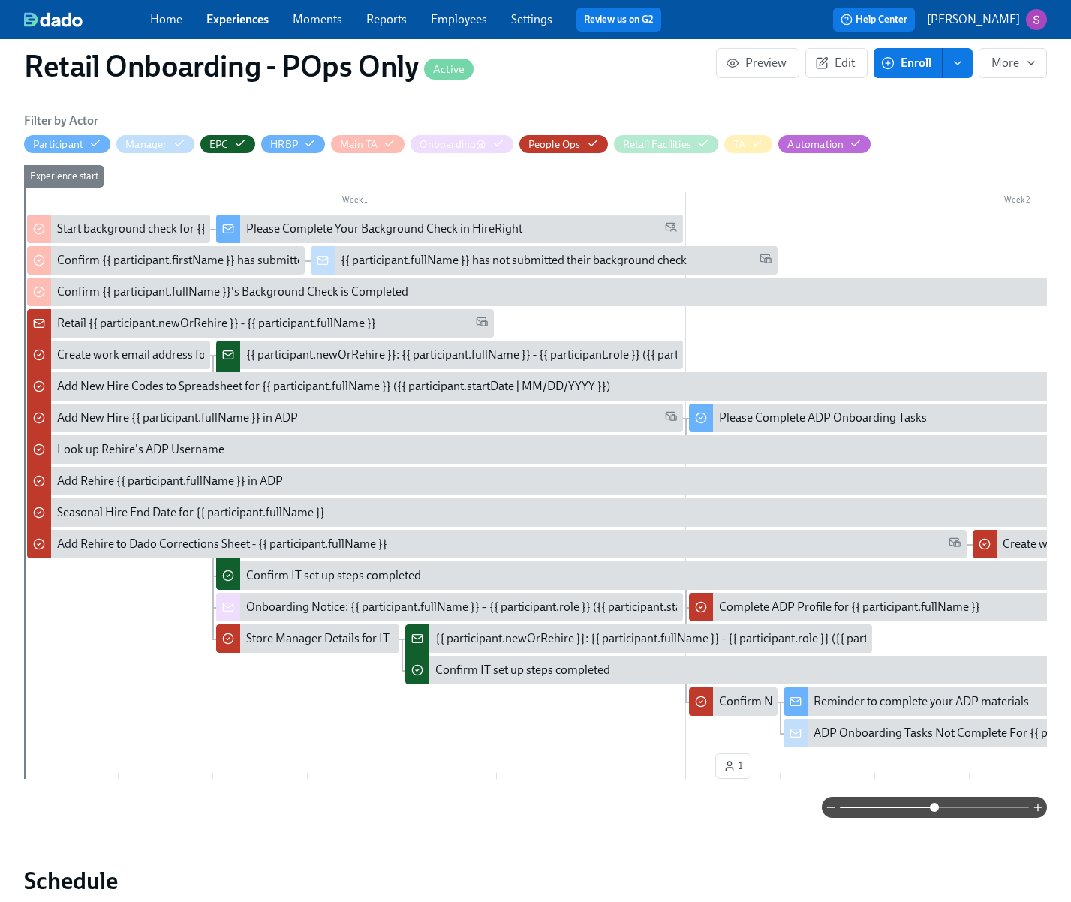
drag, startPoint x: 891, startPoint y: 807, endPoint x: 936, endPoint y: 807, distance: 44.3
click at [936, 807] on span at bounding box center [934, 807] width 9 height 9
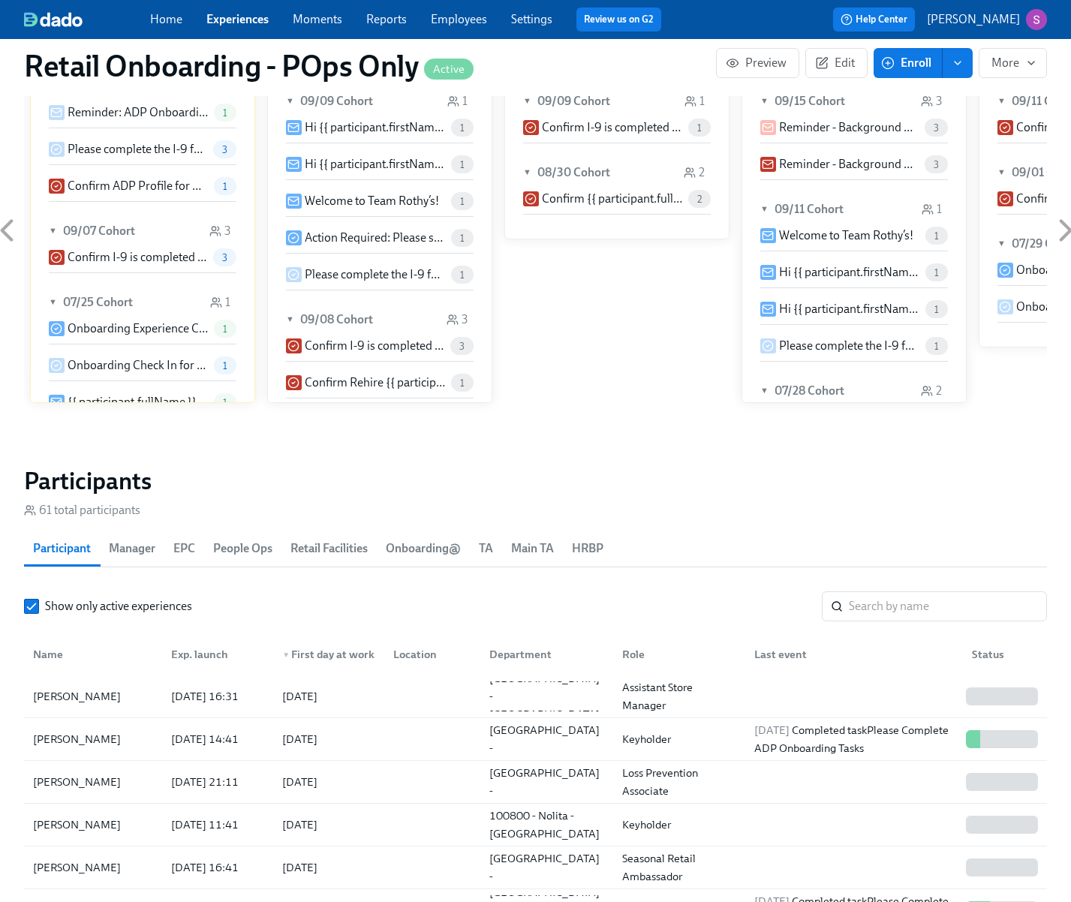
scroll to position [1259, 0]
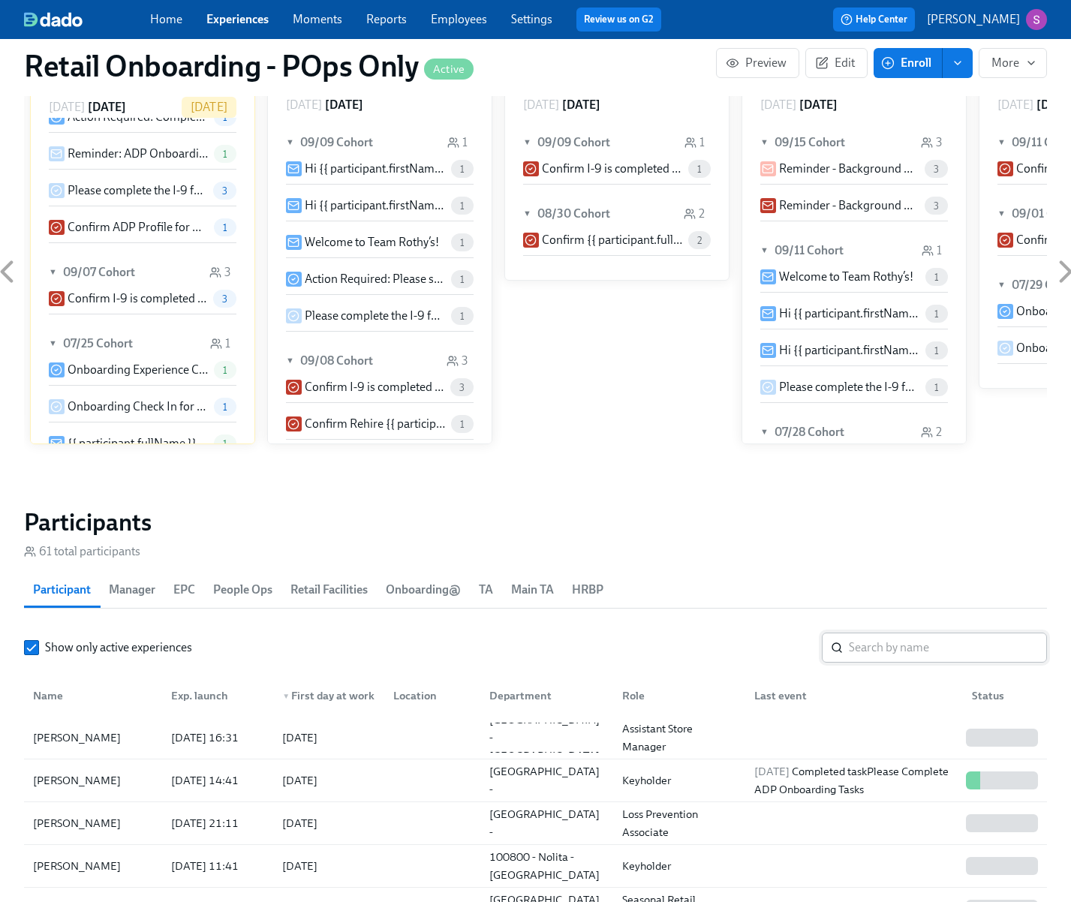
click at [867, 656] on input "search" at bounding box center [948, 647] width 198 height 30
type input "[PERSON_NAME]"
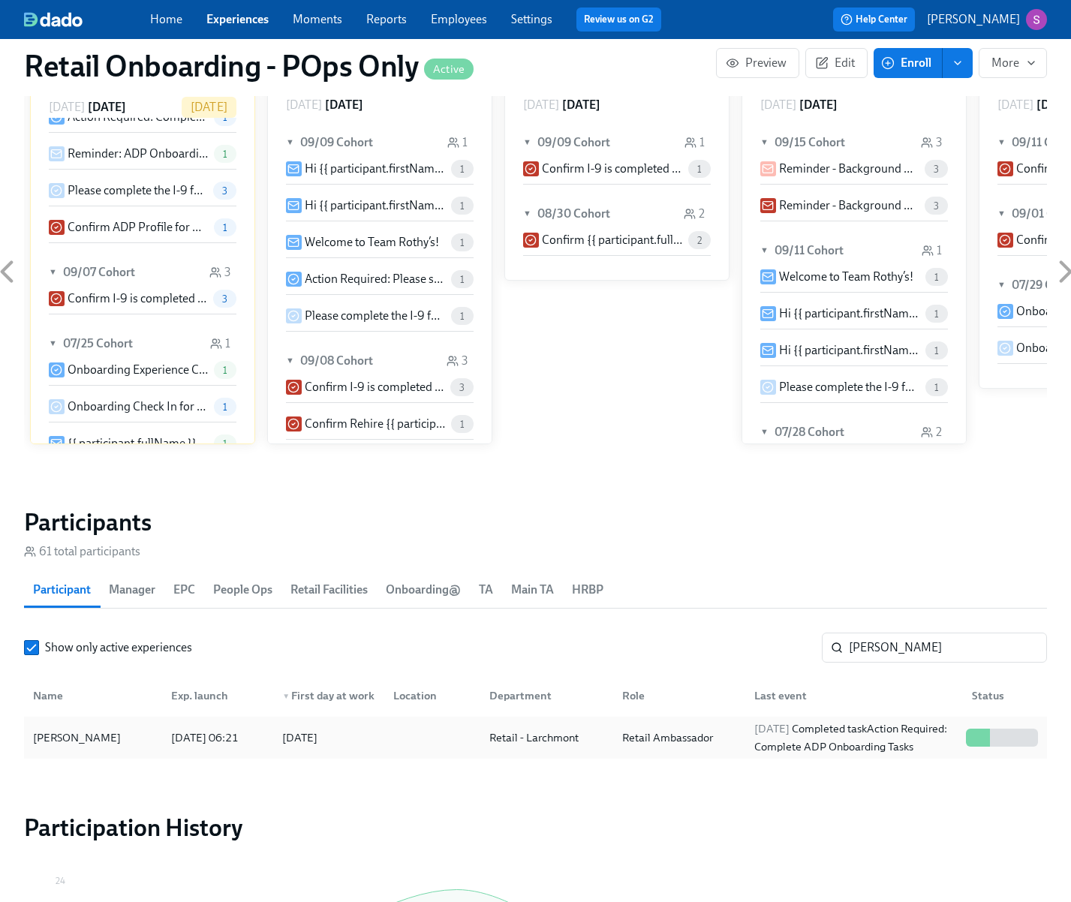
click at [472, 740] on div at bounding box center [429, 737] width 96 height 30
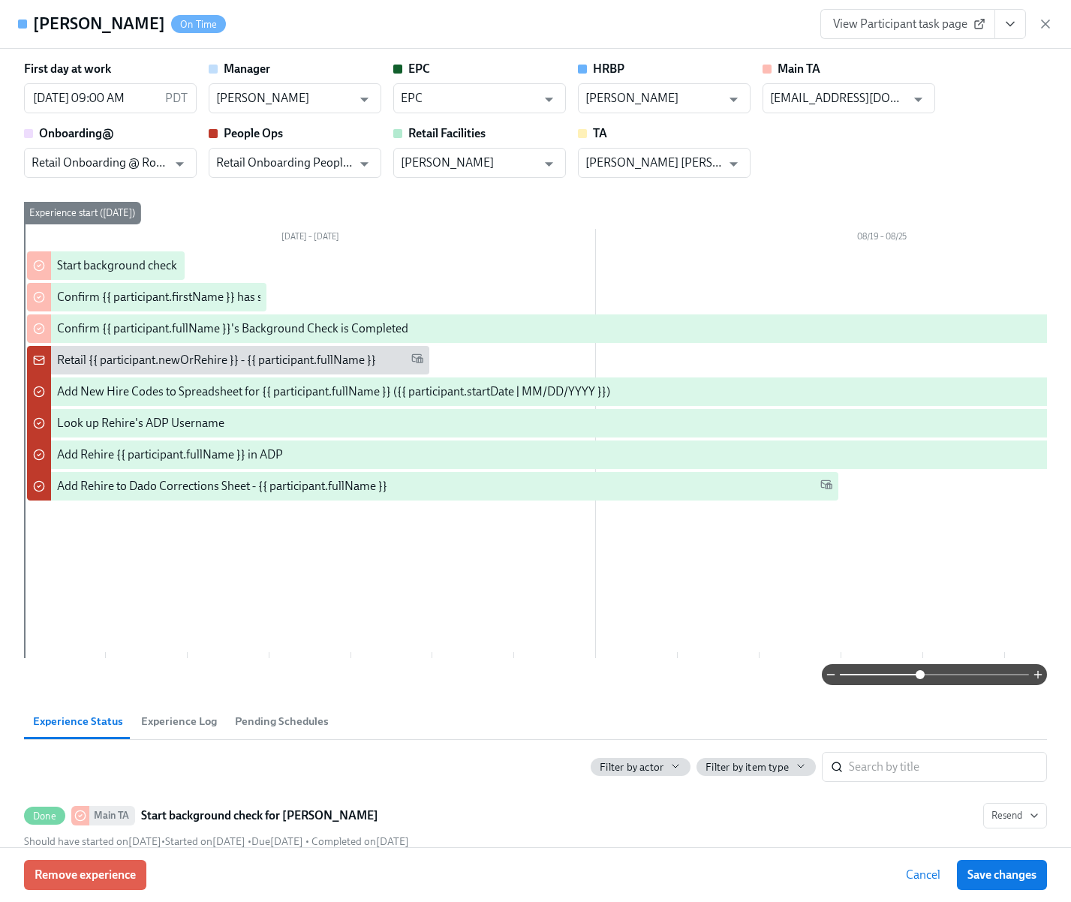
click at [918, 685] on span at bounding box center [934, 674] width 189 height 21
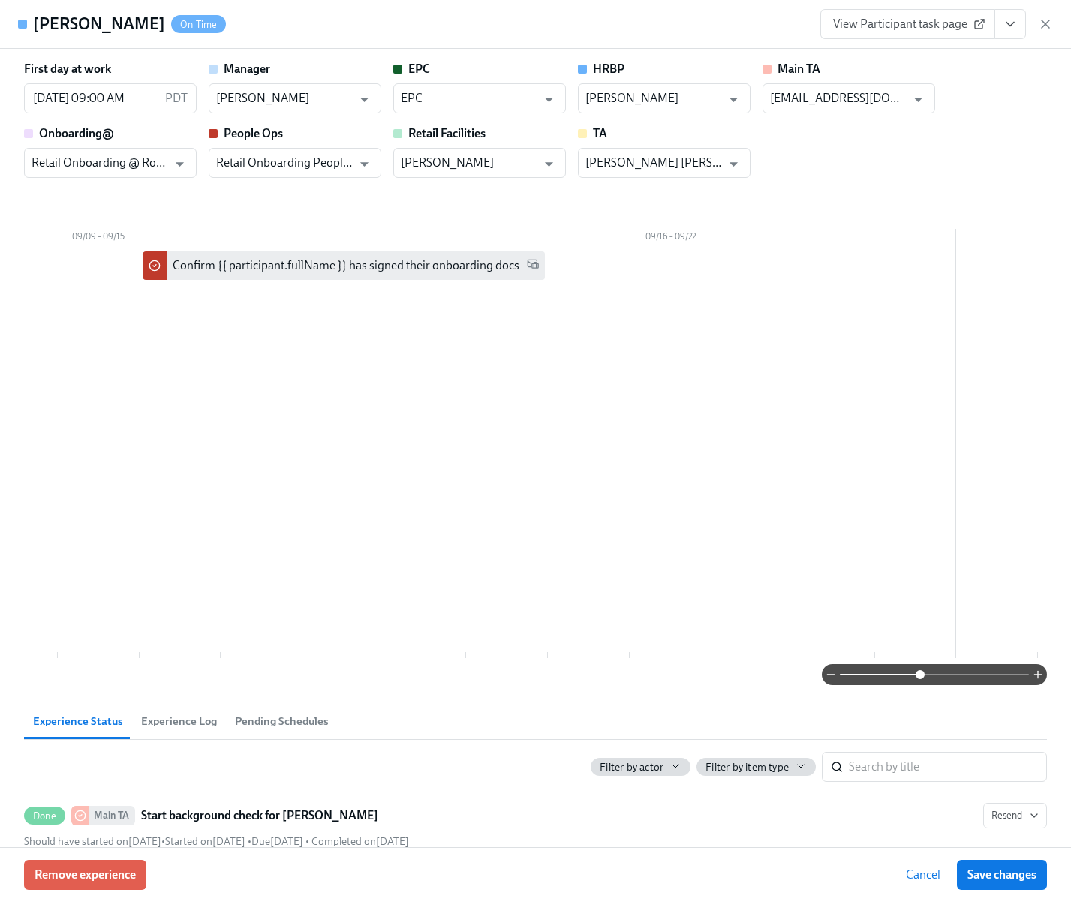
scroll to position [0, 2529]
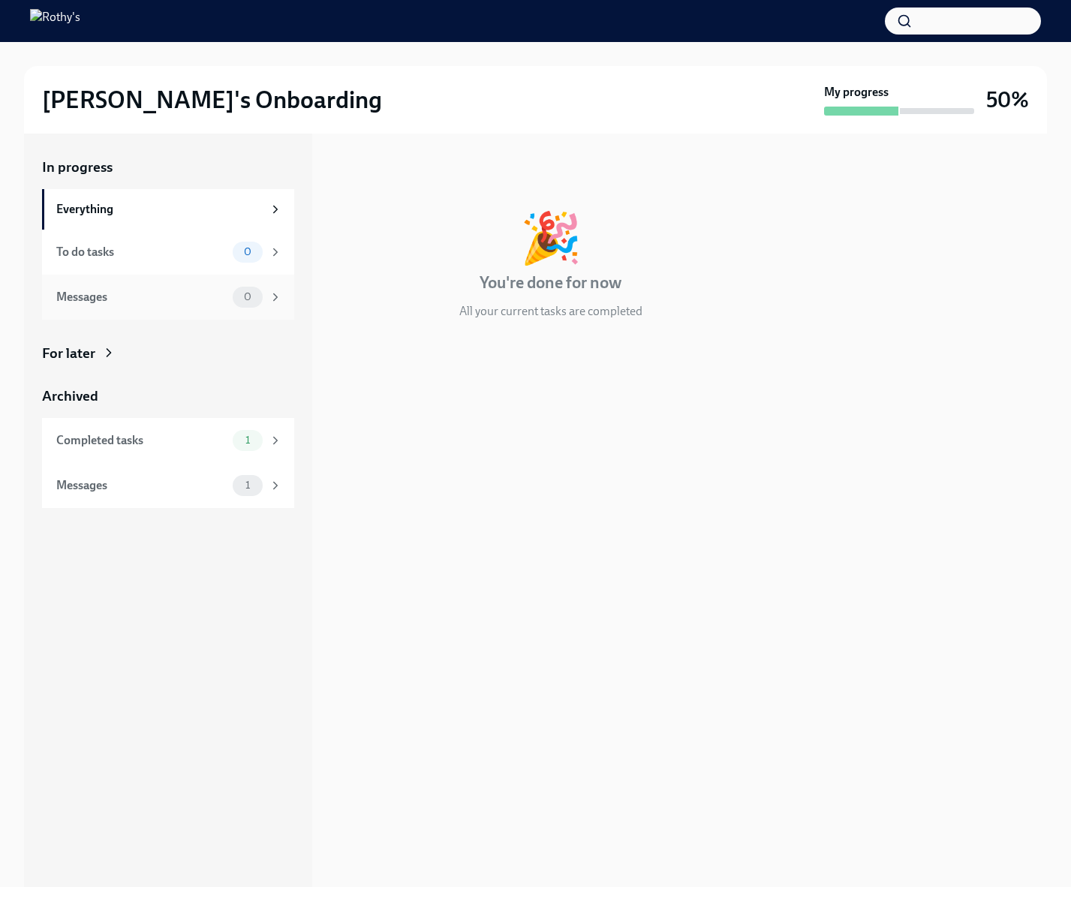
click at [129, 304] on div "Messages" at bounding box center [141, 297] width 170 height 17
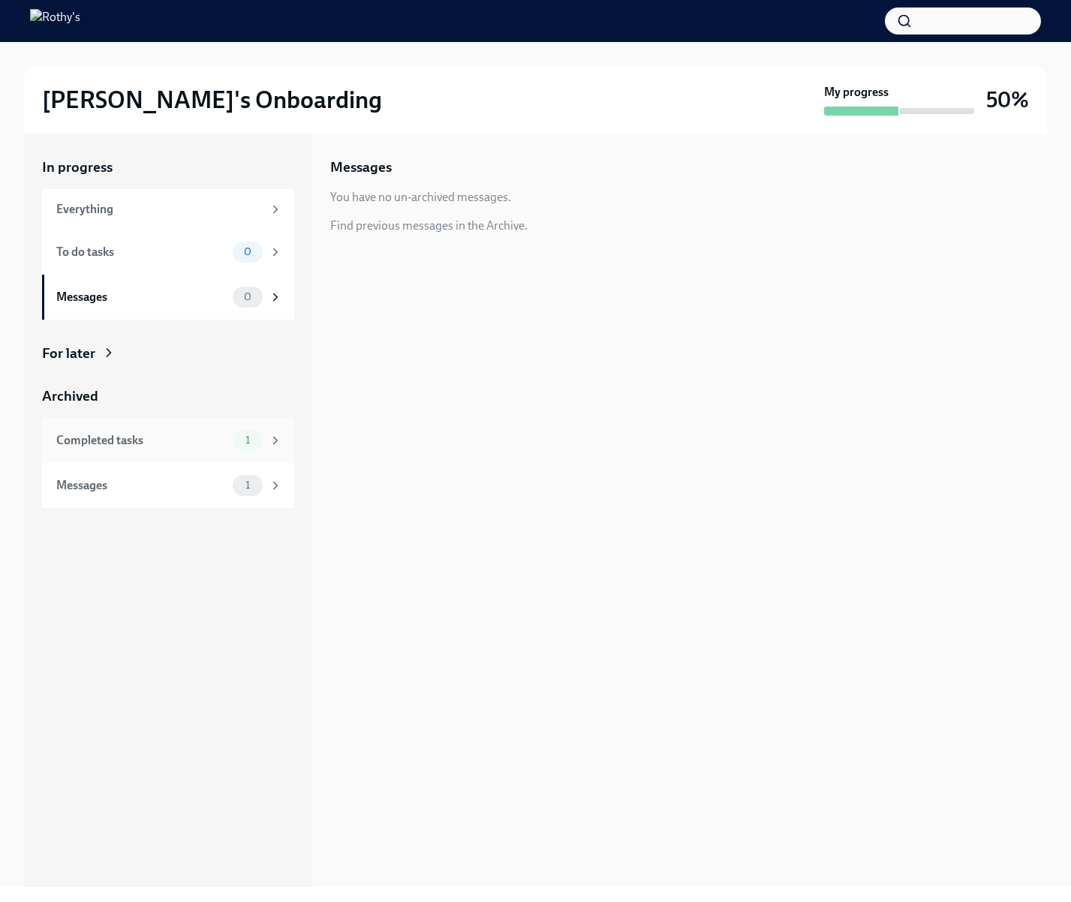
click at [140, 453] on div "Completed tasks 1" at bounding box center [168, 440] width 252 height 45
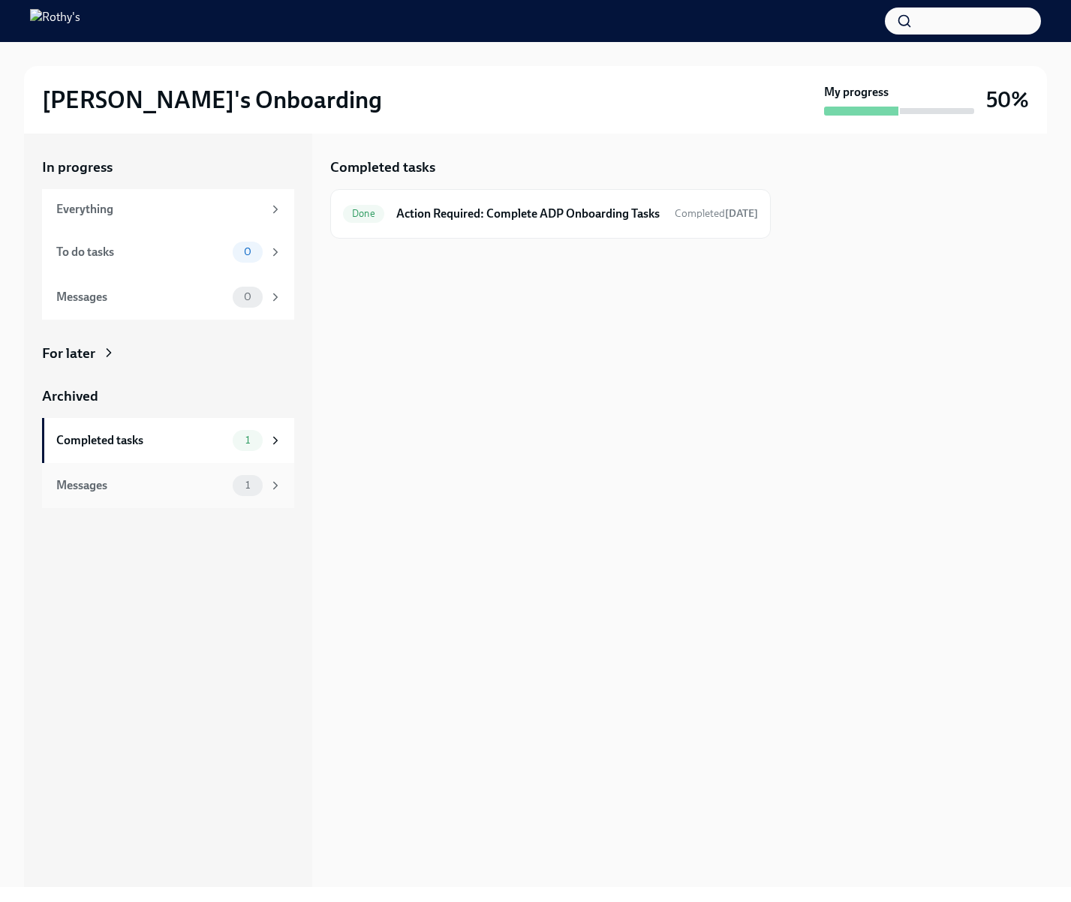
click at [146, 499] on div "Messages 1" at bounding box center [168, 485] width 252 height 45
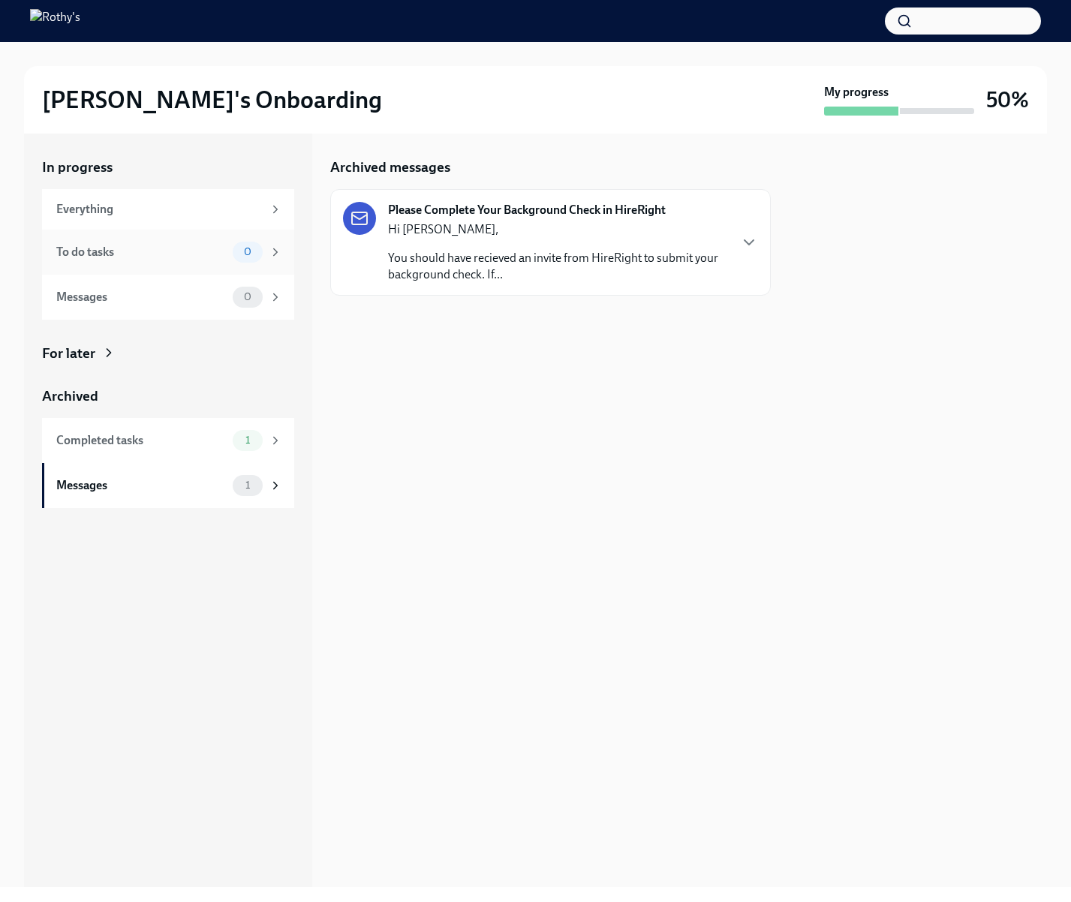
click at [155, 266] on div "To do tasks 0" at bounding box center [168, 252] width 252 height 45
